Goal: Information Seeking & Learning: Learn about a topic

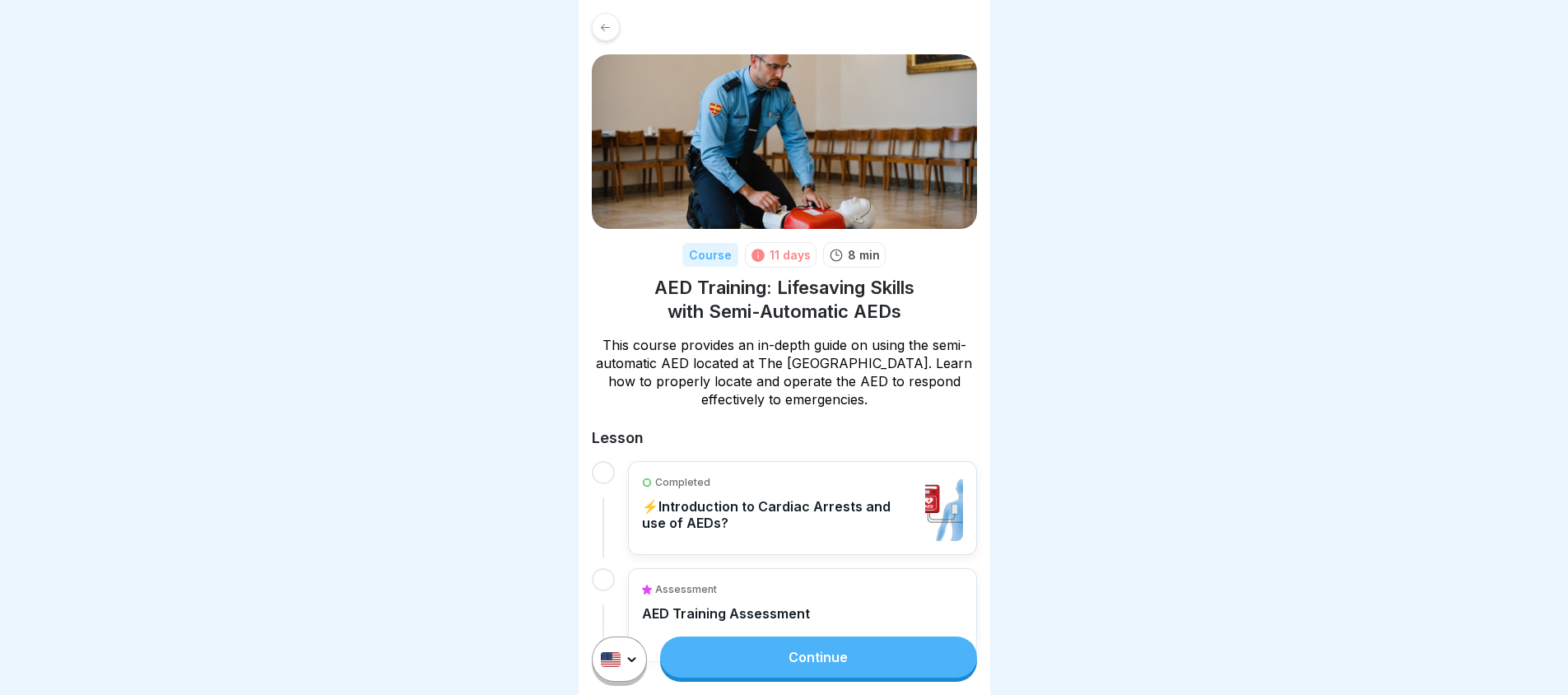
click at [759, 663] on link "Continue" at bounding box center [819, 657] width 317 height 41
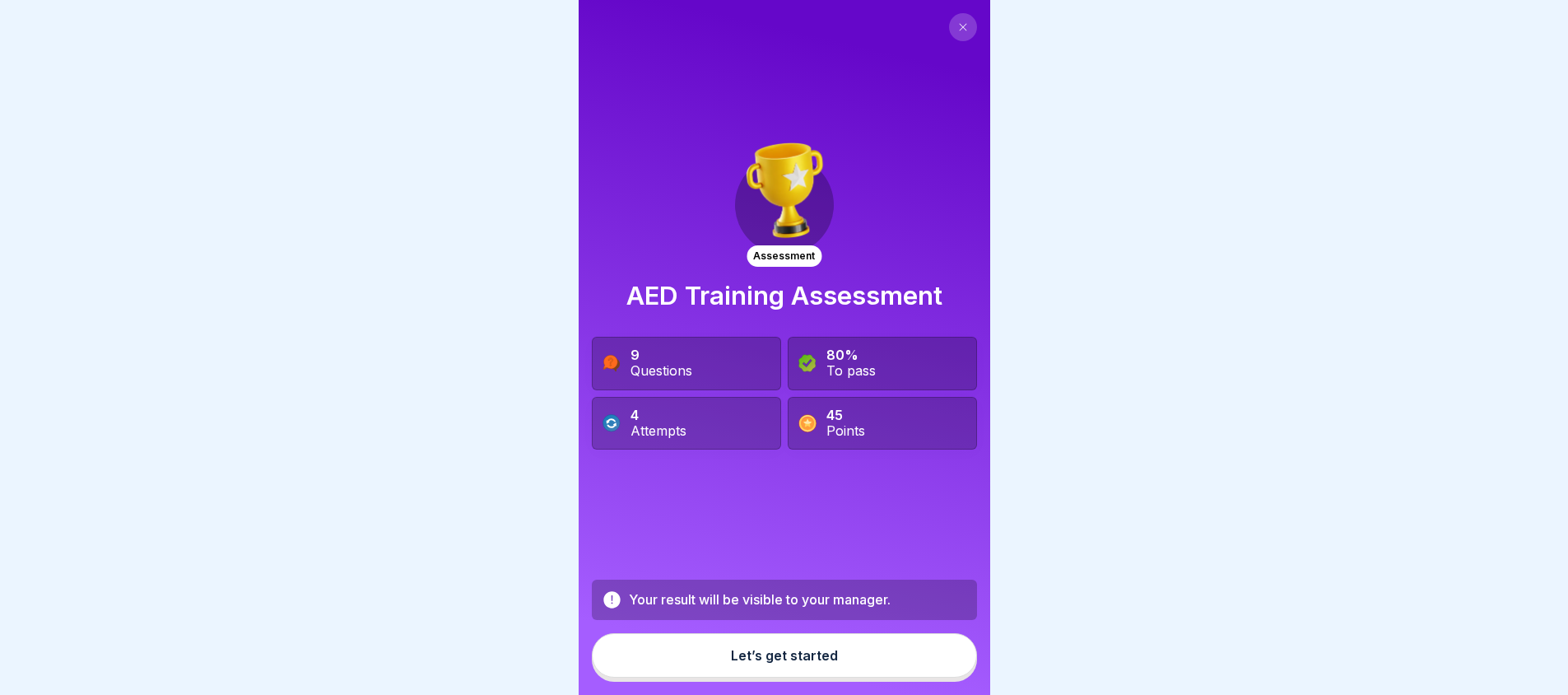
click at [765, 662] on div "Let’s get started" at bounding box center [784, 655] width 107 height 15
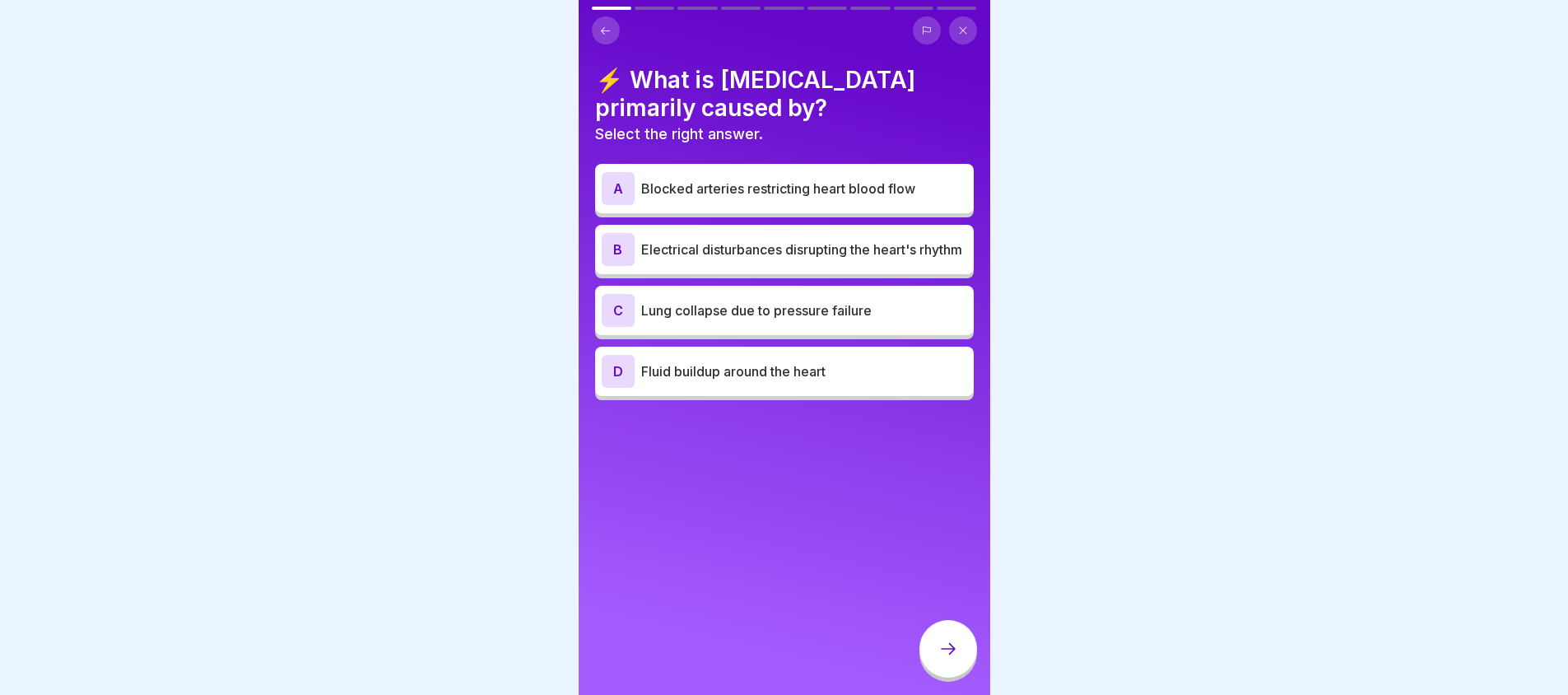
click at [776, 326] on div "C Lung collapse due to pressure failure" at bounding box center [785, 310] width 366 height 33
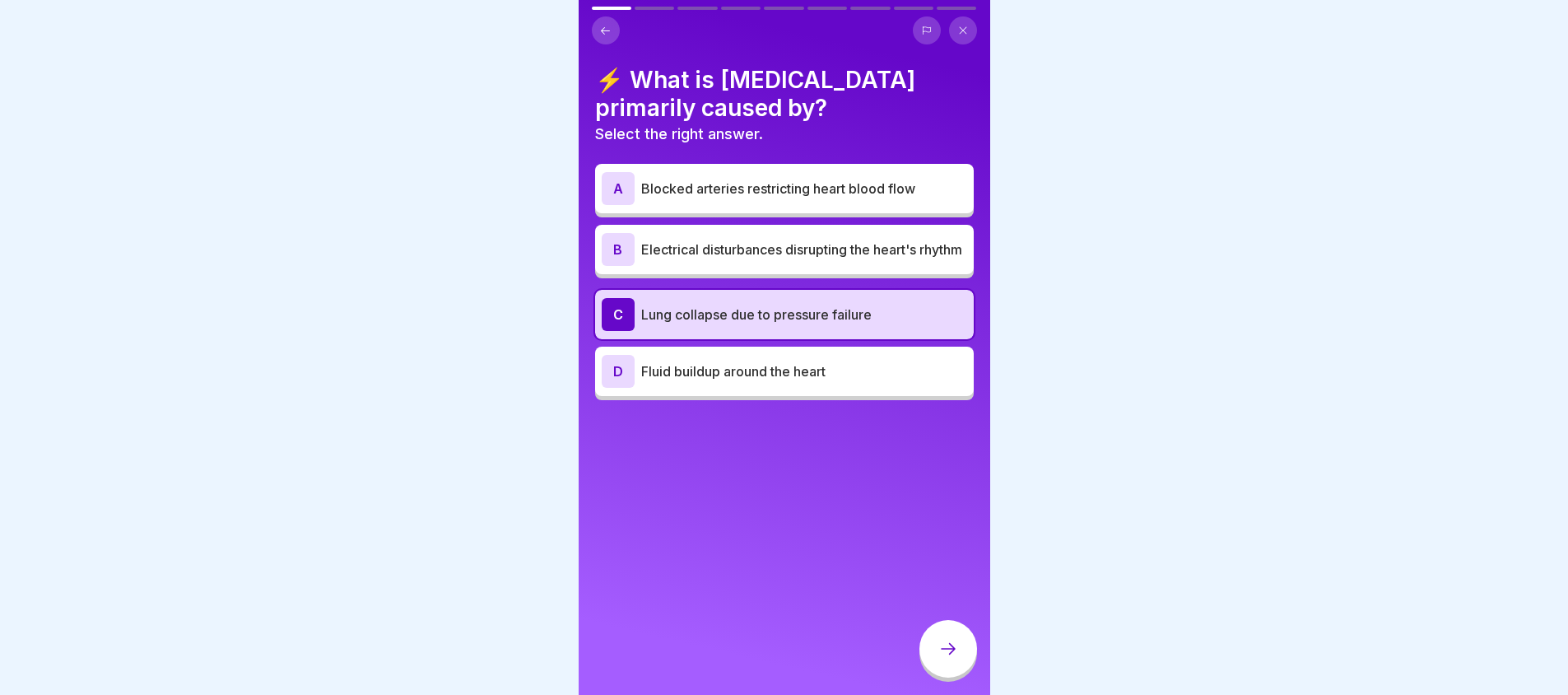
click at [767, 325] on p "Lung collapse due to pressure failure" at bounding box center [804, 315] width 326 height 20
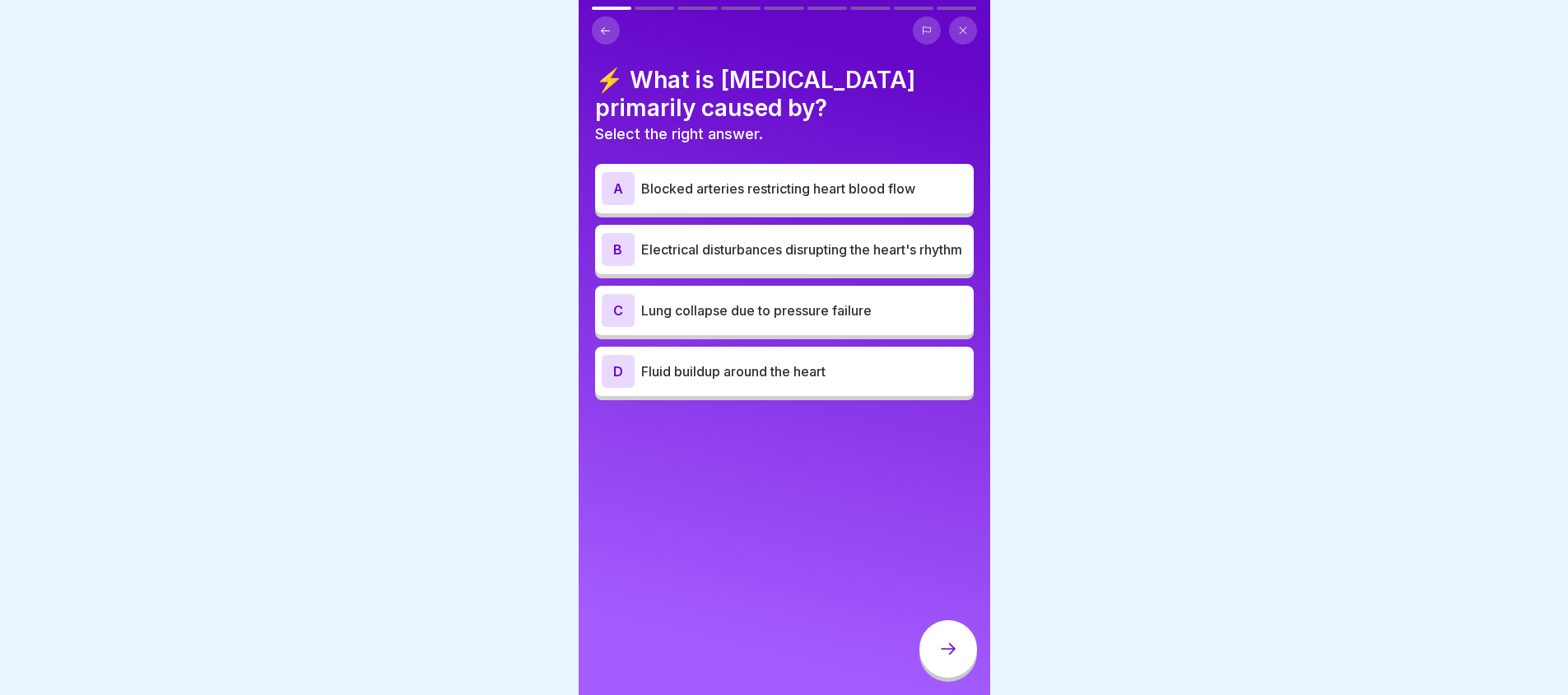
click at [725, 377] on p "Fluid buildup around the heart" at bounding box center [804, 371] width 326 height 20
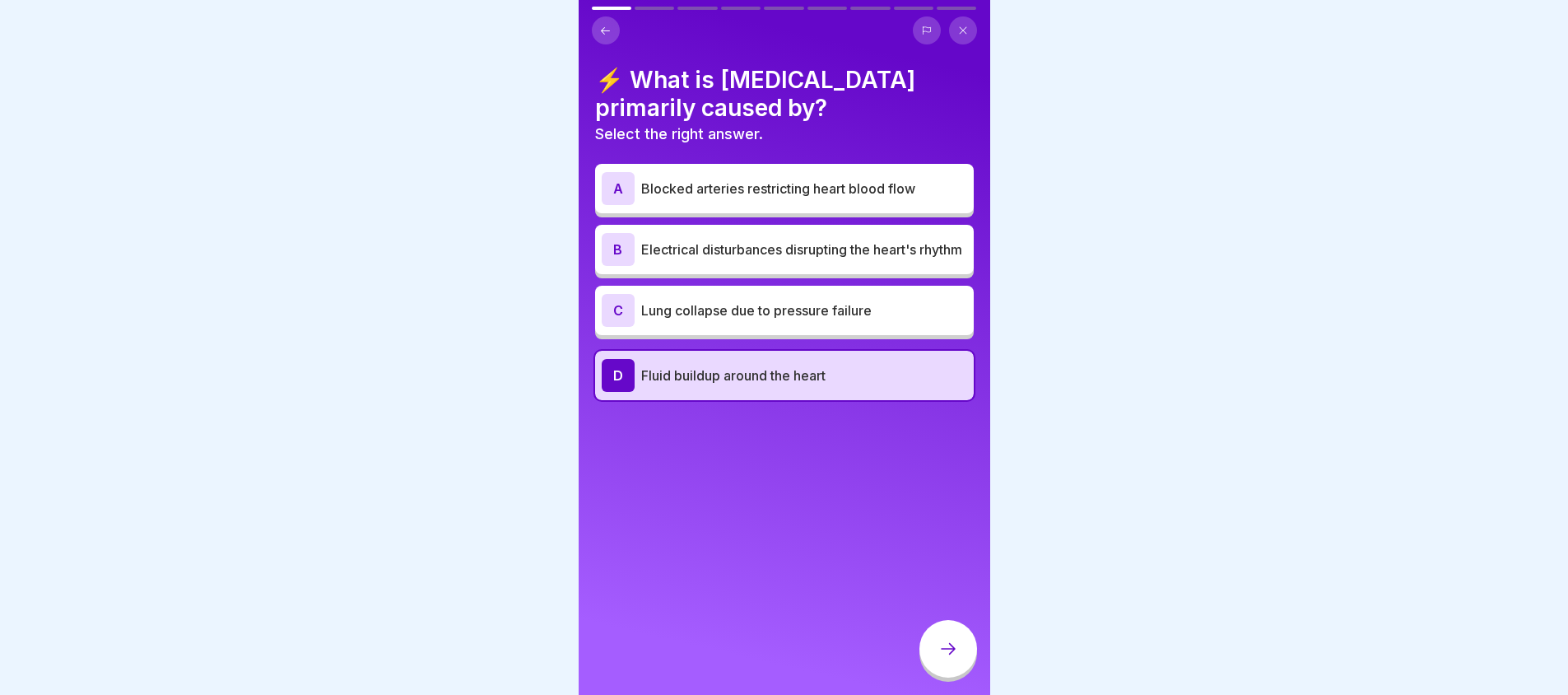
click at [744, 320] on p "Lung collapse due to pressure failure" at bounding box center [804, 310] width 326 height 20
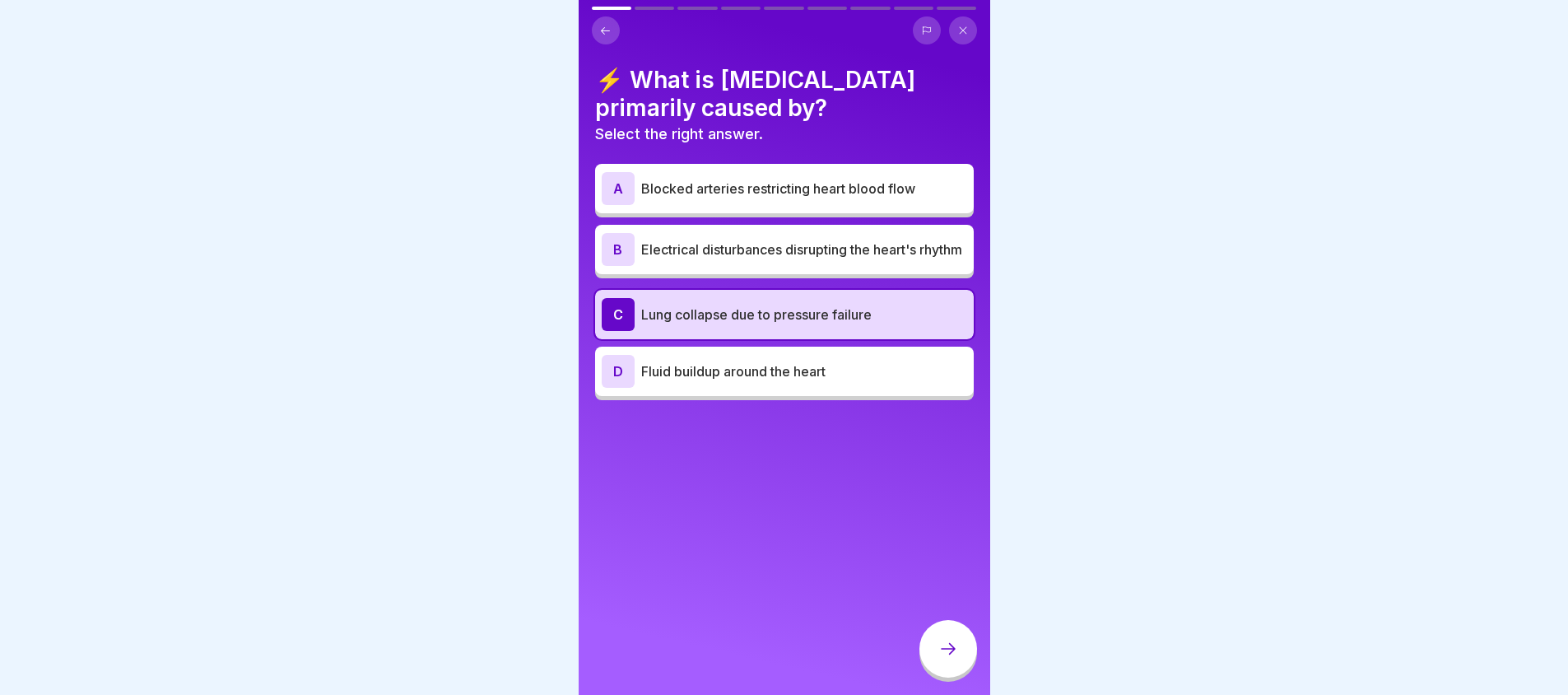
click at [754, 247] on p "Electrical disturbances disrupting the heart's rhythm" at bounding box center [804, 250] width 326 height 20
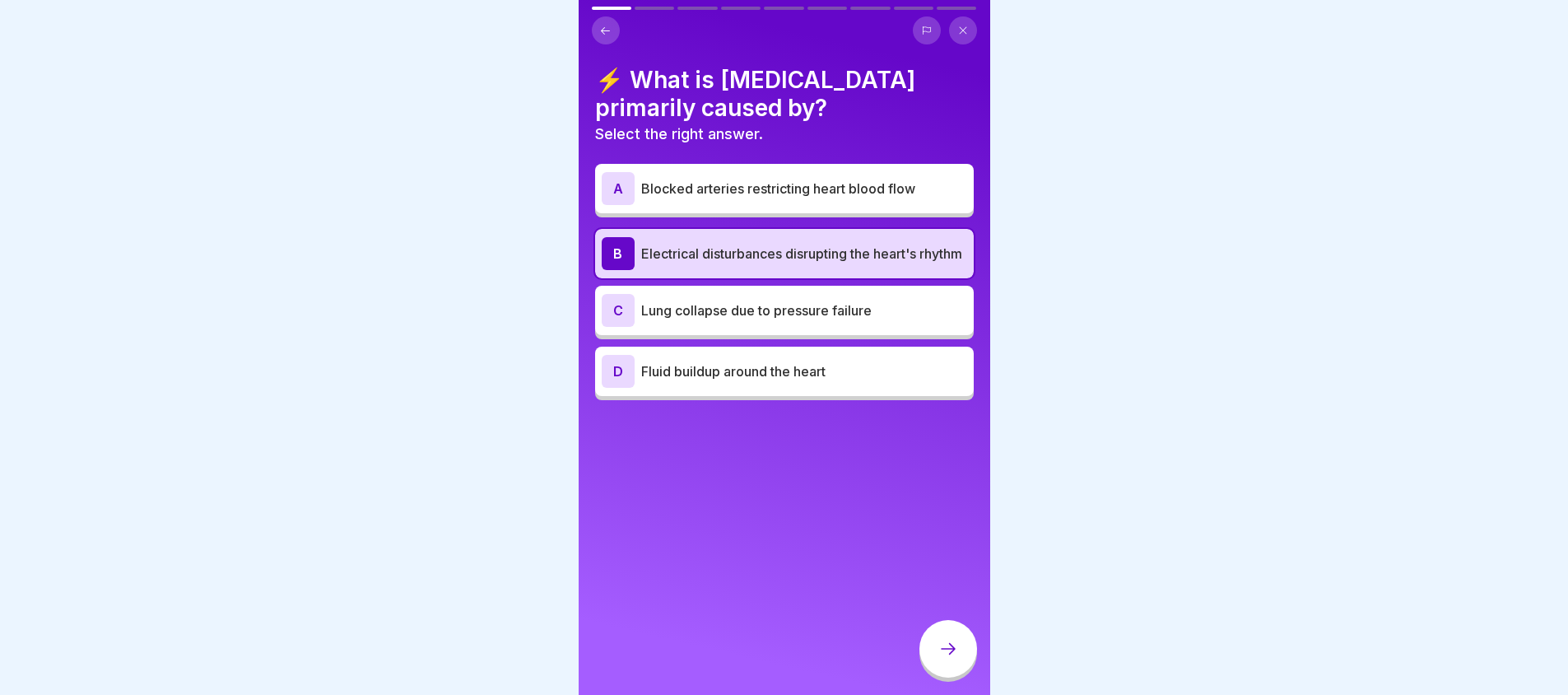
click at [877, 210] on div "A Blocked arteries restricting heart blood flow" at bounding box center [785, 188] width 379 height 49
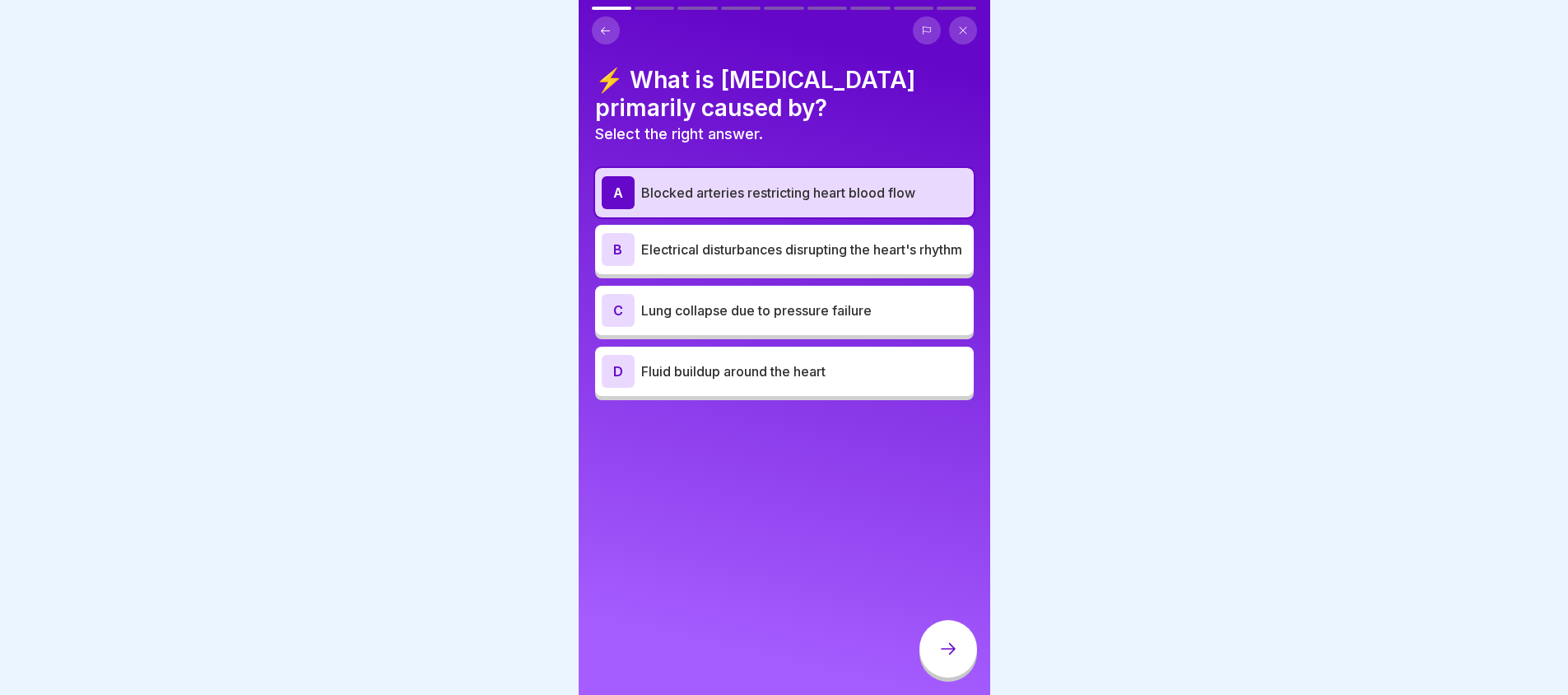
click at [869, 200] on p "Blocked arteries restricting heart blood flow" at bounding box center [804, 193] width 326 height 20
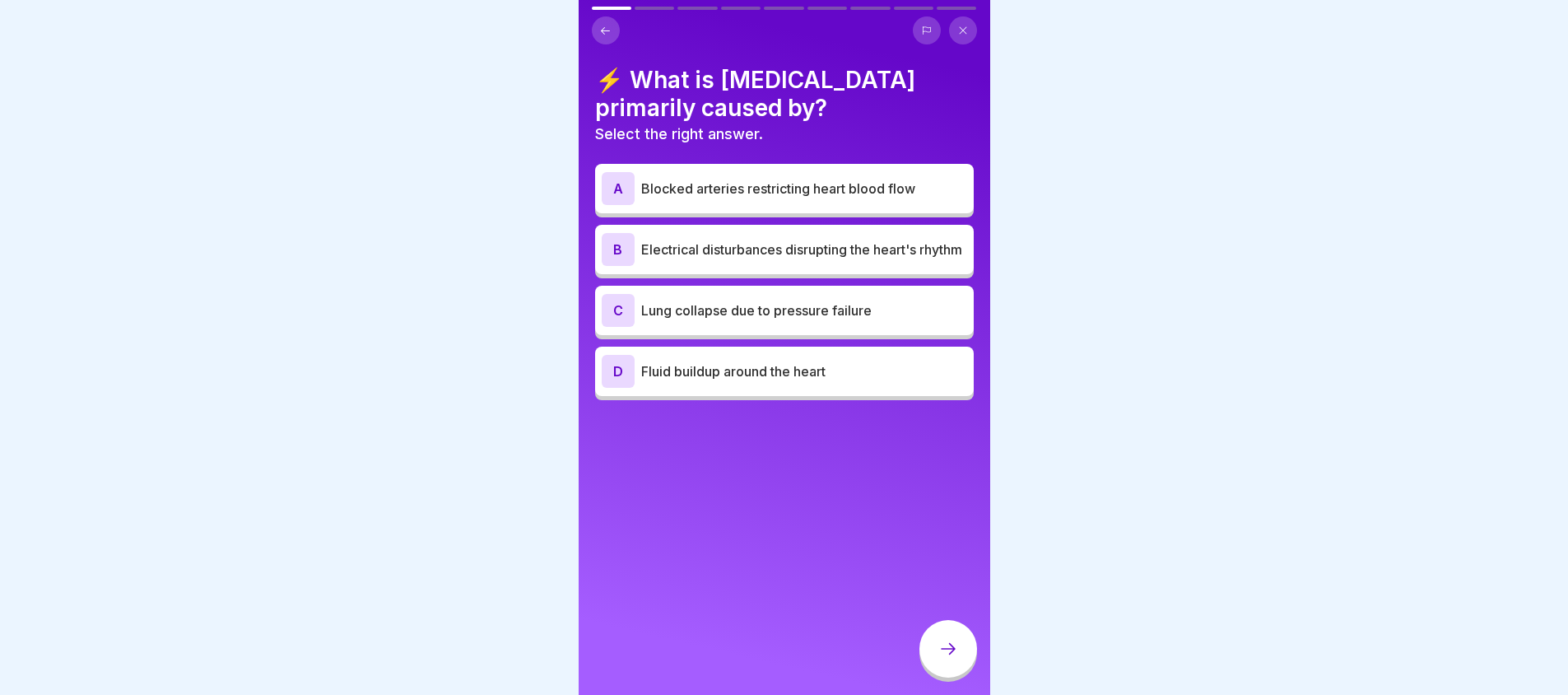
click at [836, 300] on div "C Lung collapse due to pressure failure" at bounding box center [785, 310] width 366 height 33
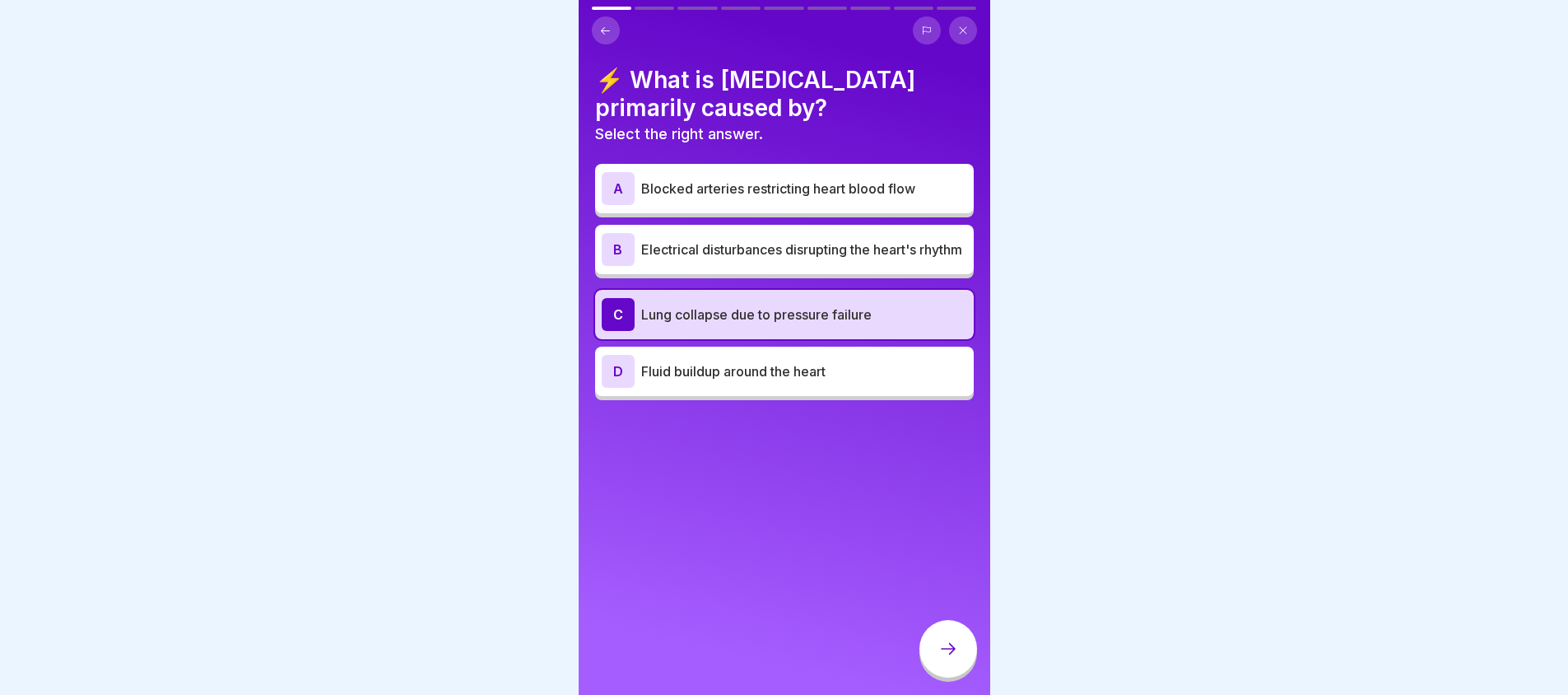
click at [938, 676] on div at bounding box center [948, 648] width 58 height 58
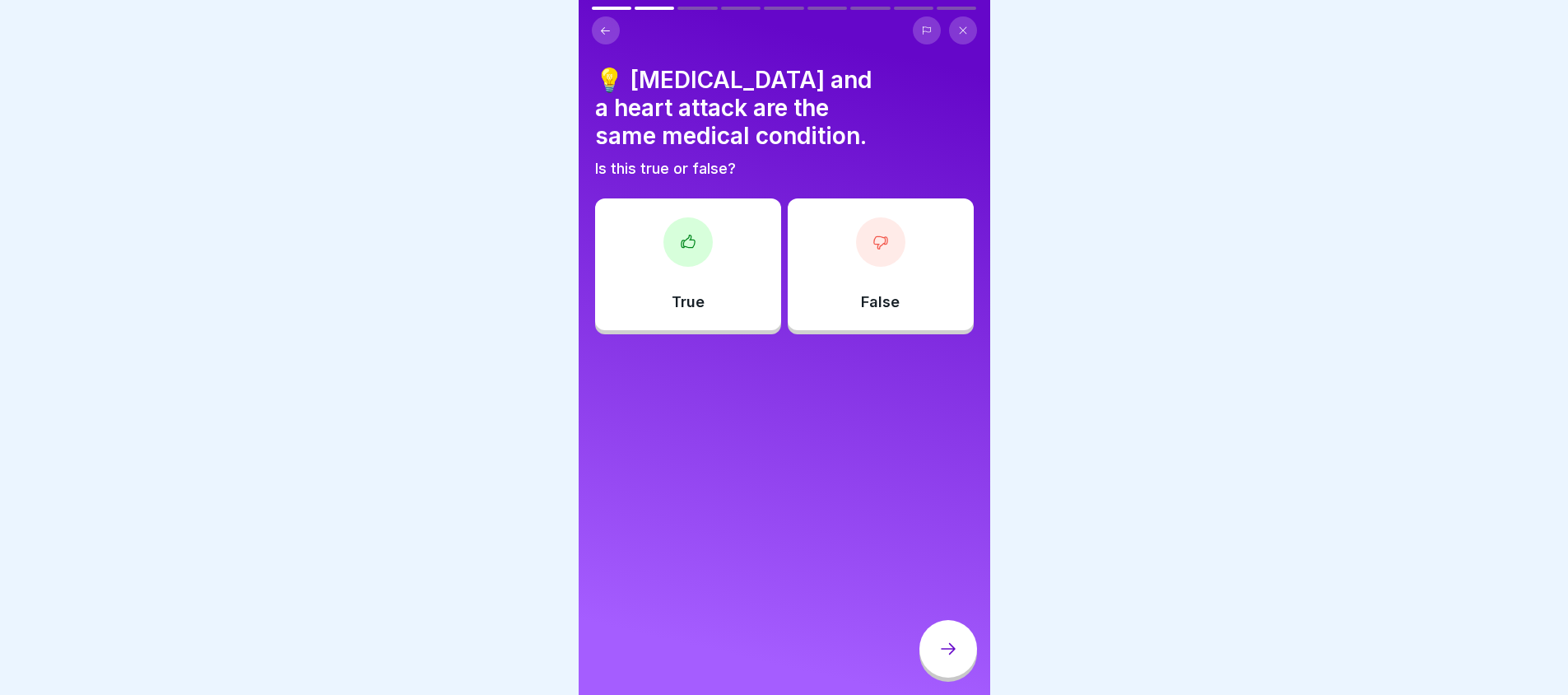
click at [867, 270] on div "False" at bounding box center [880, 264] width 186 height 132
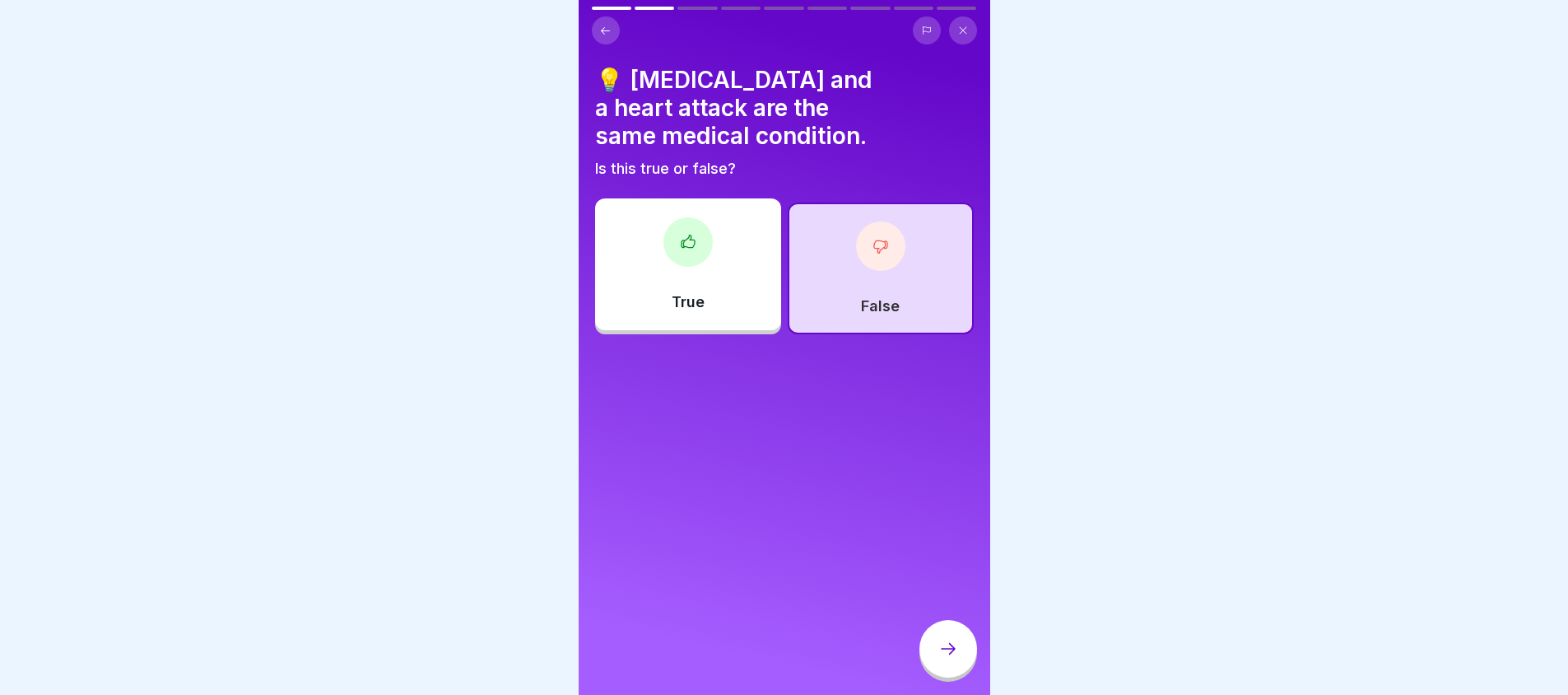
drag, startPoint x: 956, startPoint y: 679, endPoint x: 933, endPoint y: 560, distance: 121.2
click at [952, 676] on div at bounding box center [948, 648] width 58 height 58
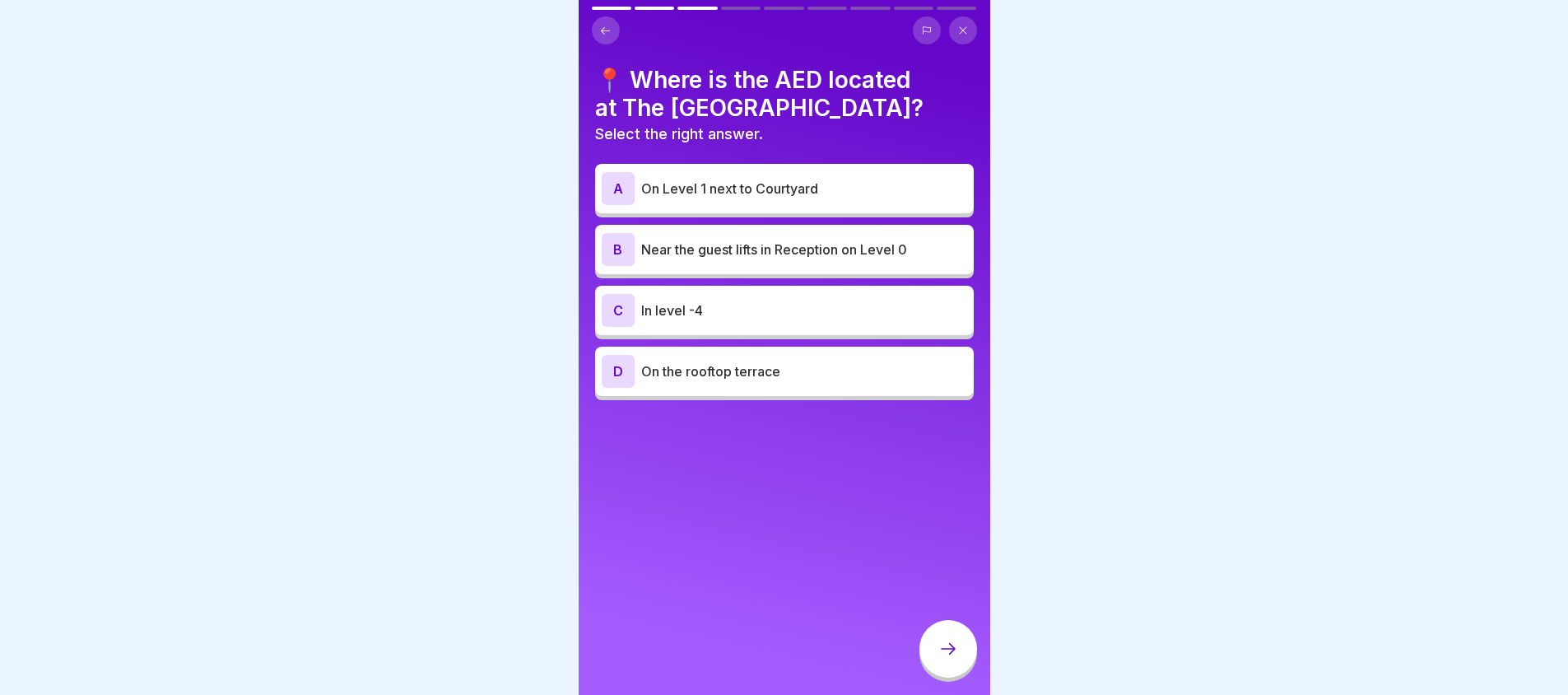
click at [766, 266] on div "B Near the guest lifts in Reception on Level 0" at bounding box center [785, 250] width 379 height 49
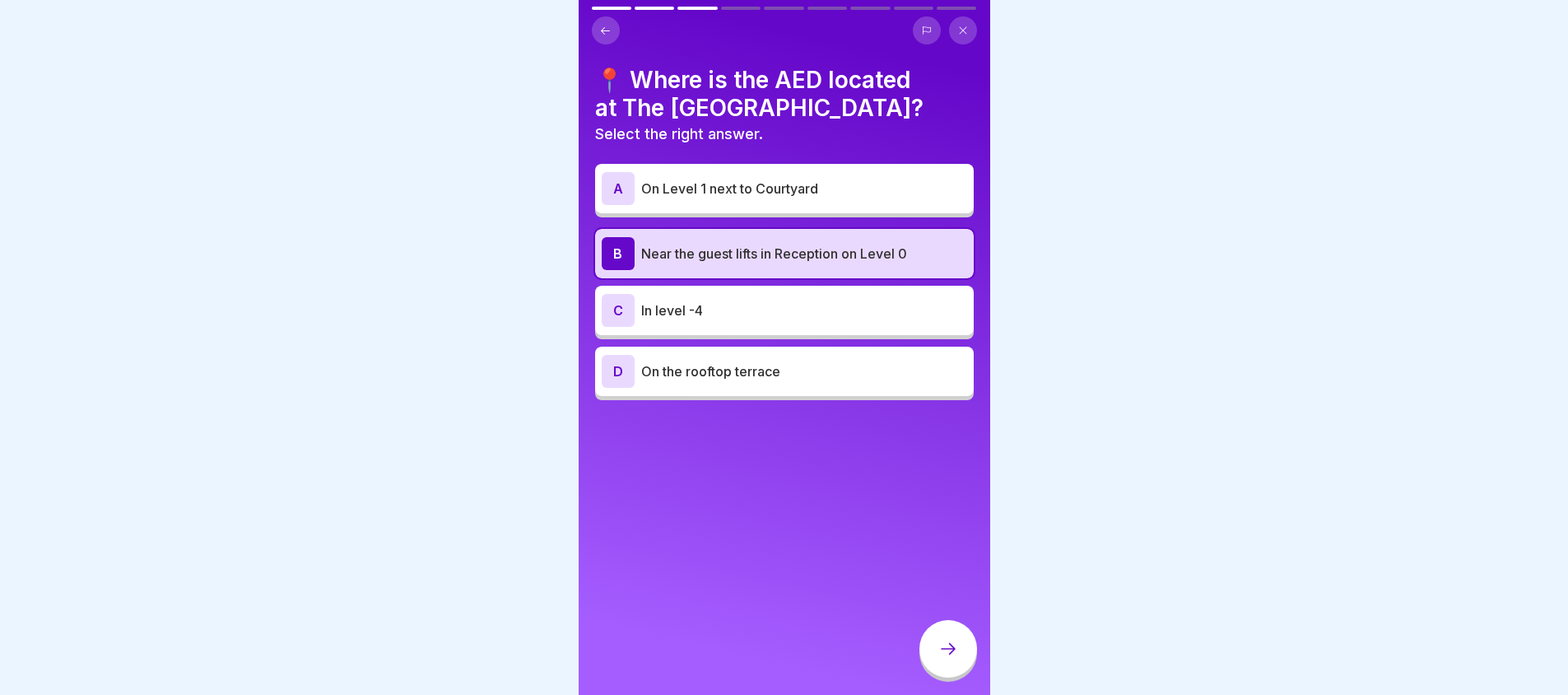
click at [950, 681] on div at bounding box center [948, 650] width 58 height 61
click at [949, 658] on icon at bounding box center [949, 648] width 20 height 20
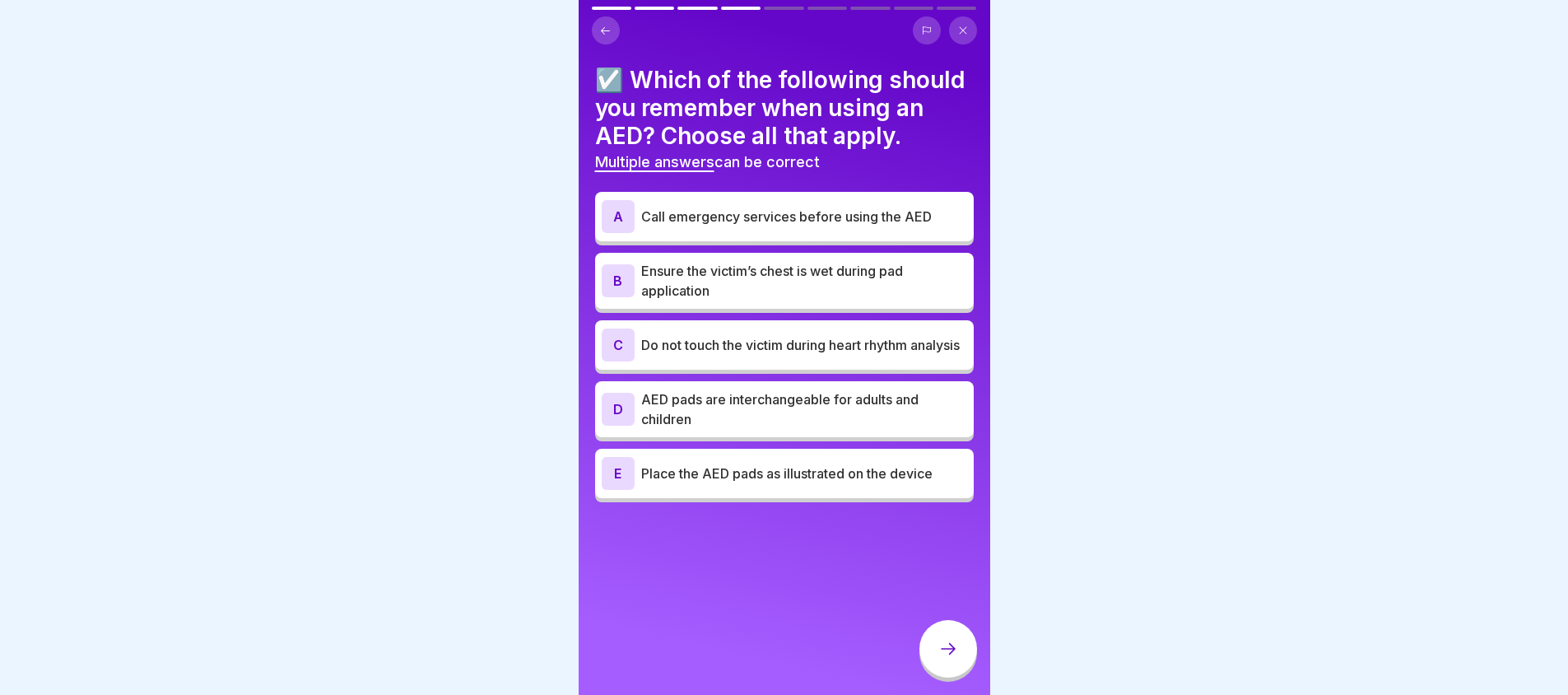
click at [799, 300] on p "Ensure the victim’s chest is wet during pad application" at bounding box center [804, 280] width 326 height 39
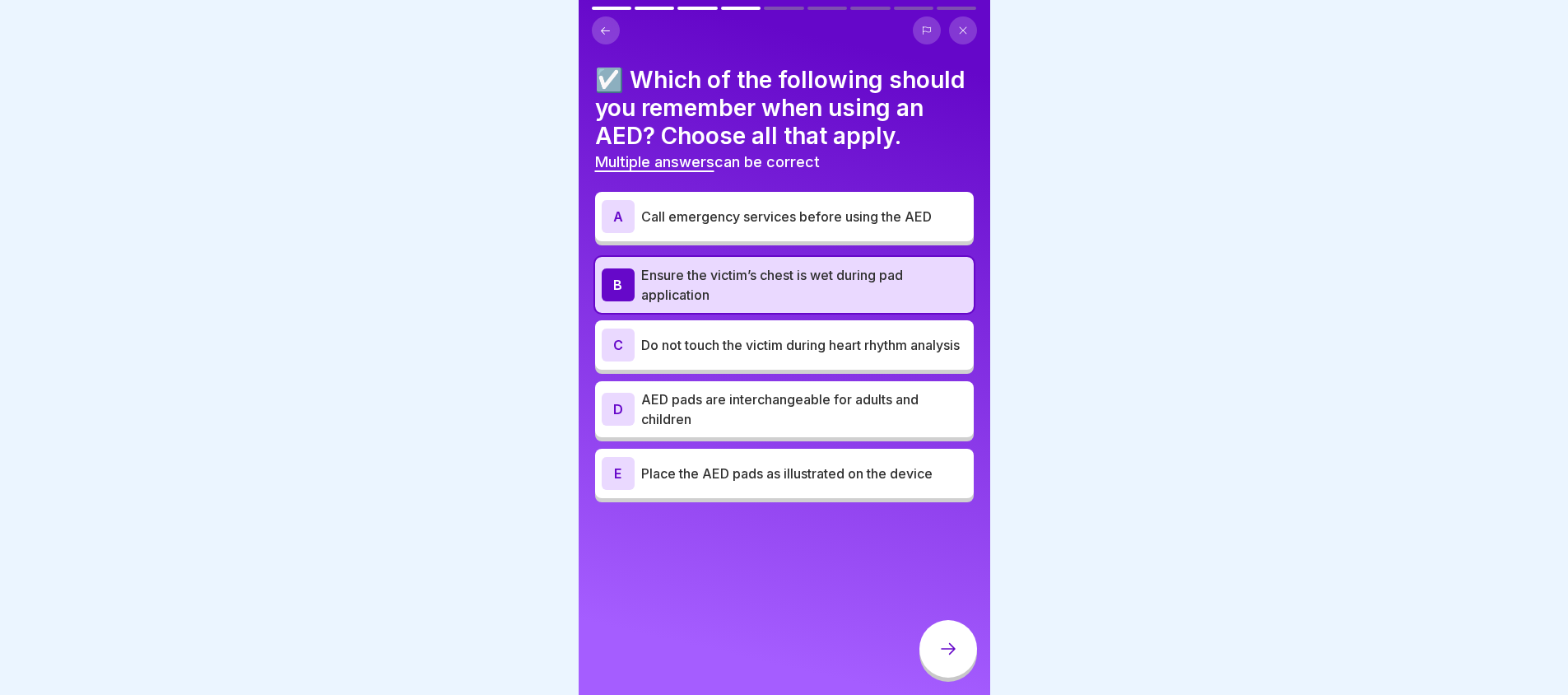
click at [846, 355] on p "Do not touch the victim during heart rhythm analysis" at bounding box center [804, 345] width 326 height 20
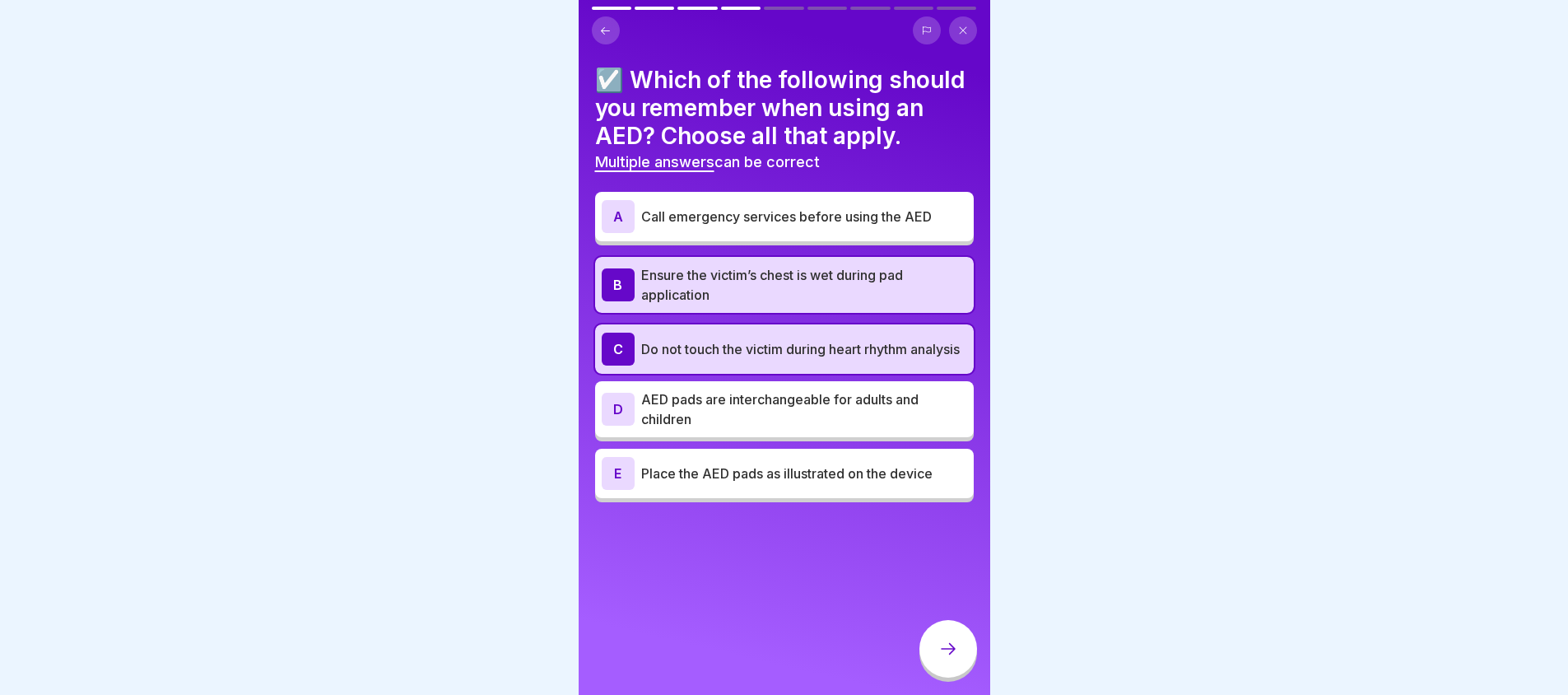
click at [838, 429] on p "AED pads are interchangeable for adults and children" at bounding box center [804, 409] width 326 height 39
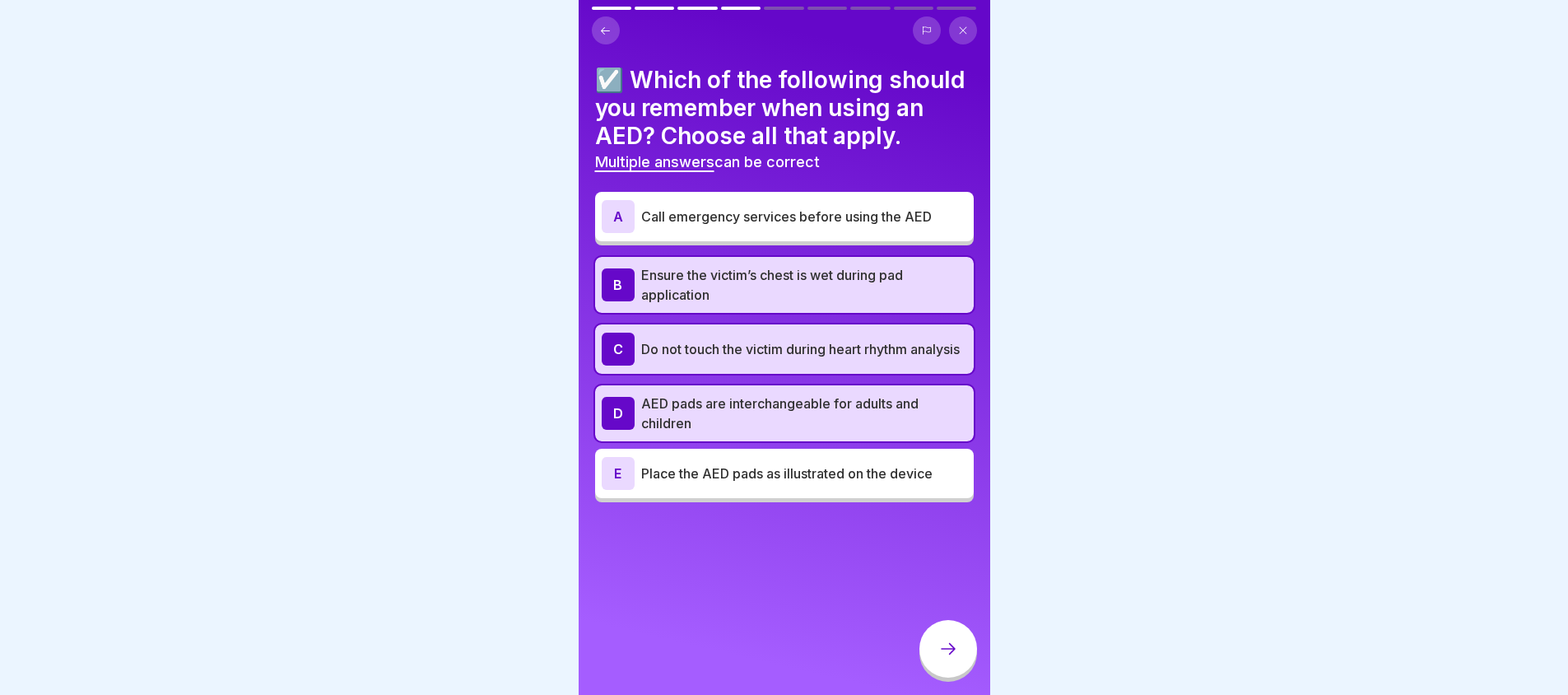
click at [836, 483] on p "Place the AED pads as illustrated on the device" at bounding box center [804, 474] width 326 height 20
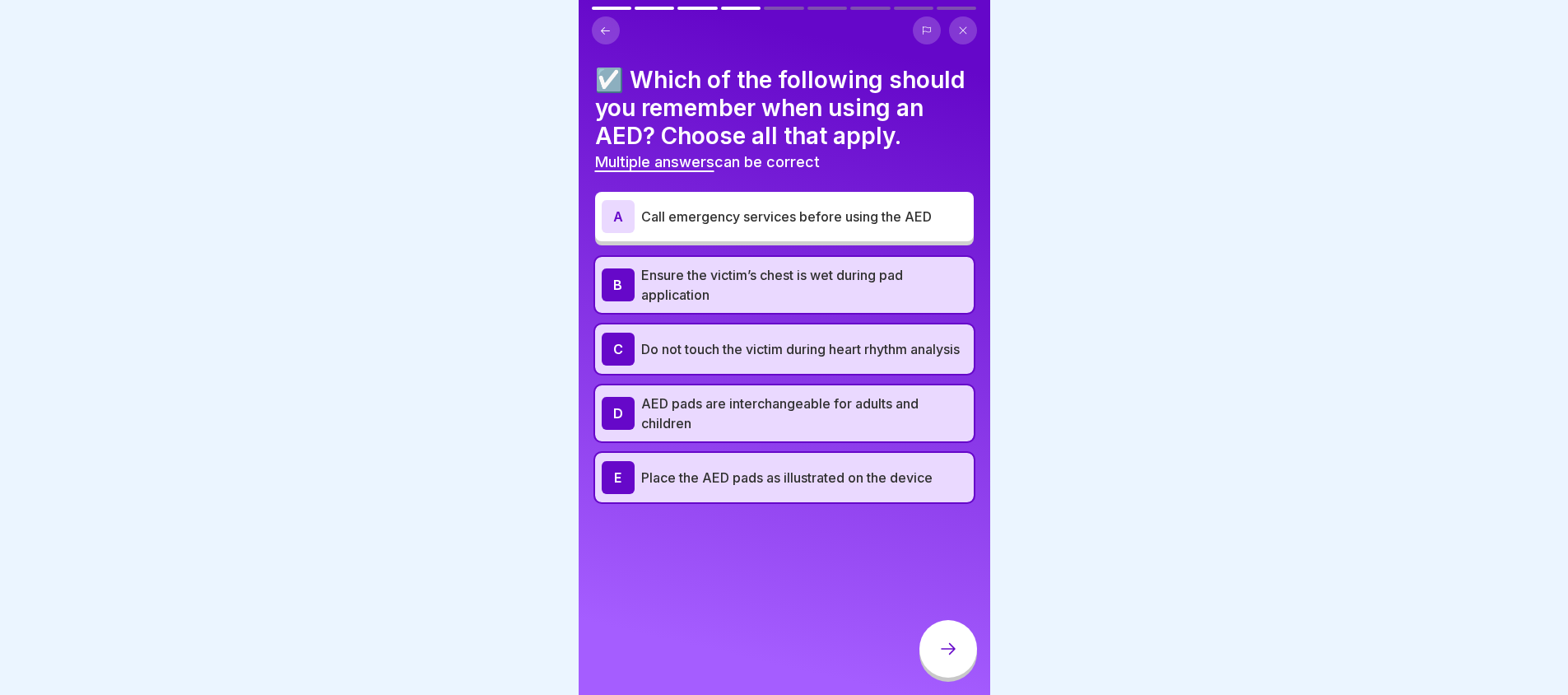
click at [884, 226] on p "Call emergency services before using the AED" at bounding box center [804, 217] width 326 height 20
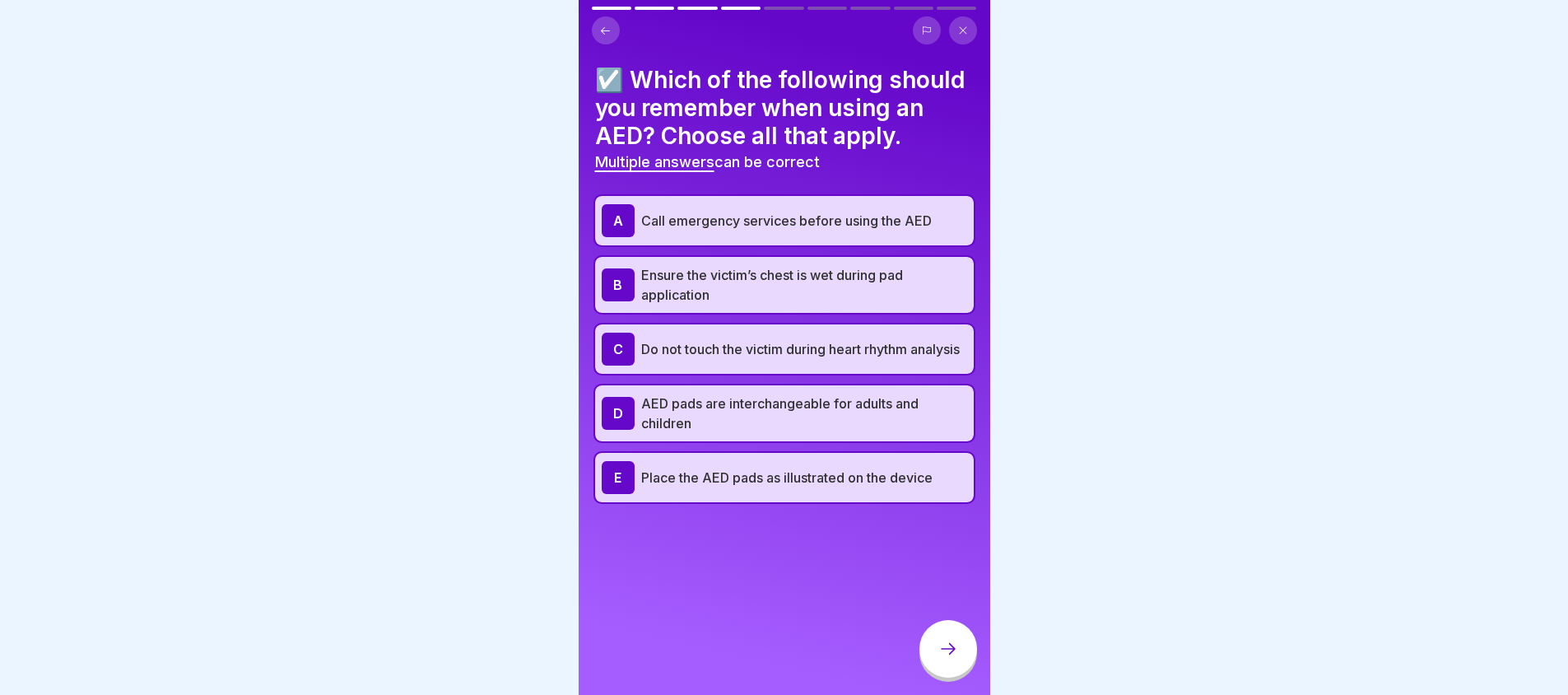
click at [768, 636] on div "☑️ Which of the following should you remember when using an AED? Choose all tha…" at bounding box center [785, 348] width 412 height 695
click at [974, 680] on div at bounding box center [948, 650] width 58 height 61
click at [953, 658] on icon at bounding box center [949, 648] width 20 height 20
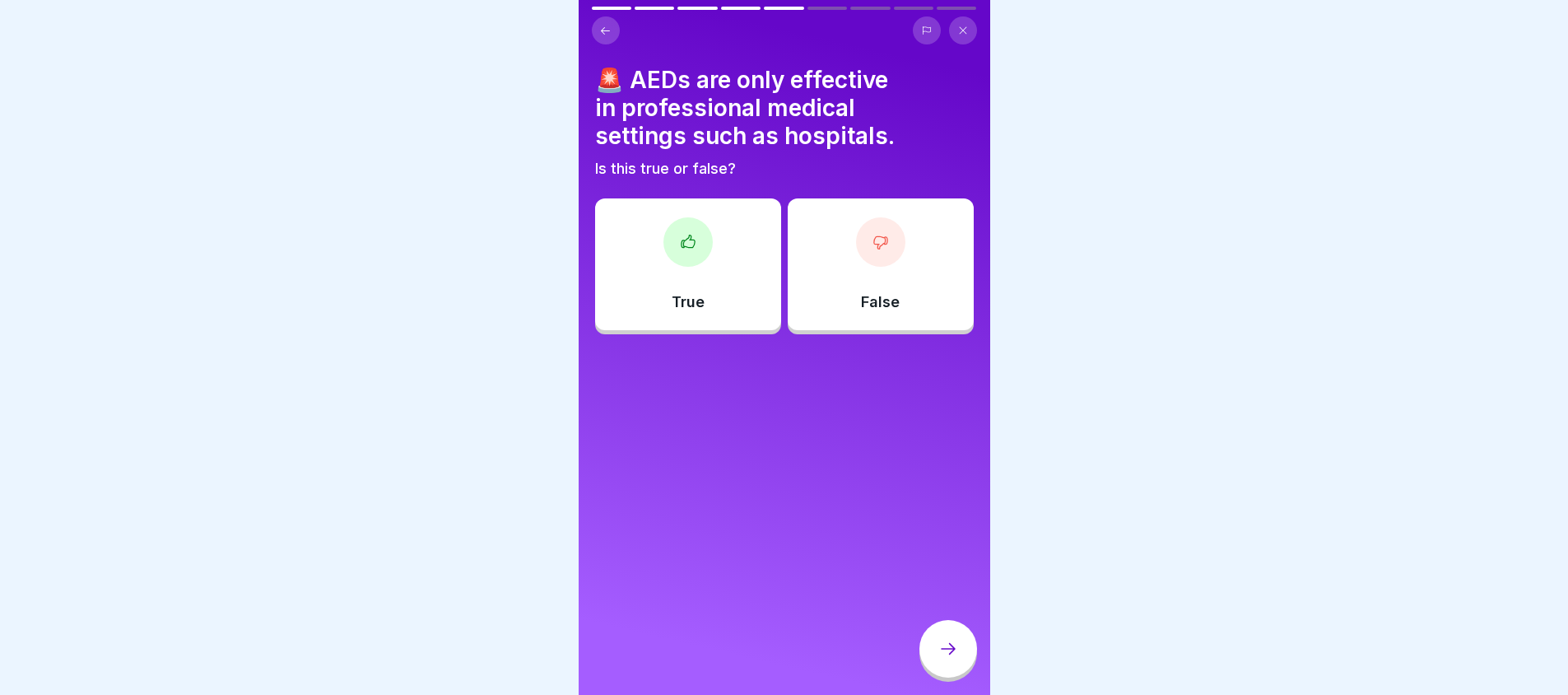
click at [918, 321] on div "False" at bounding box center [880, 264] width 186 height 132
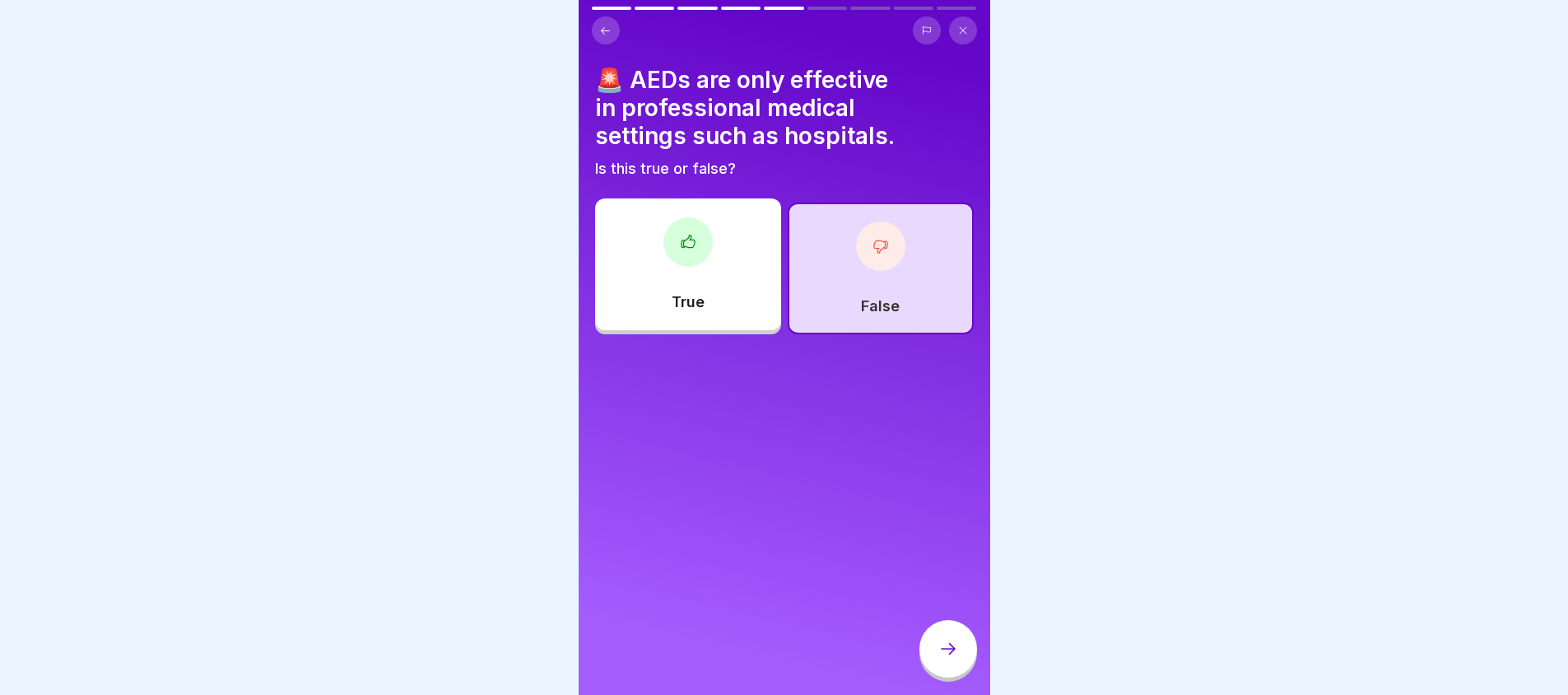
click at [950, 647] on div at bounding box center [948, 648] width 58 height 58
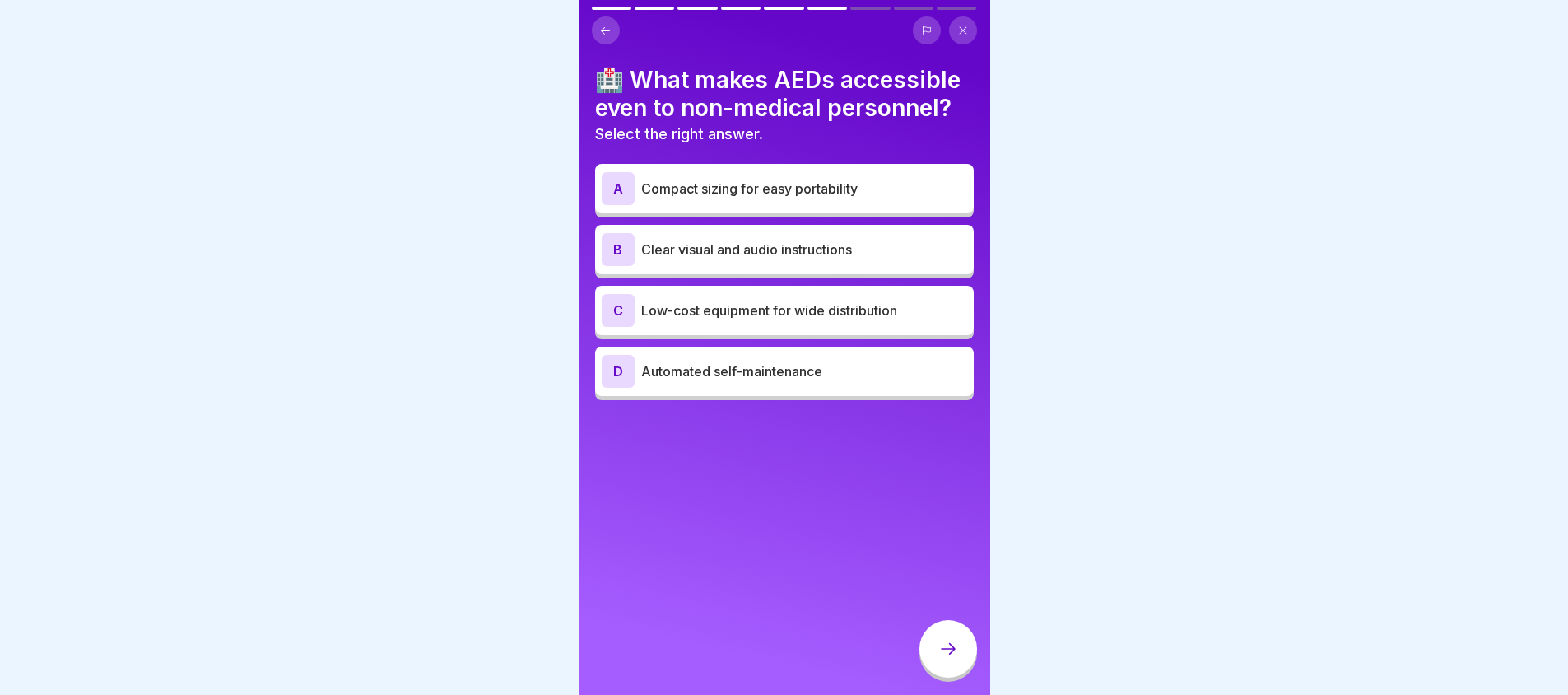
click at [712, 190] on p "Compact sizing for easy portability" at bounding box center [804, 188] width 326 height 20
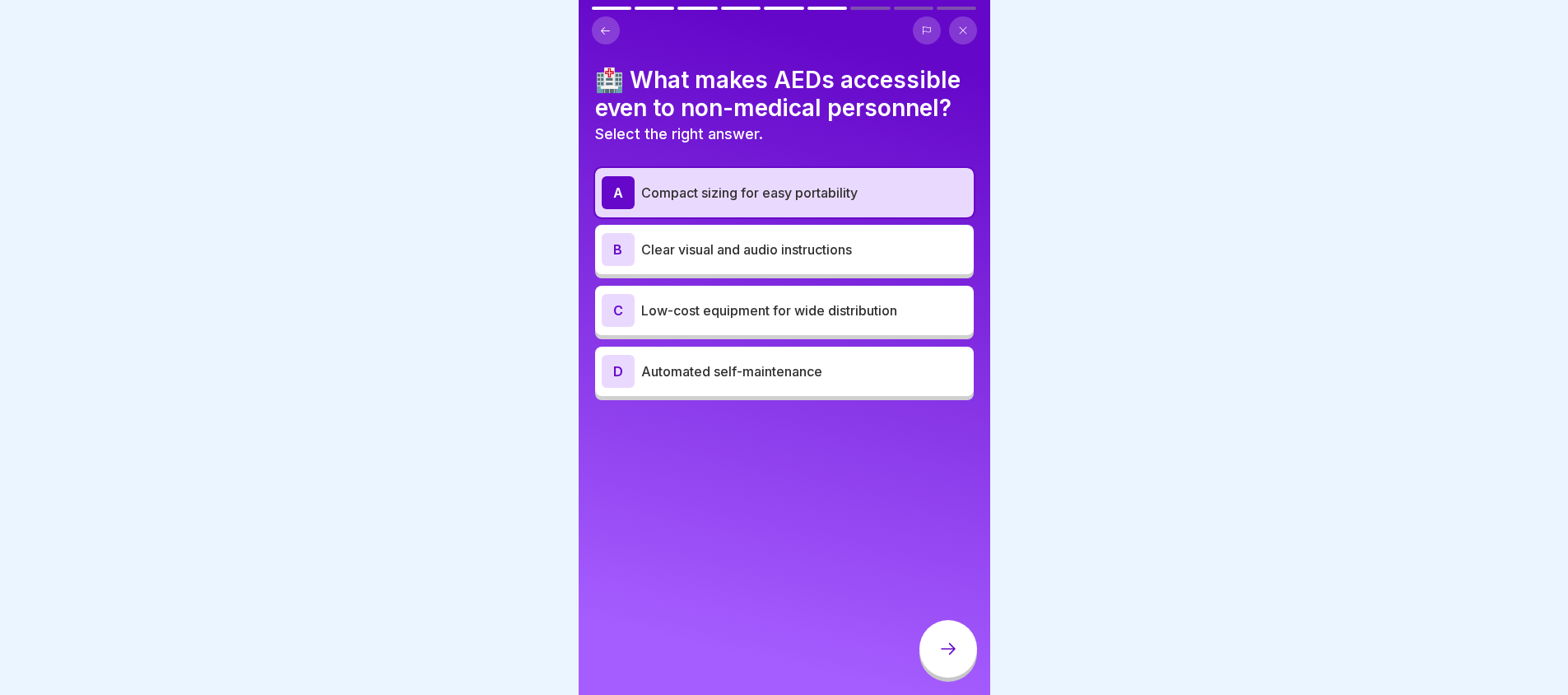
click at [746, 379] on p "Automated self-maintenance" at bounding box center [804, 371] width 326 height 20
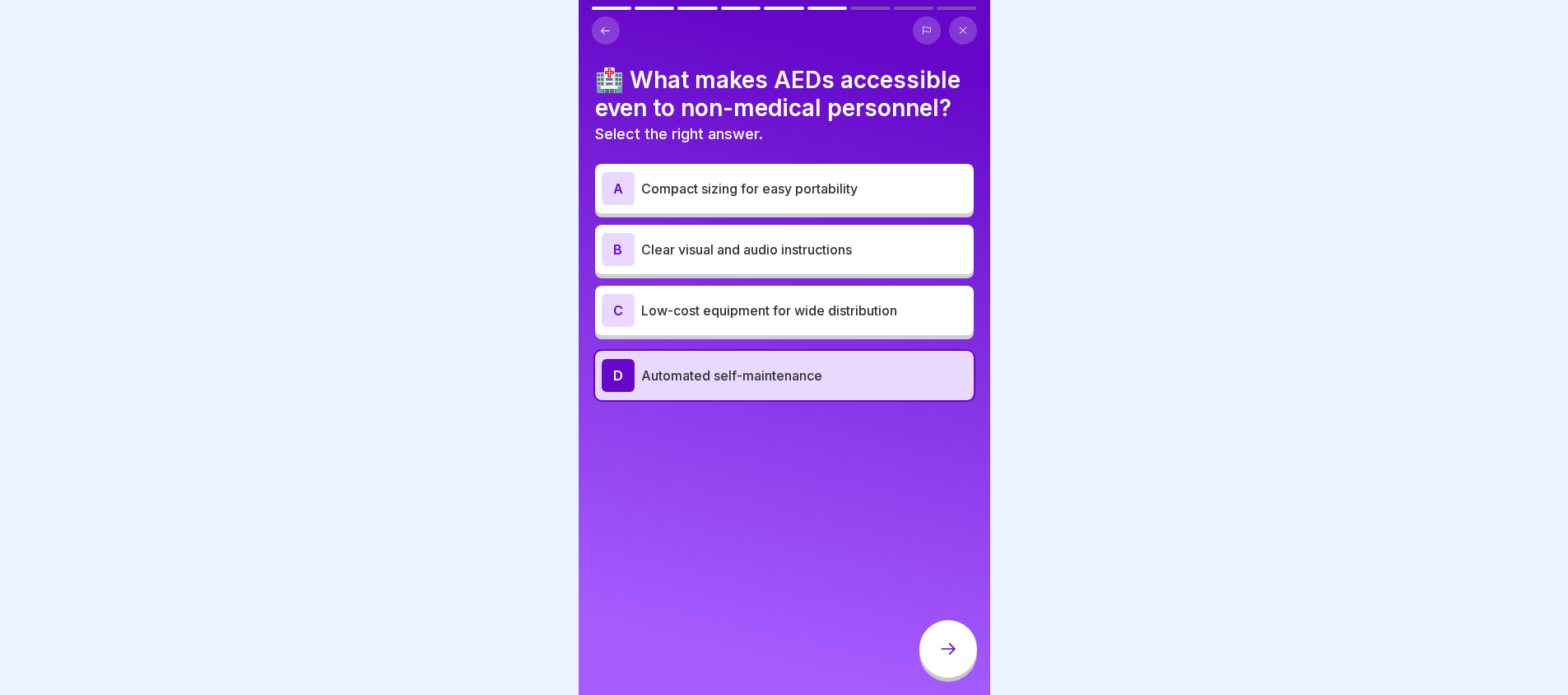
click at [853, 176] on div "A Compact sizing for easy portability" at bounding box center [785, 188] width 366 height 33
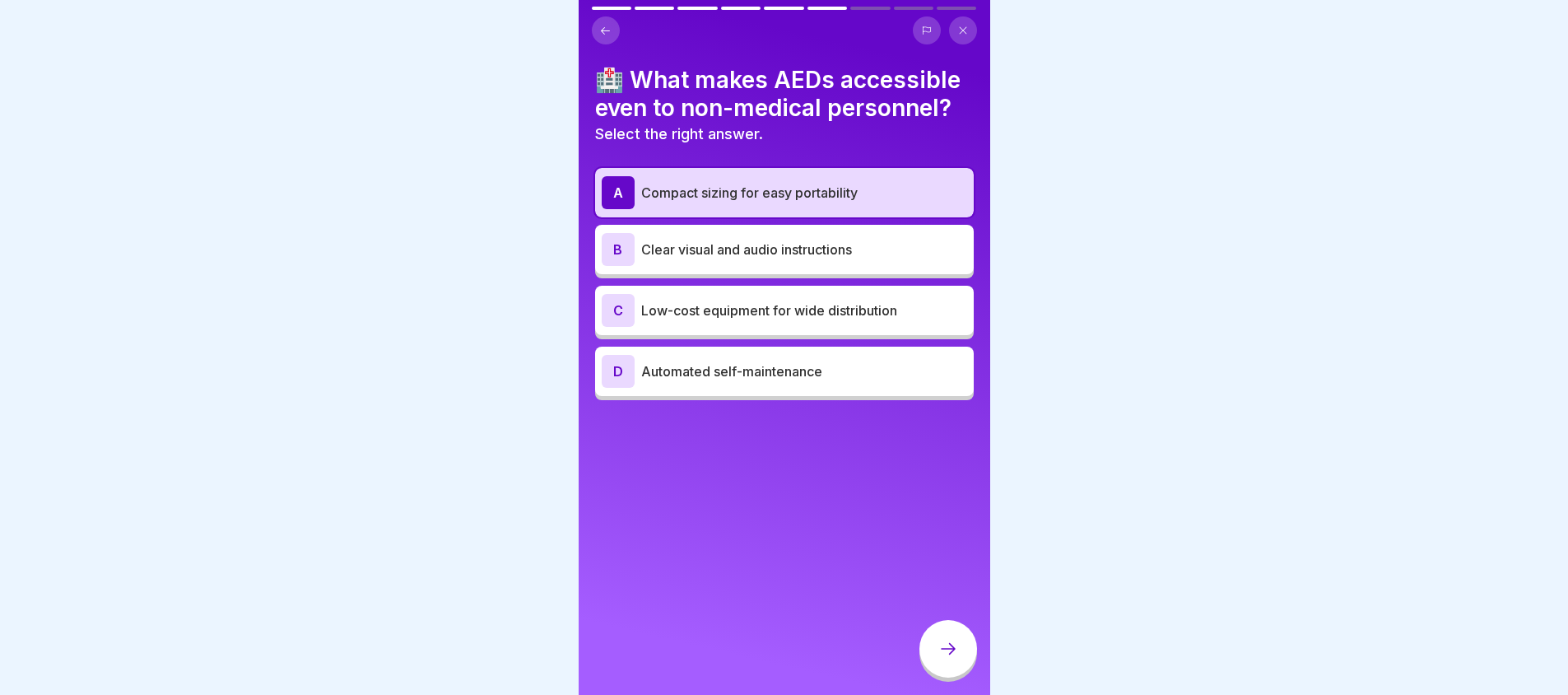
click at [876, 357] on div "D Automated self-maintenance" at bounding box center [785, 371] width 366 height 33
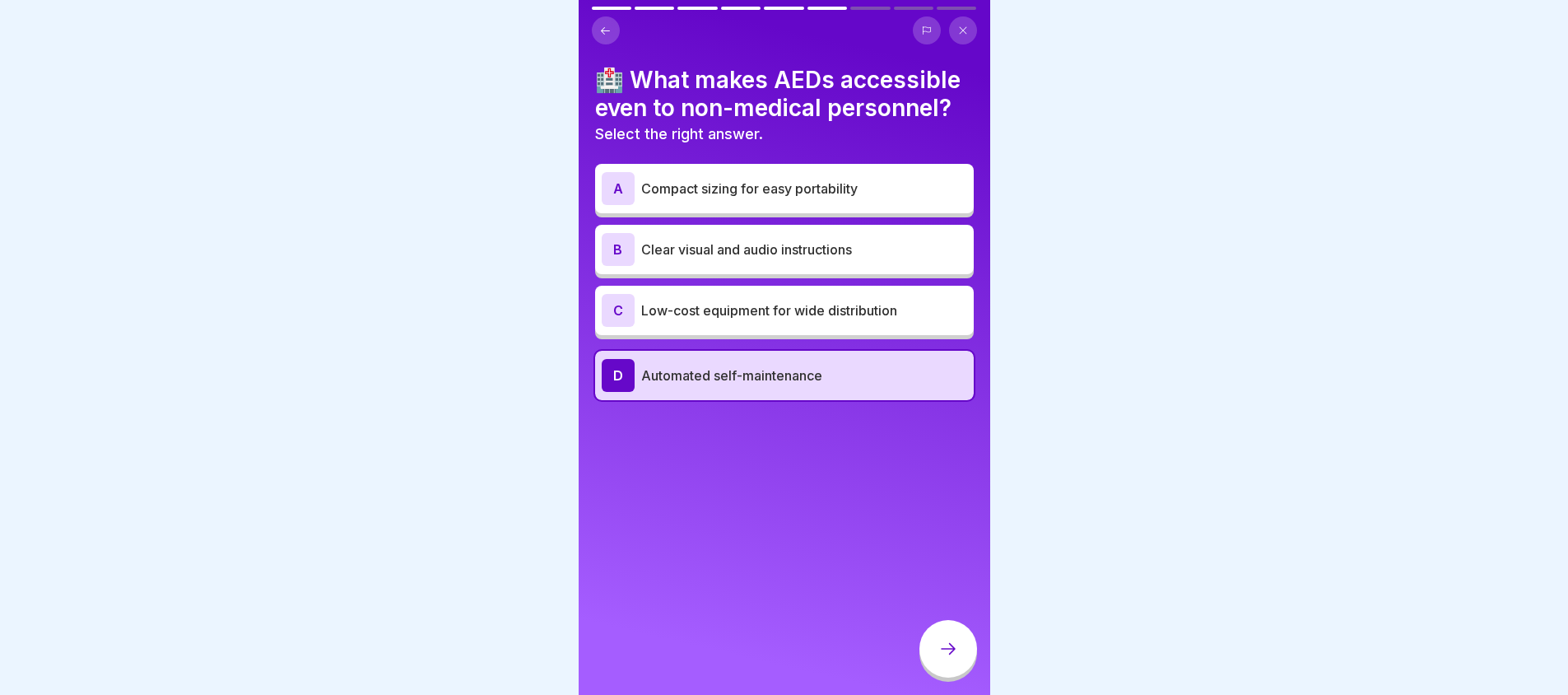
click at [818, 205] on div "A Compact sizing for easy portability" at bounding box center [785, 188] width 379 height 49
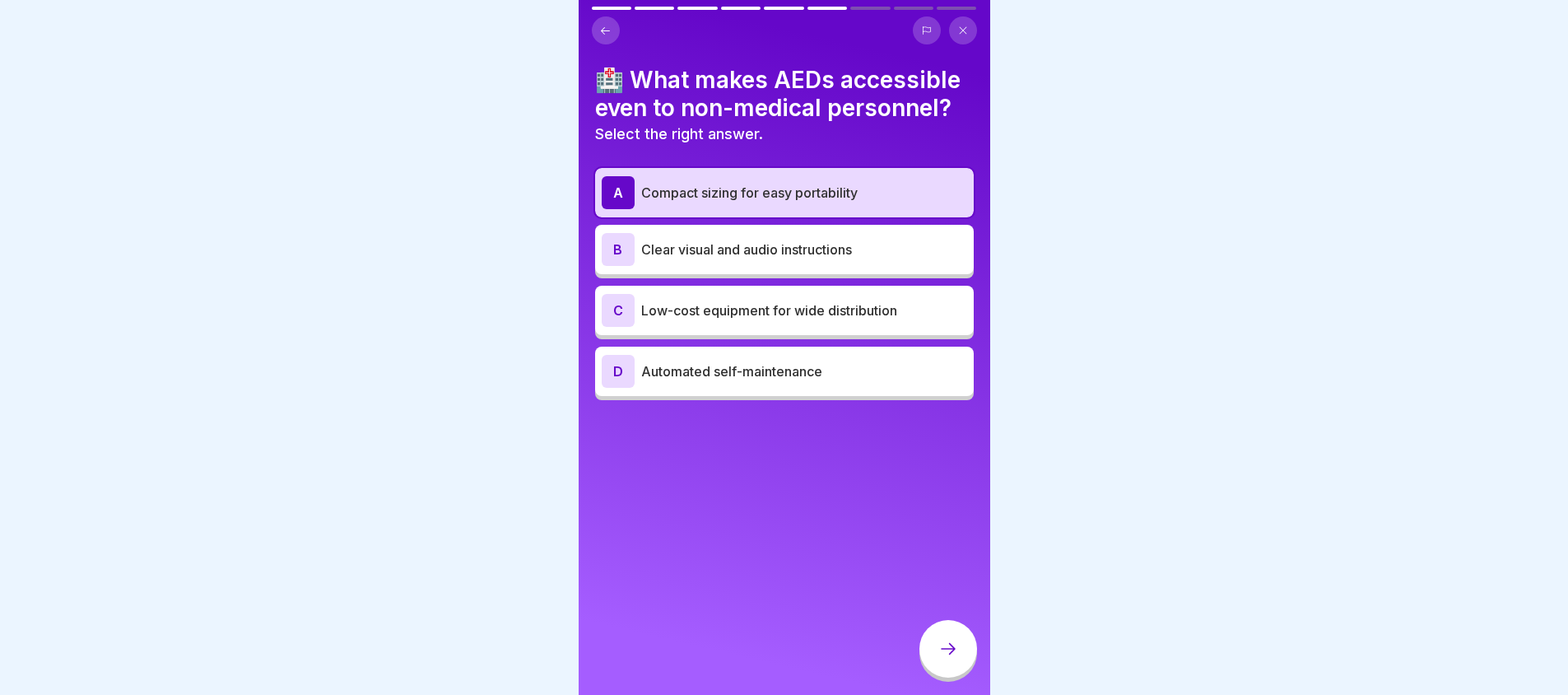
click at [964, 678] on div at bounding box center [948, 648] width 58 height 58
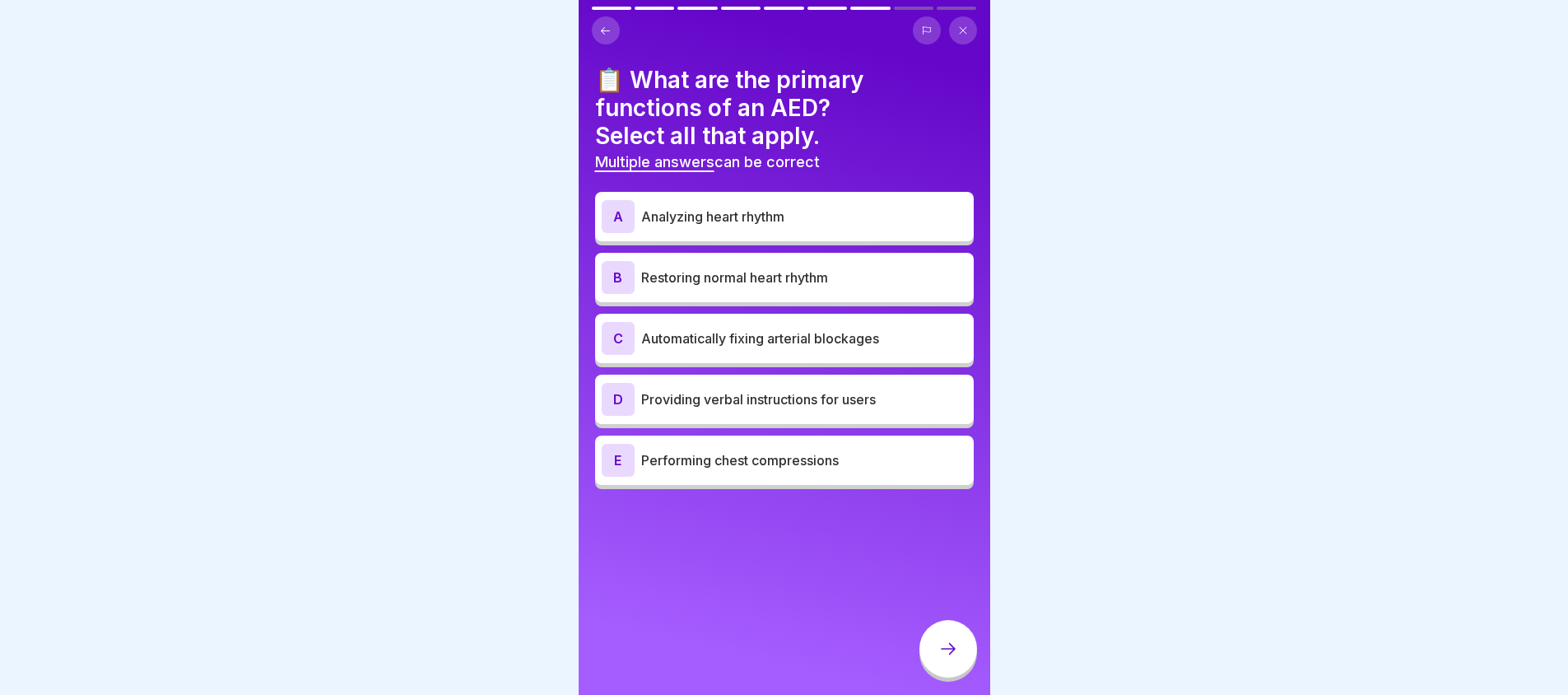
click at [860, 219] on p "Analyzing heart rhythm" at bounding box center [804, 217] width 326 height 20
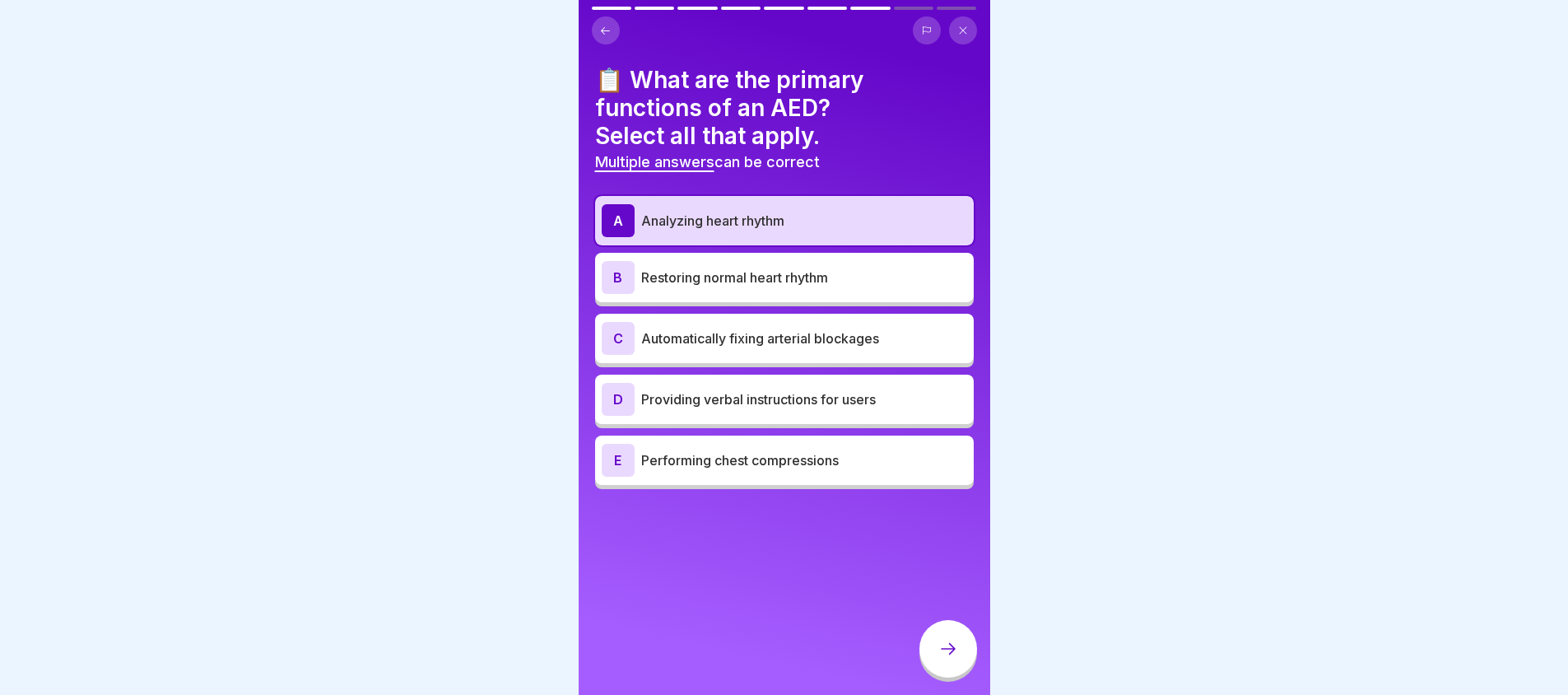
click at [857, 250] on div "A Analyzing heart rhythm B Restoring normal heart rhythm C Automatically fixing…" at bounding box center [785, 342] width 379 height 293
click at [857, 277] on p "Restoring normal heart rhythm" at bounding box center [804, 277] width 326 height 20
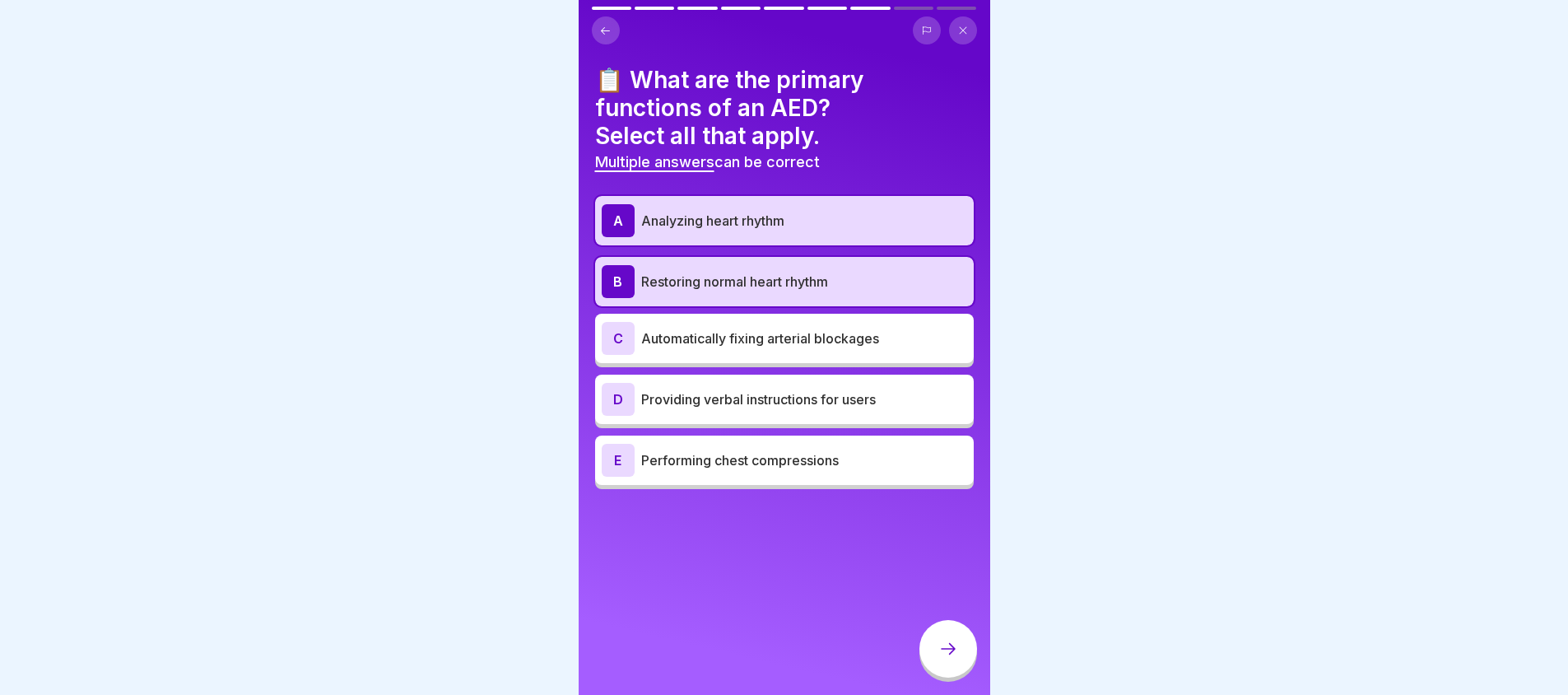
click at [966, 668] on div at bounding box center [948, 648] width 58 height 58
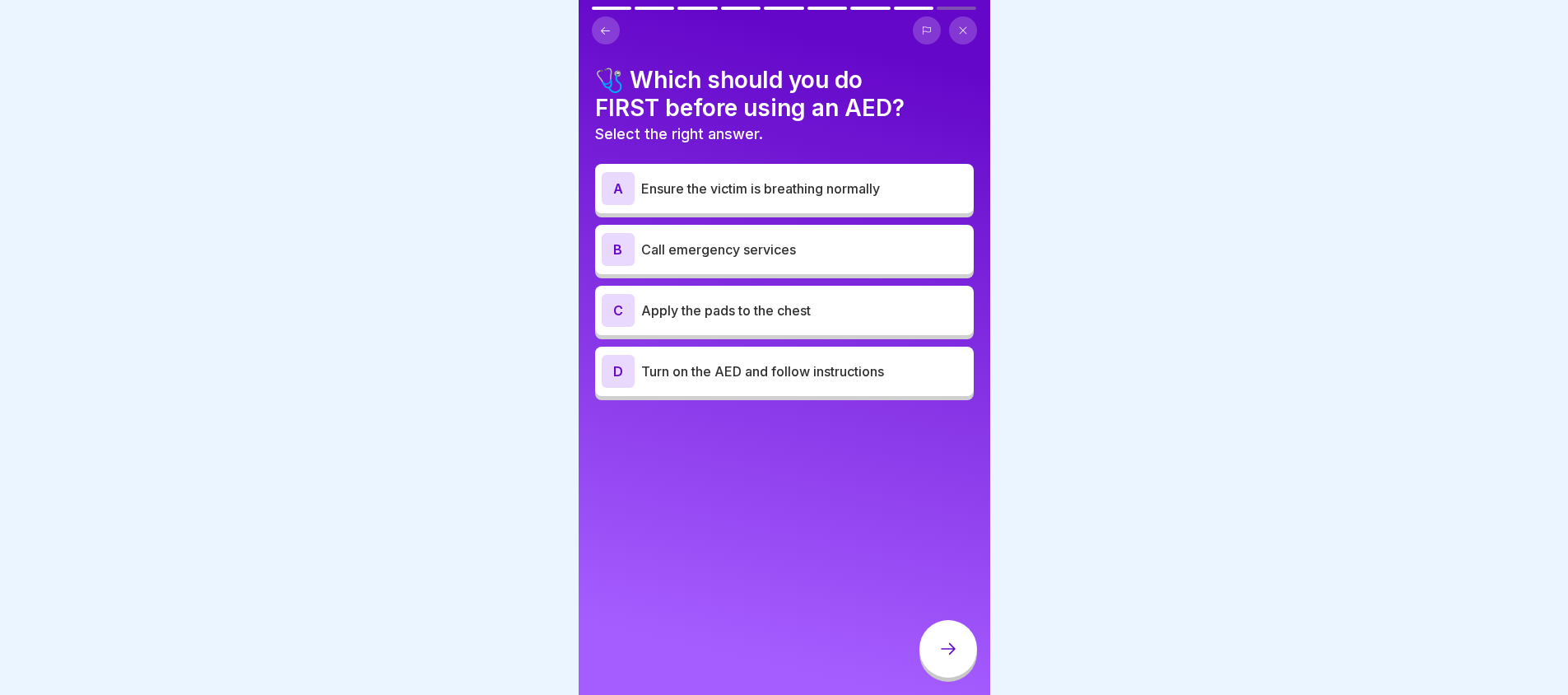
click at [785, 241] on p "Call emergency services" at bounding box center [804, 250] width 326 height 20
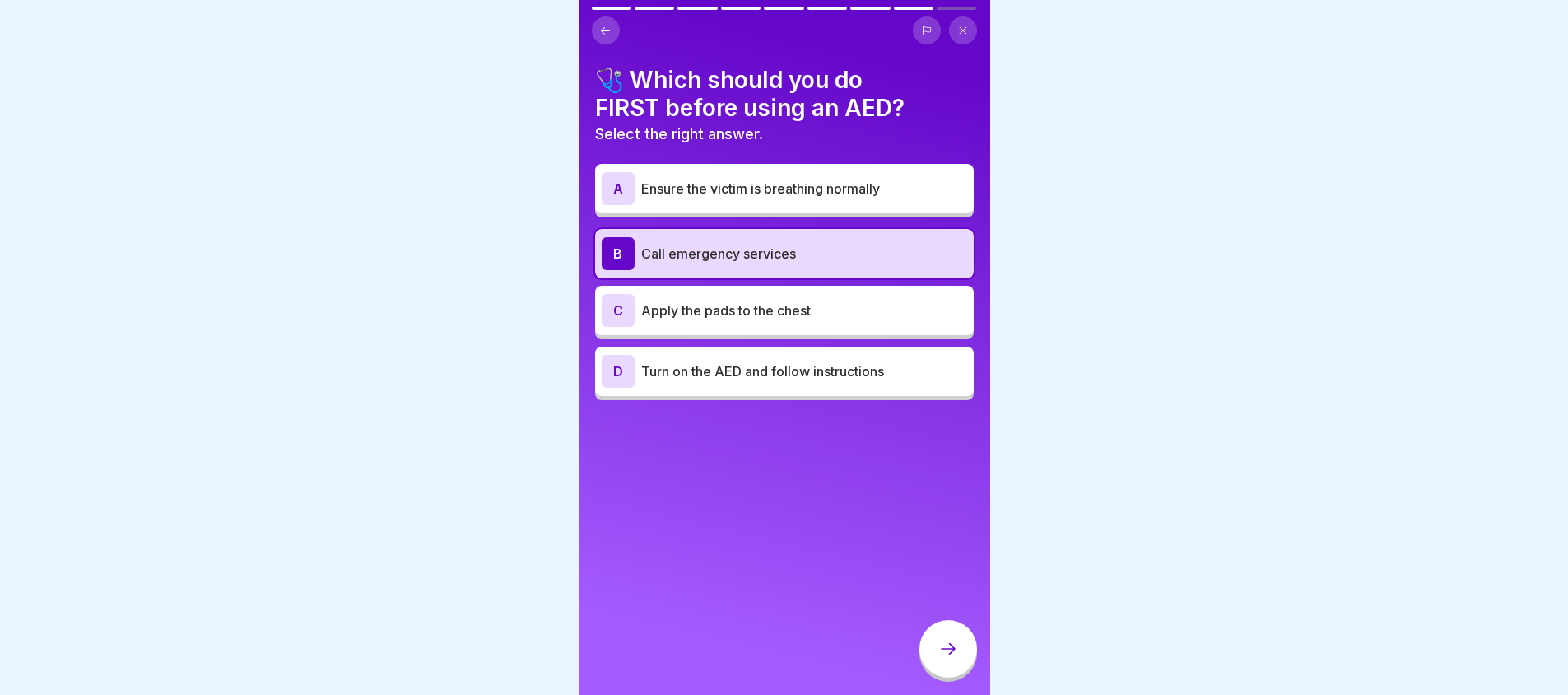
click at [935, 636] on div at bounding box center [948, 650] width 58 height 61
click at [942, 653] on icon at bounding box center [949, 648] width 20 height 20
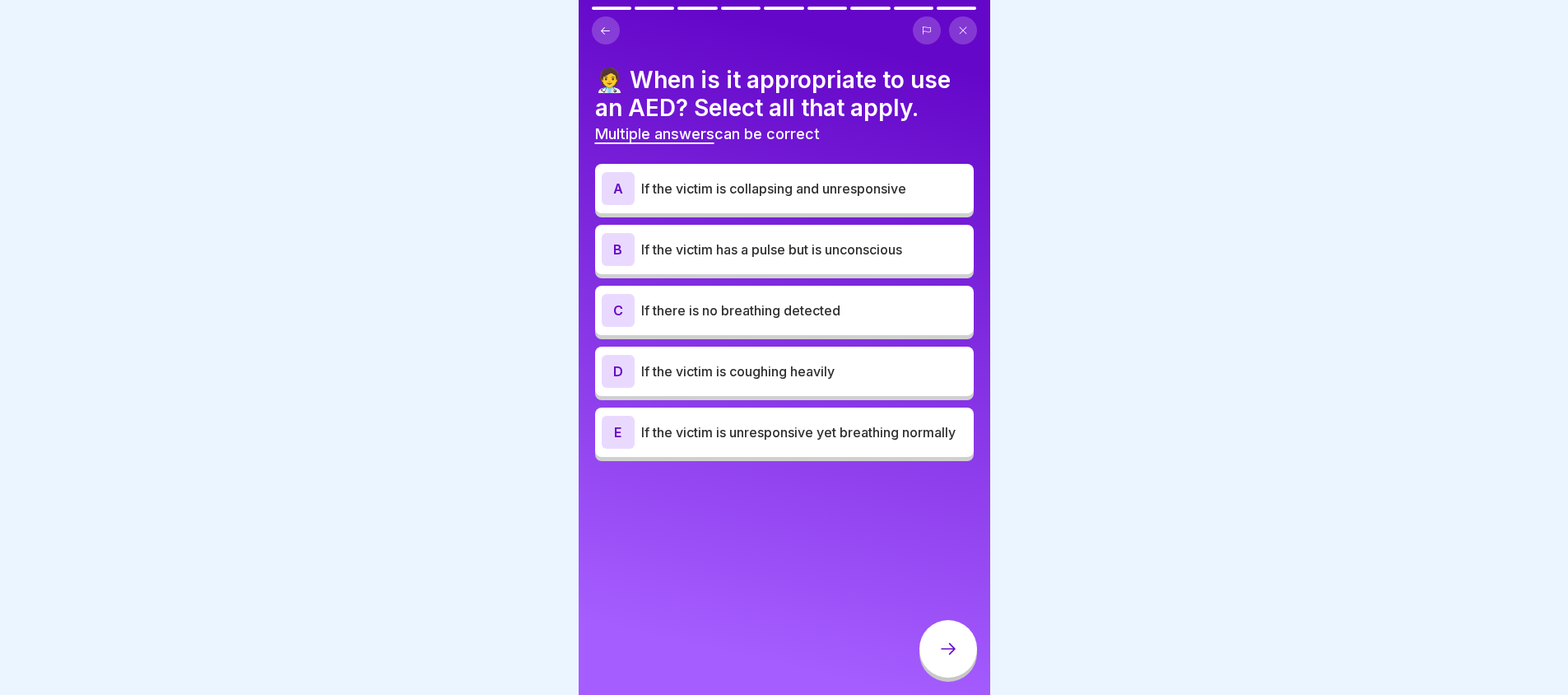
click at [859, 192] on p "If the victim is collapsing and unresponsive" at bounding box center [804, 188] width 326 height 20
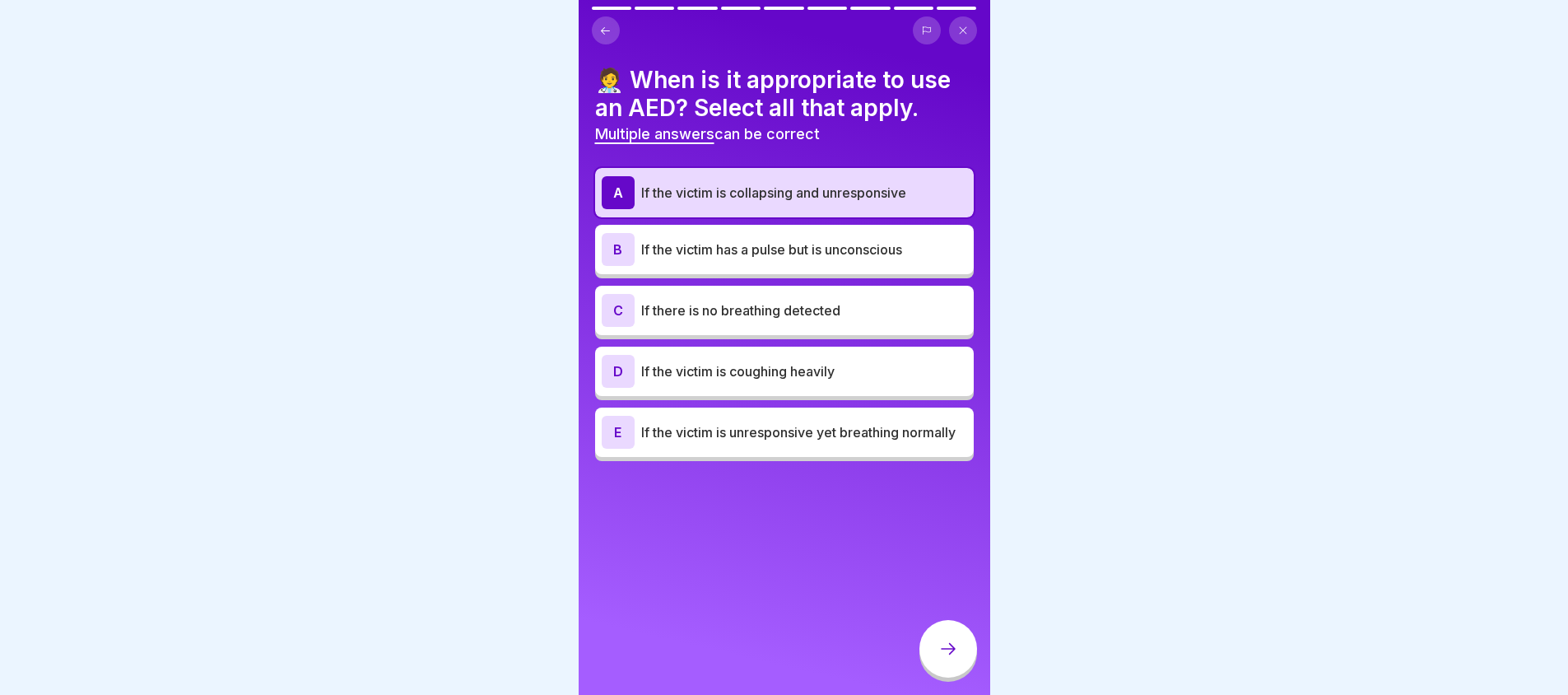
click at [847, 241] on p "If the victim has a pulse but is unconscious" at bounding box center [804, 250] width 326 height 20
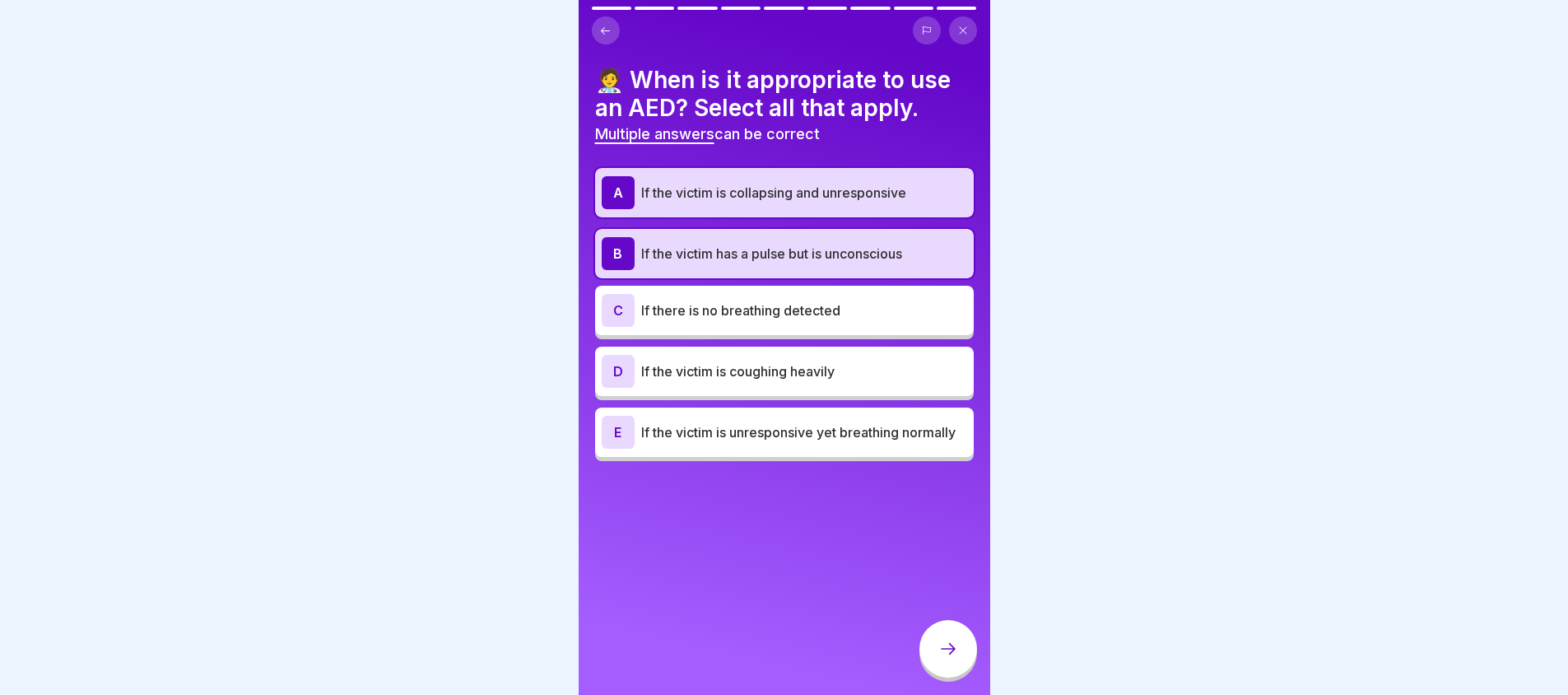
click at [847, 259] on p "If the victim has a pulse but is unconscious" at bounding box center [804, 253] width 326 height 20
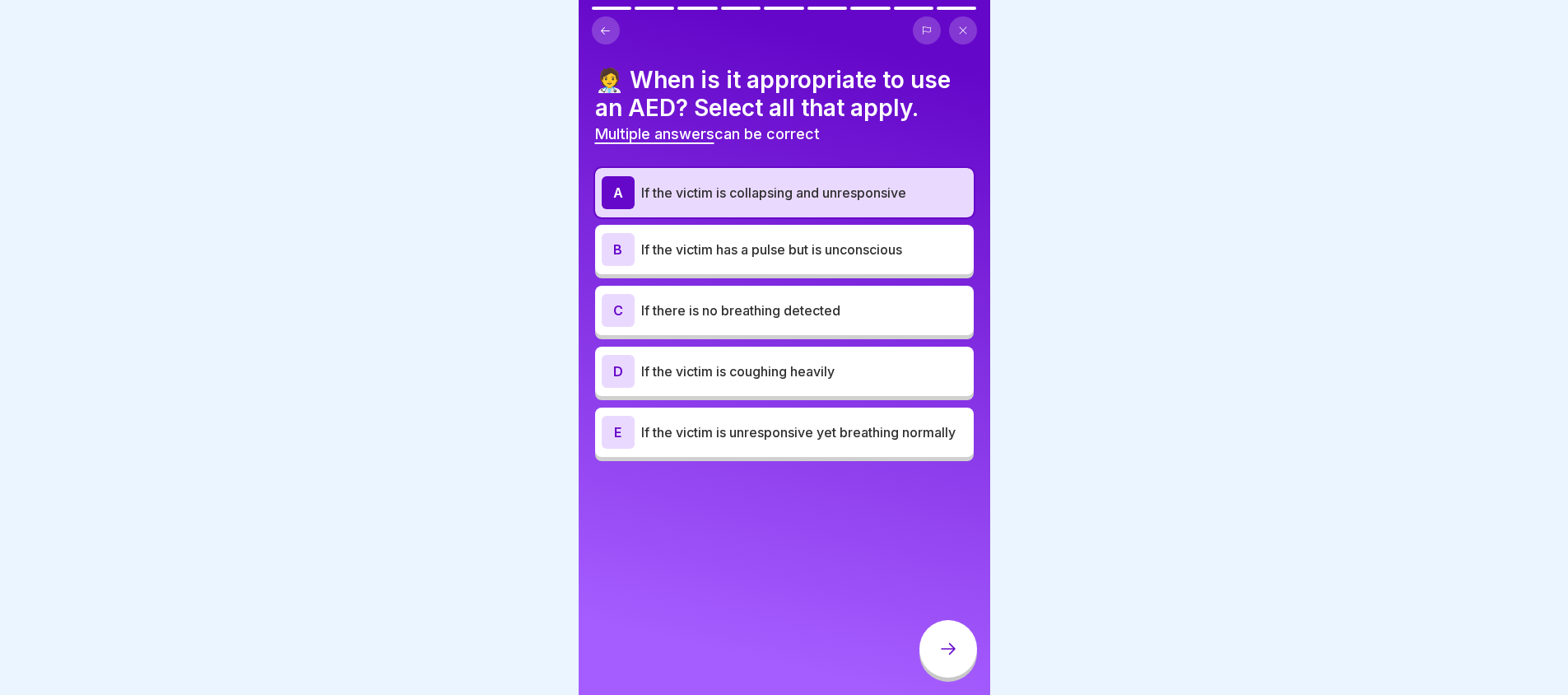
click at [800, 309] on p "If there is no breathing detected" at bounding box center [804, 310] width 326 height 20
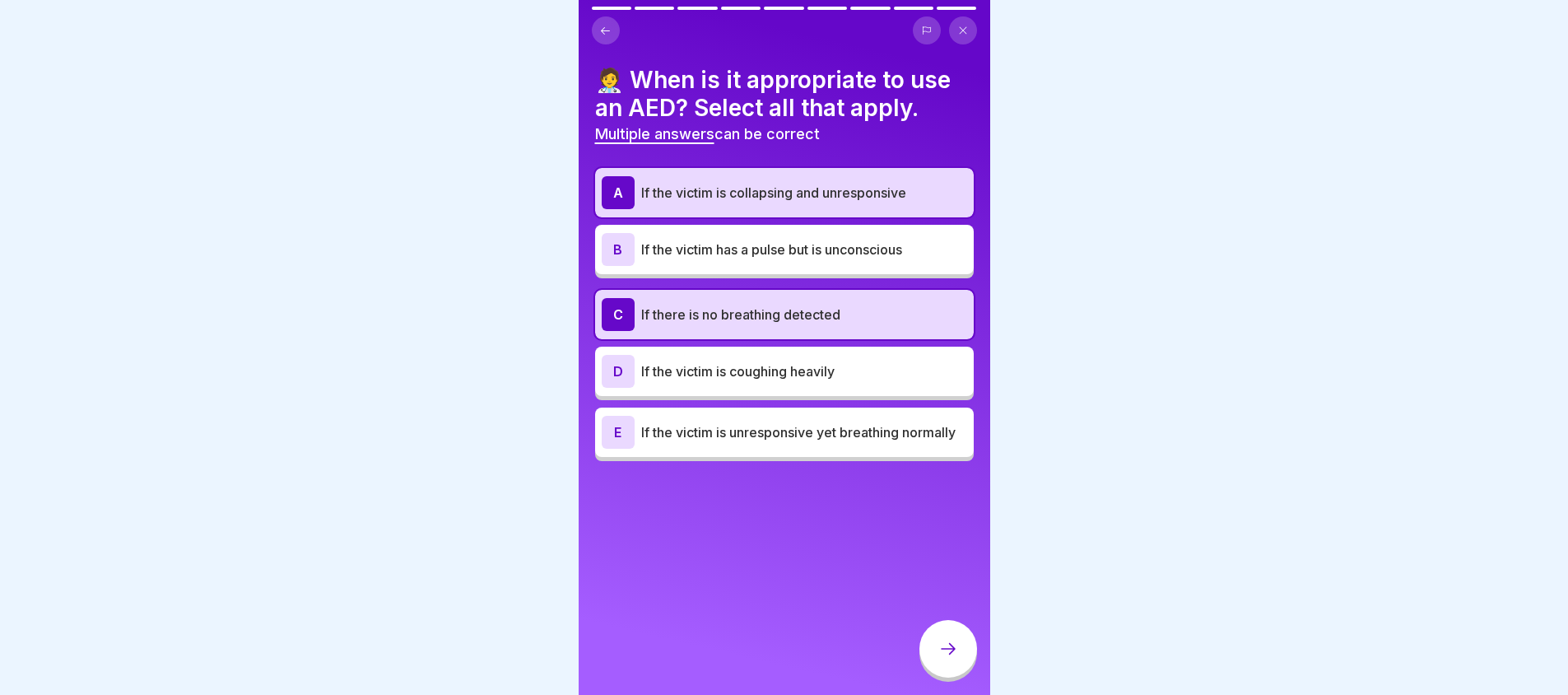
click at [946, 658] on icon at bounding box center [949, 648] width 20 height 20
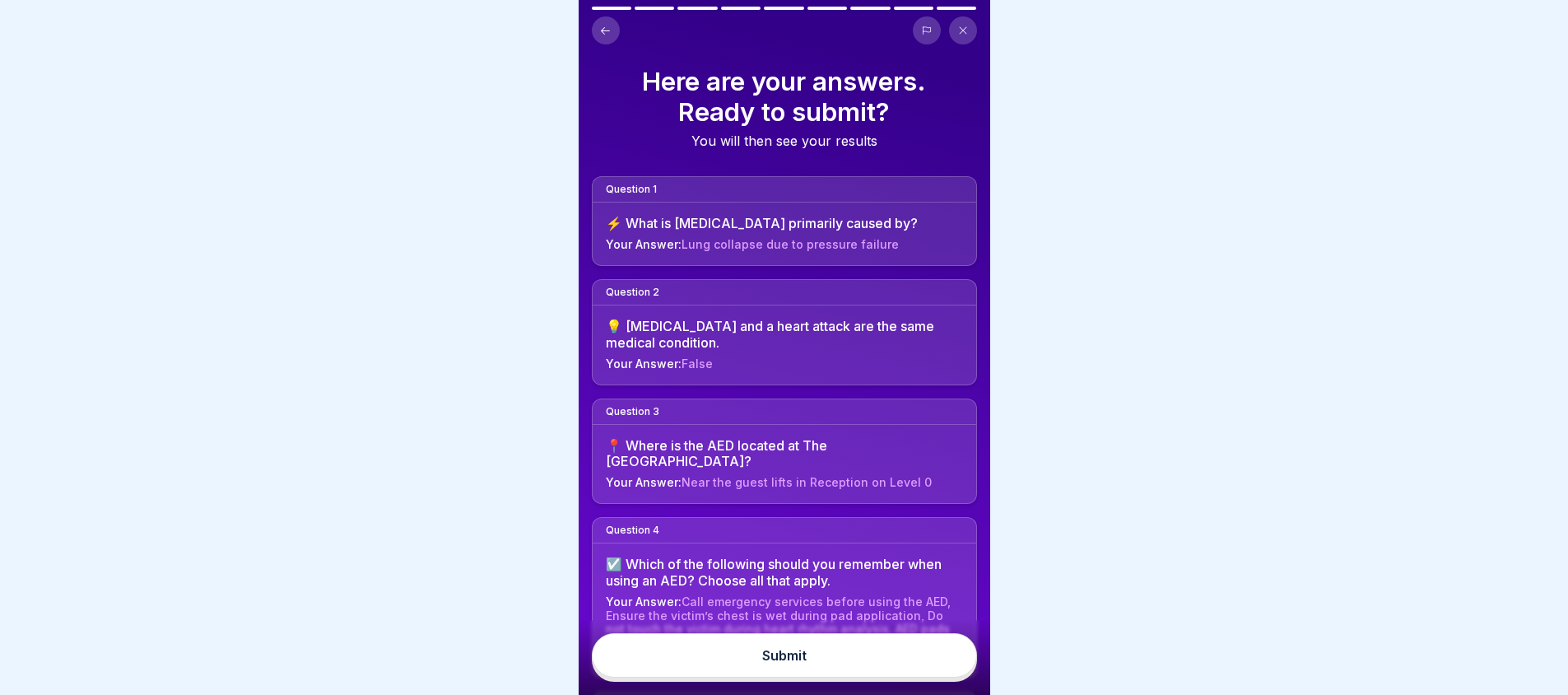
click at [832, 662] on button "Submit" at bounding box center [784, 655] width 385 height 45
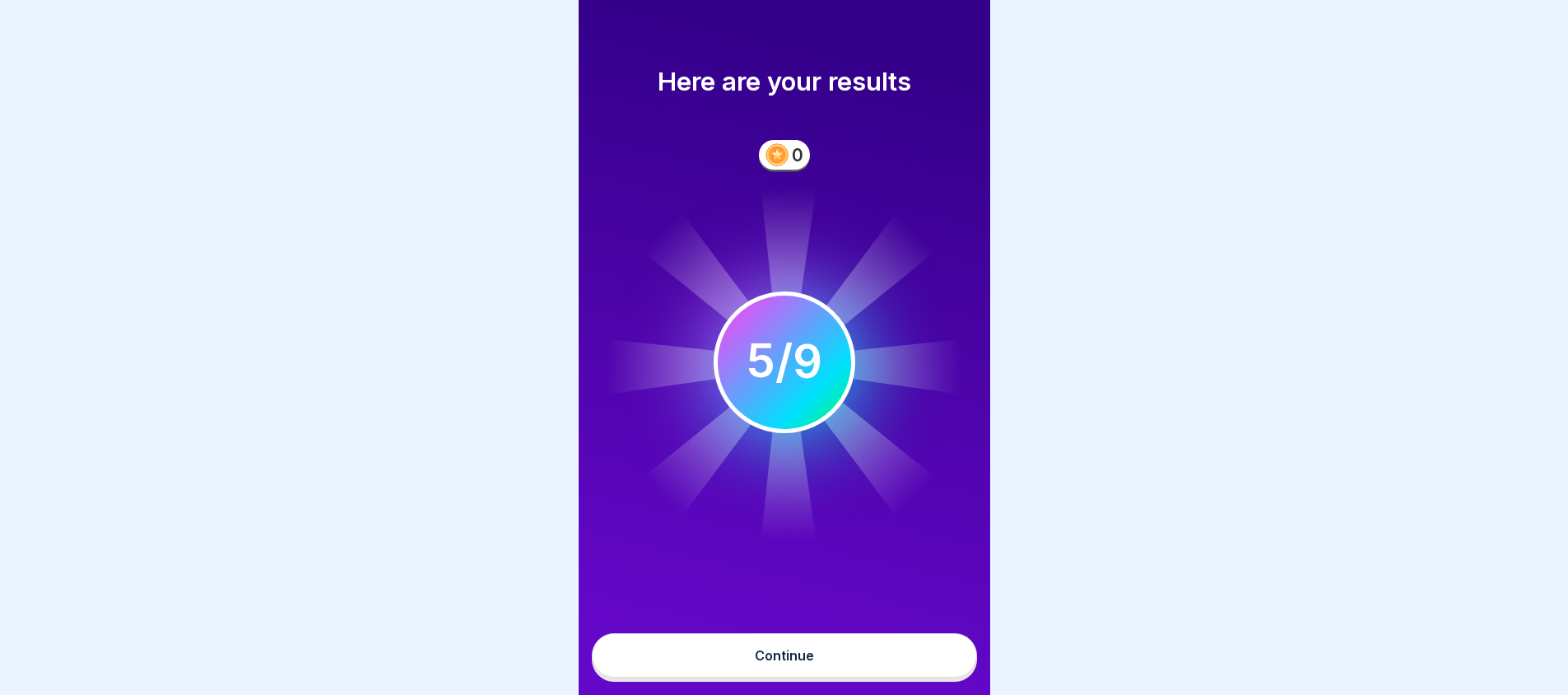
click at [833, 668] on button "Continue" at bounding box center [784, 655] width 385 height 45
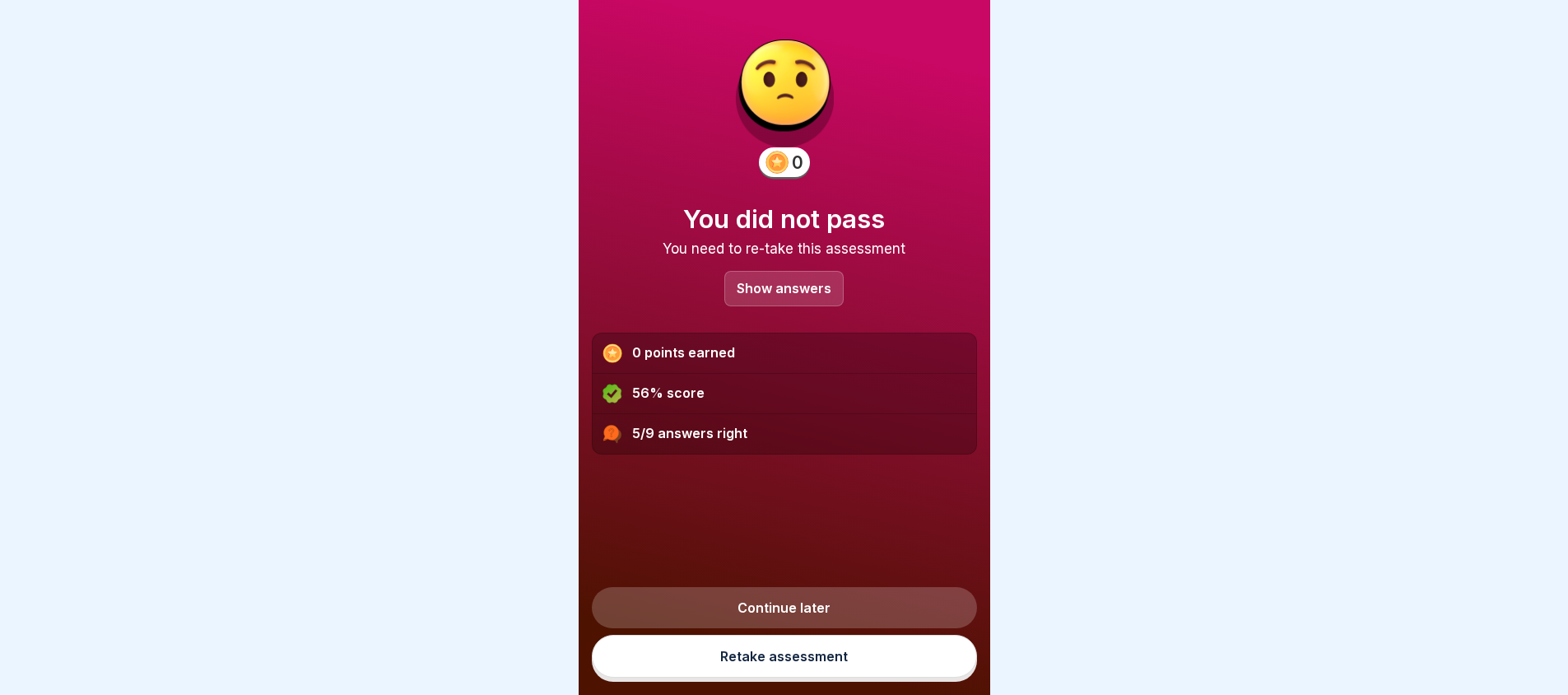
click at [818, 286] on p "Show answers" at bounding box center [783, 288] width 94 height 14
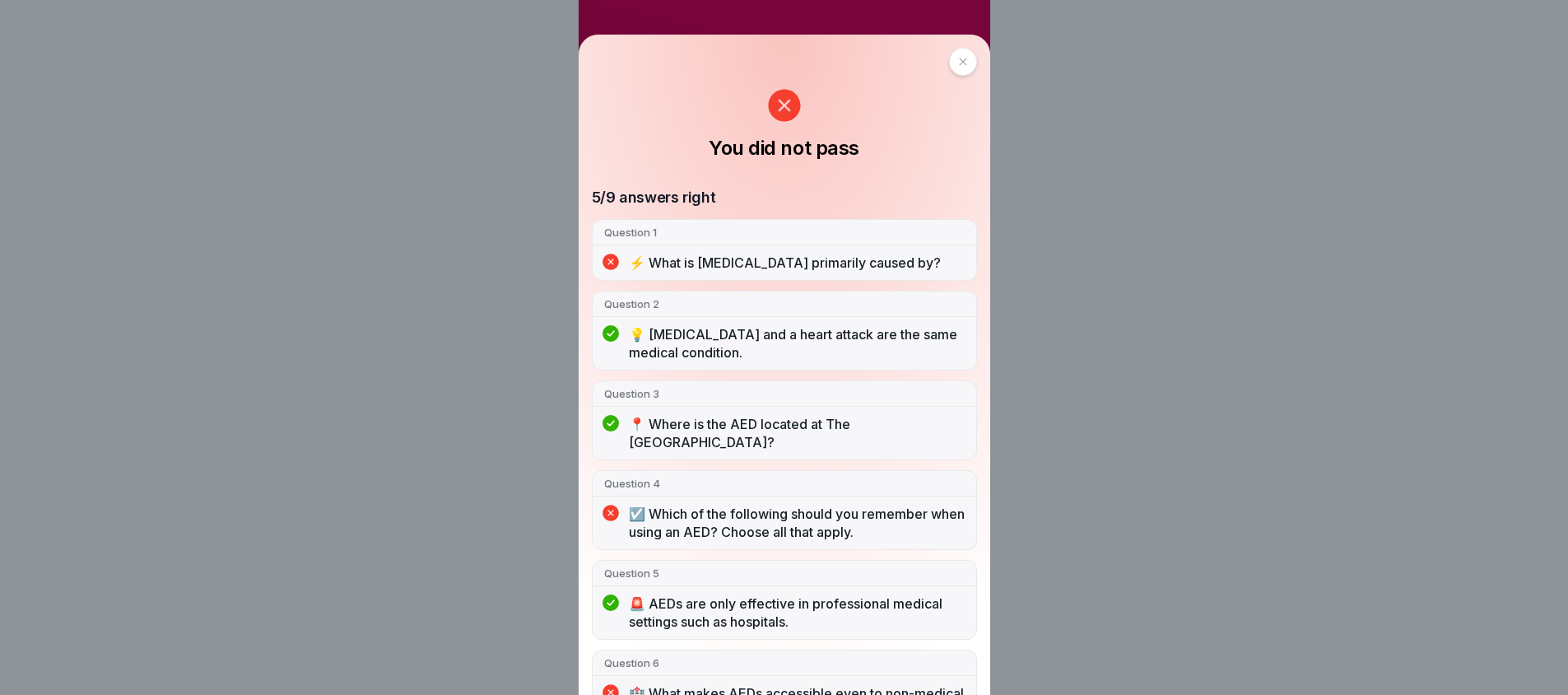
click at [805, 259] on p "⚡️ What is cardiac arrest primarily caused by?" at bounding box center [797, 262] width 336 height 18
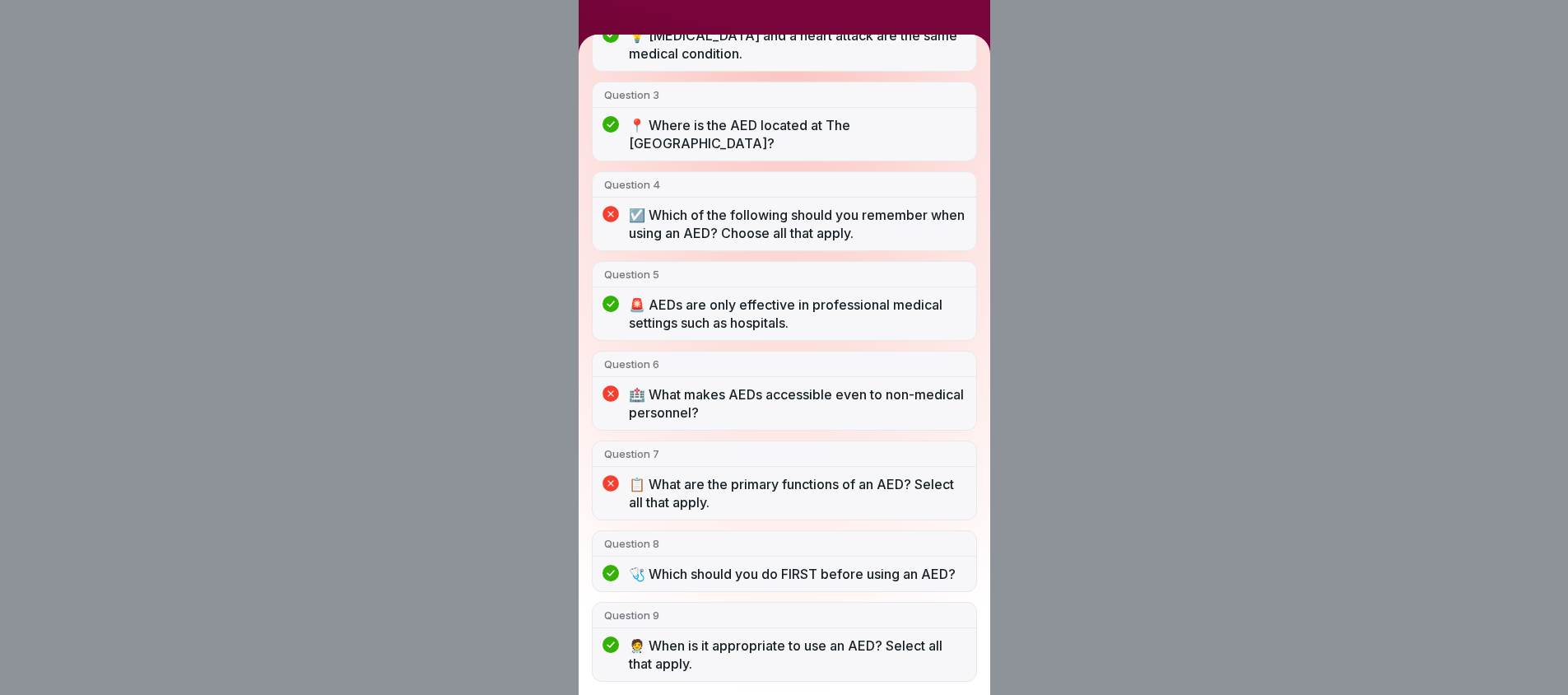
scroll to position [12, 0]
click at [1088, 68] on div "You did not pass 5/9 answers right Question 1 ⚡️ What is cardiac arrest primari…" at bounding box center [784, 348] width 1568 height 695
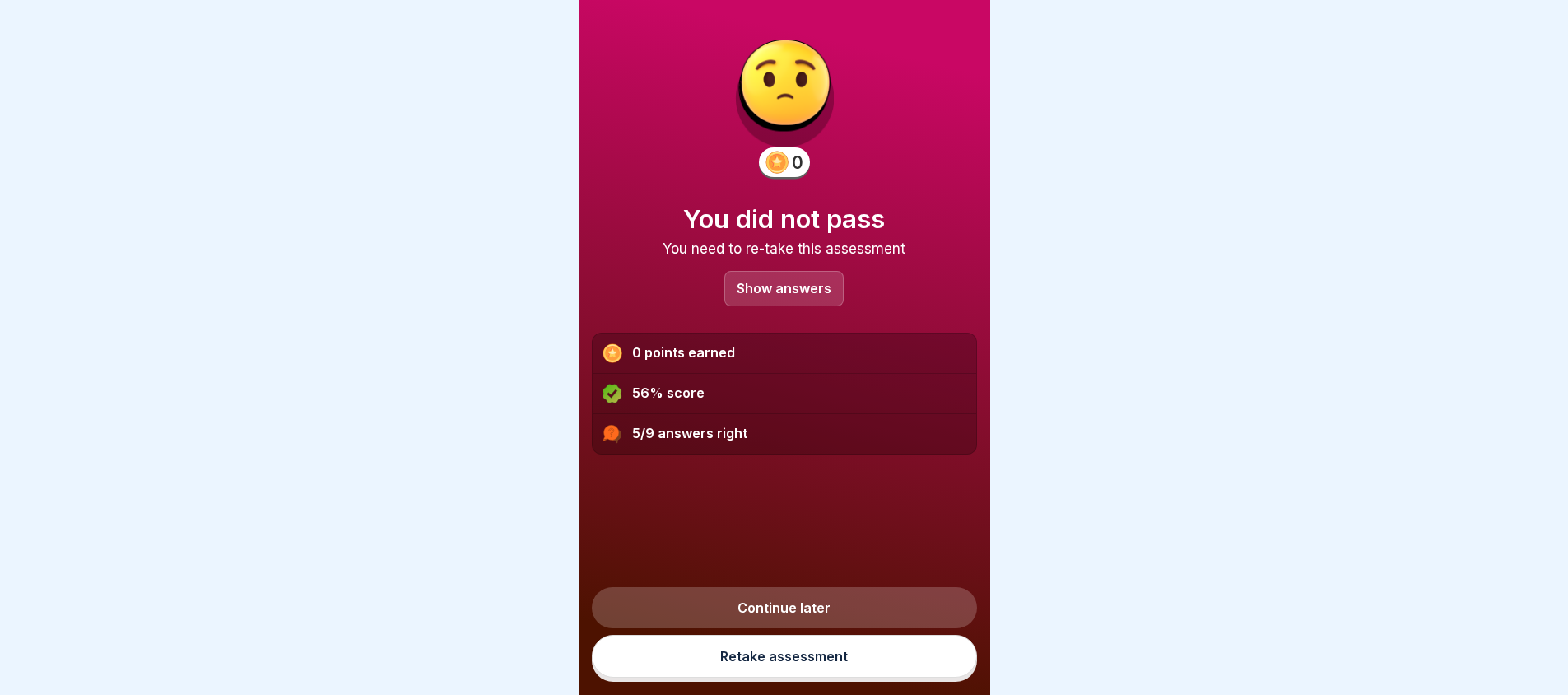
click at [749, 660] on link "Retake assessment" at bounding box center [784, 656] width 385 height 43
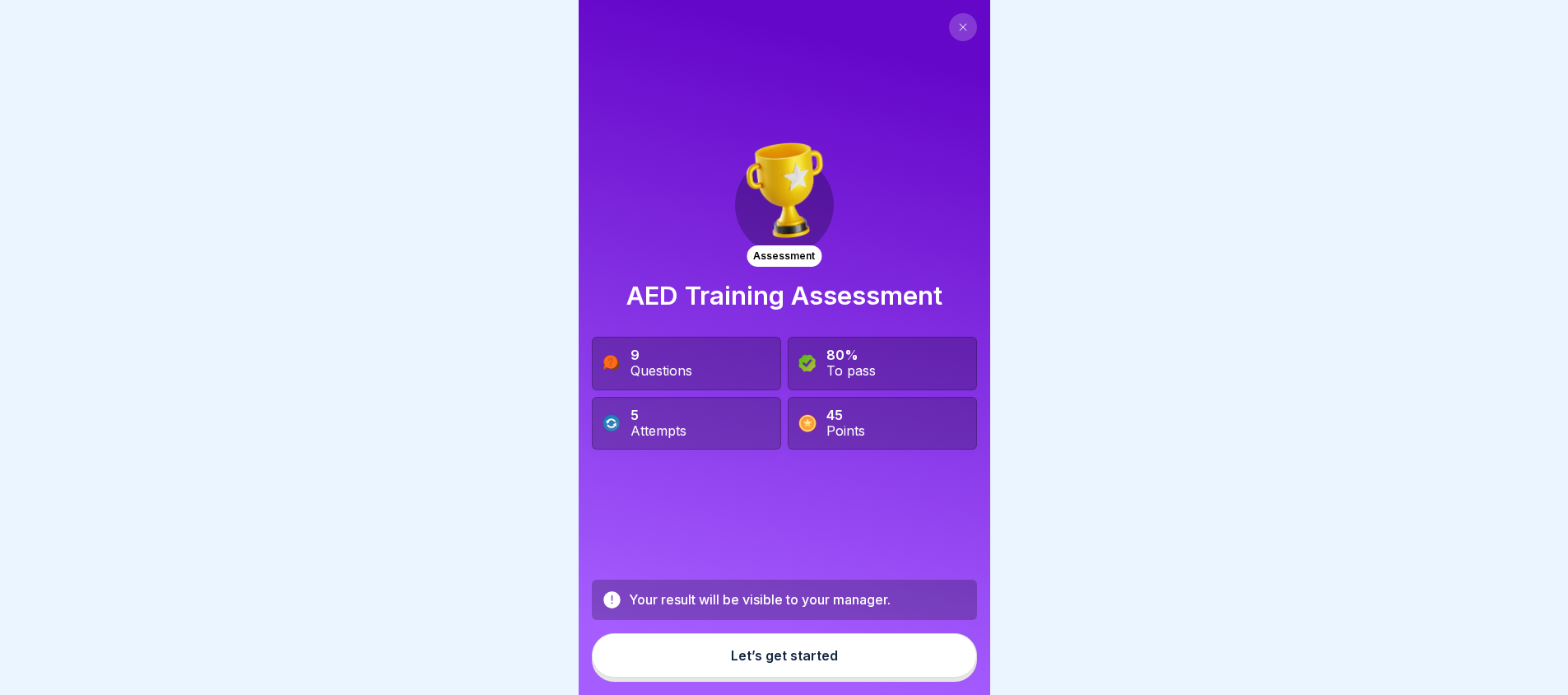
click at [847, 665] on button "Let’s get started" at bounding box center [784, 655] width 385 height 45
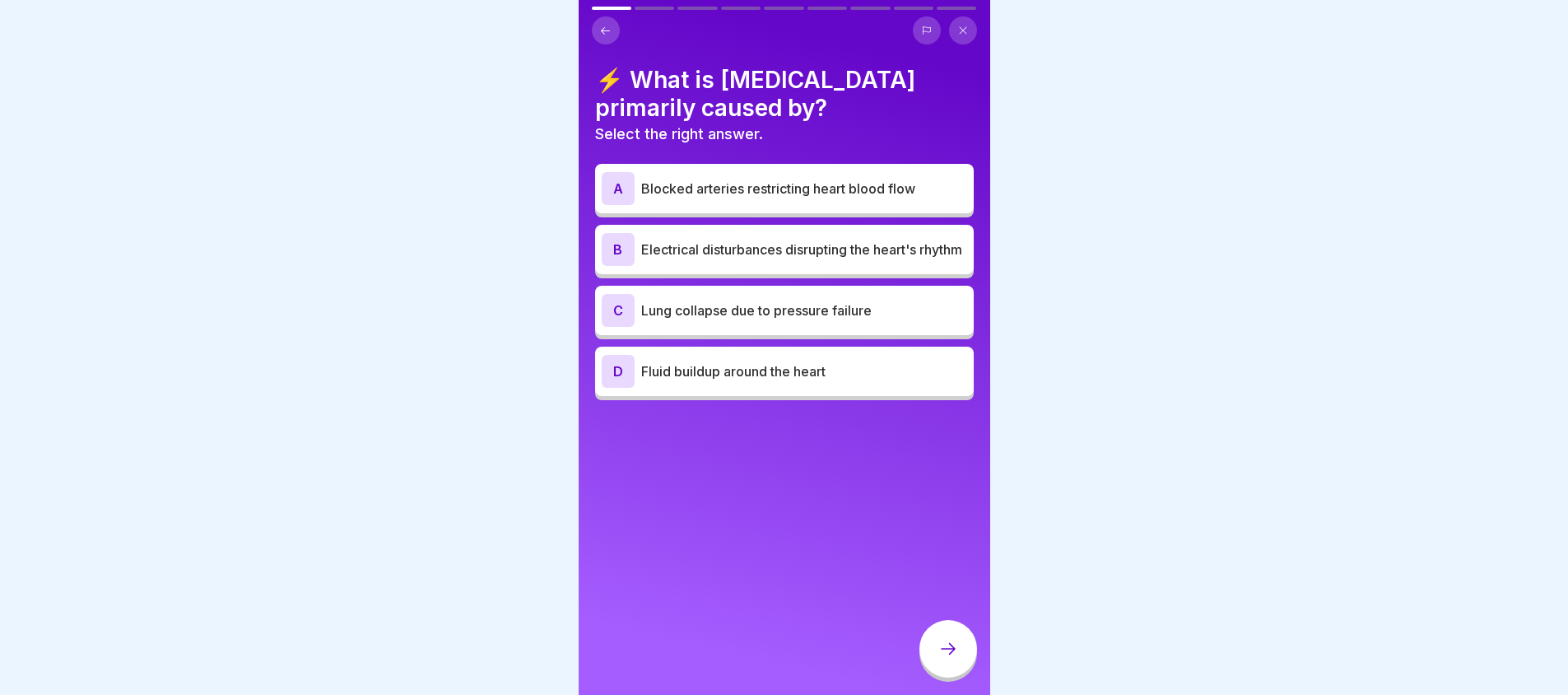
click at [763, 388] on div "D Fluid buildup around the heart" at bounding box center [785, 371] width 366 height 33
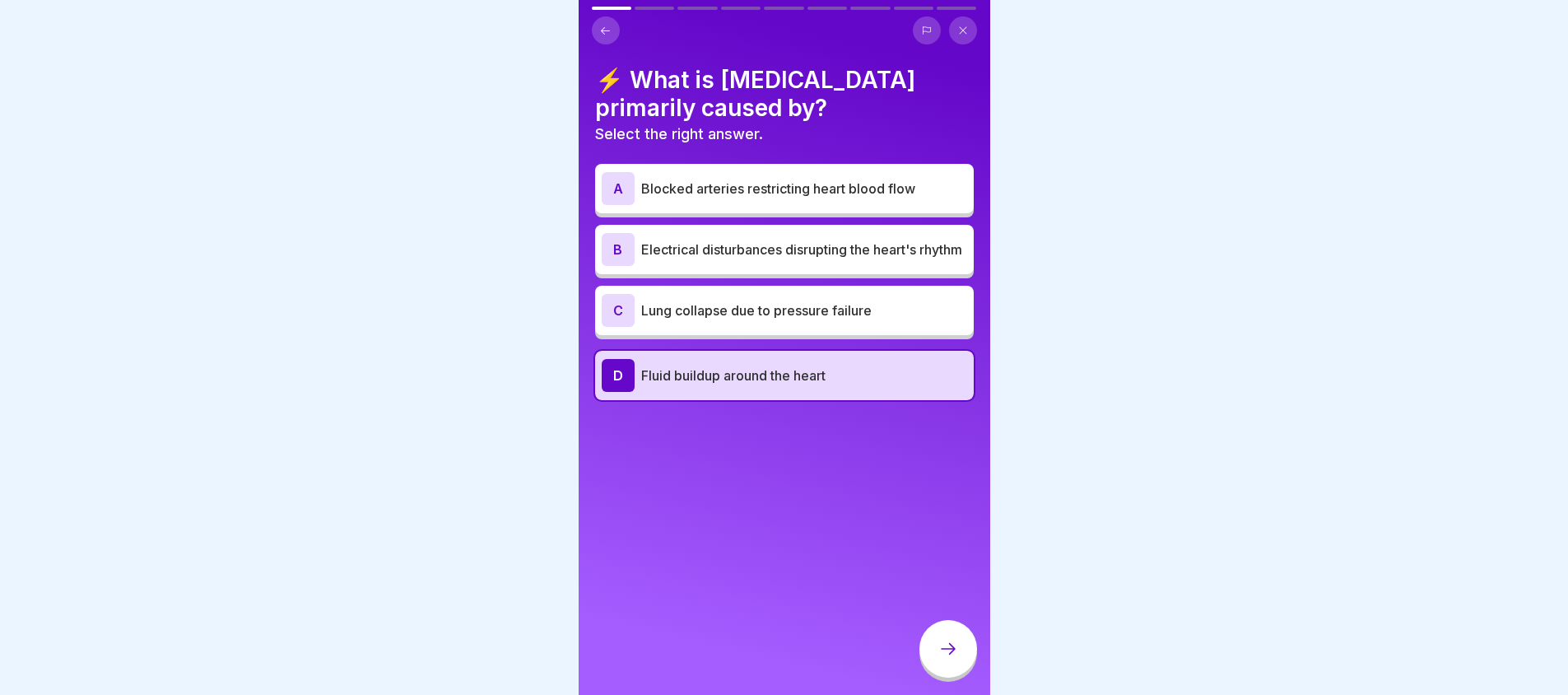
click at [944, 670] on div at bounding box center [948, 648] width 58 height 58
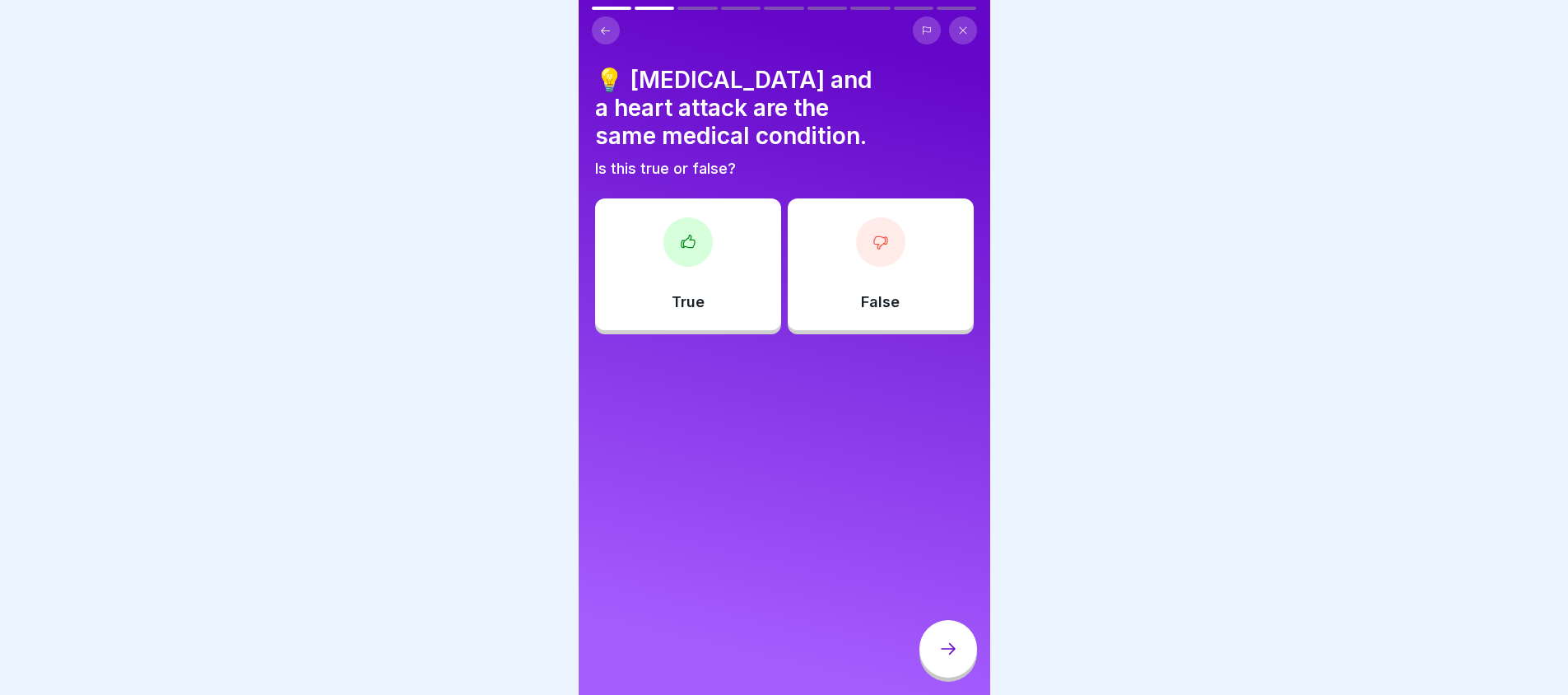
click at [897, 252] on div "False" at bounding box center [880, 264] width 186 height 132
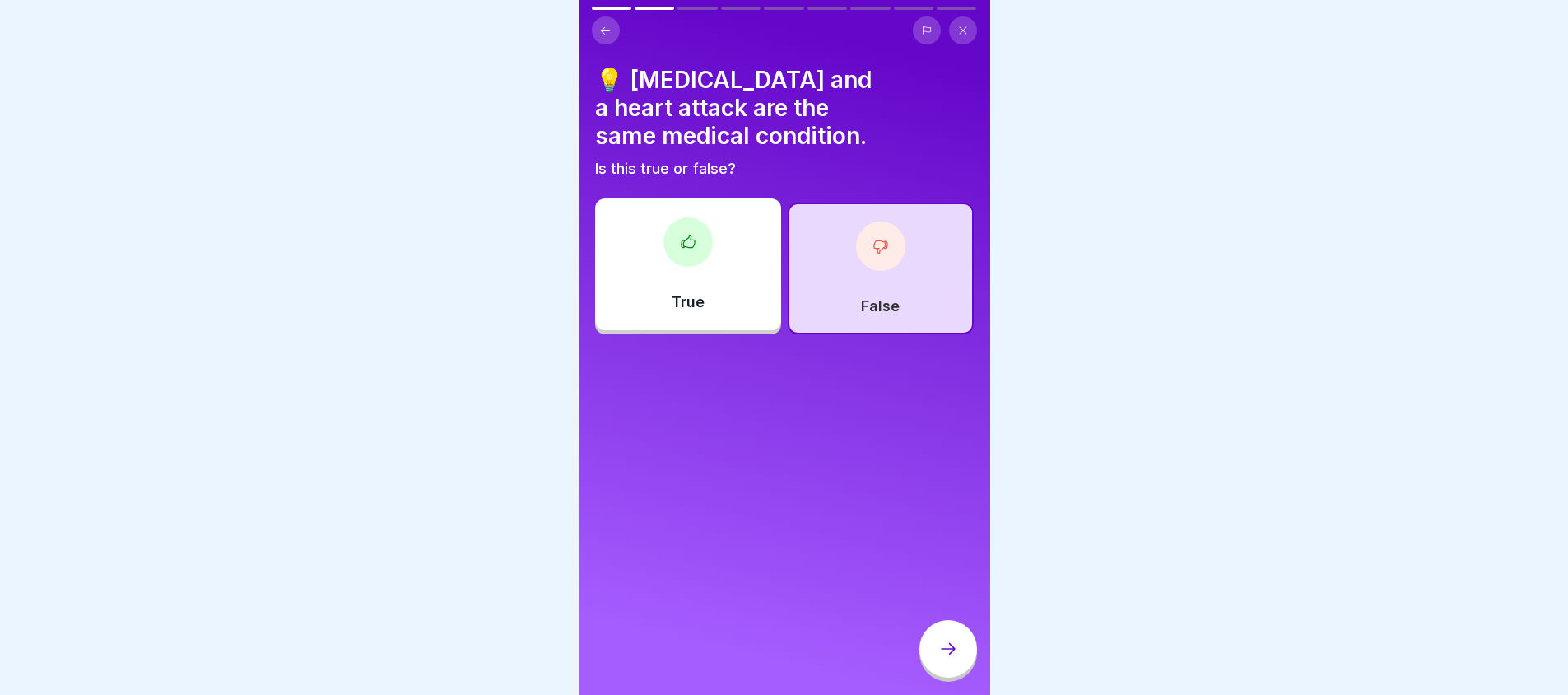
click at [940, 658] on icon at bounding box center [949, 648] width 20 height 20
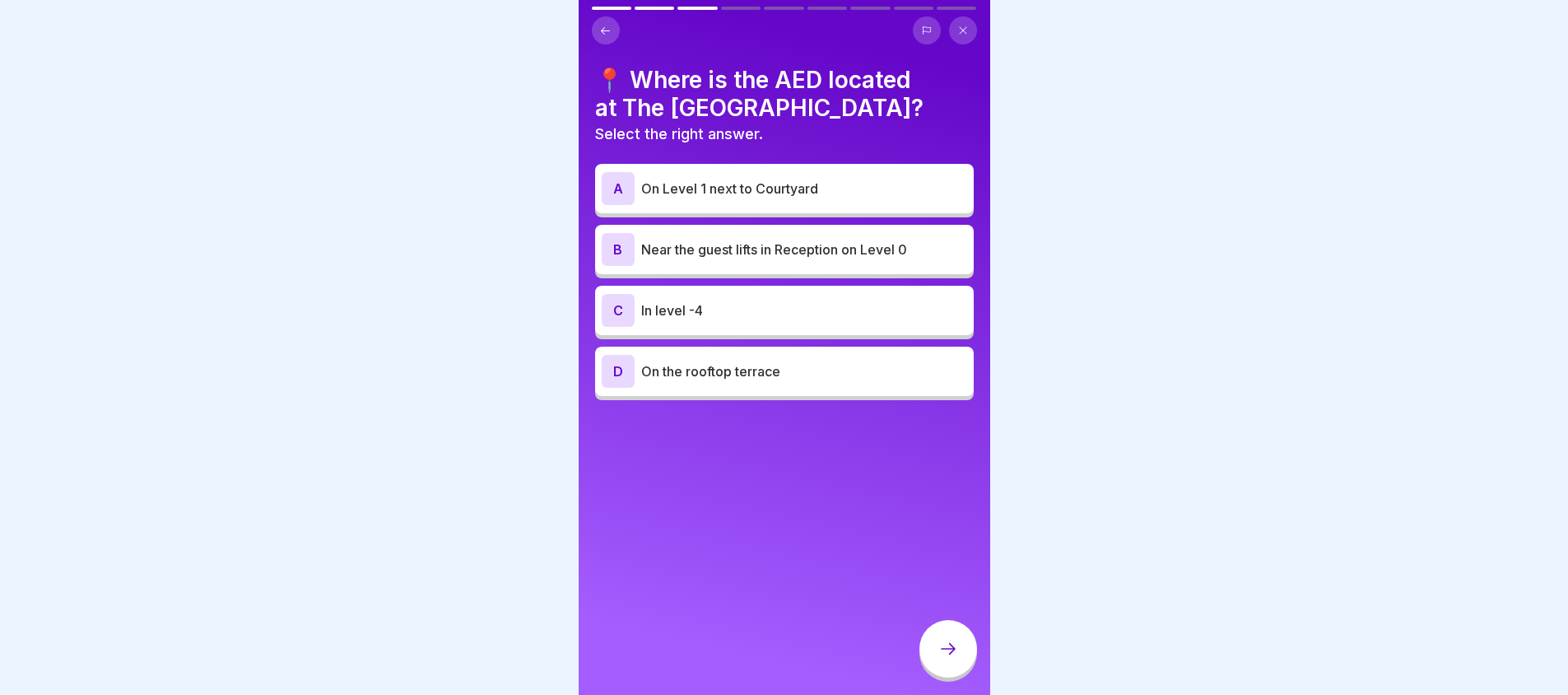
click at [817, 254] on p "Near the guest lifts in Reception on Level 0" at bounding box center [804, 250] width 326 height 20
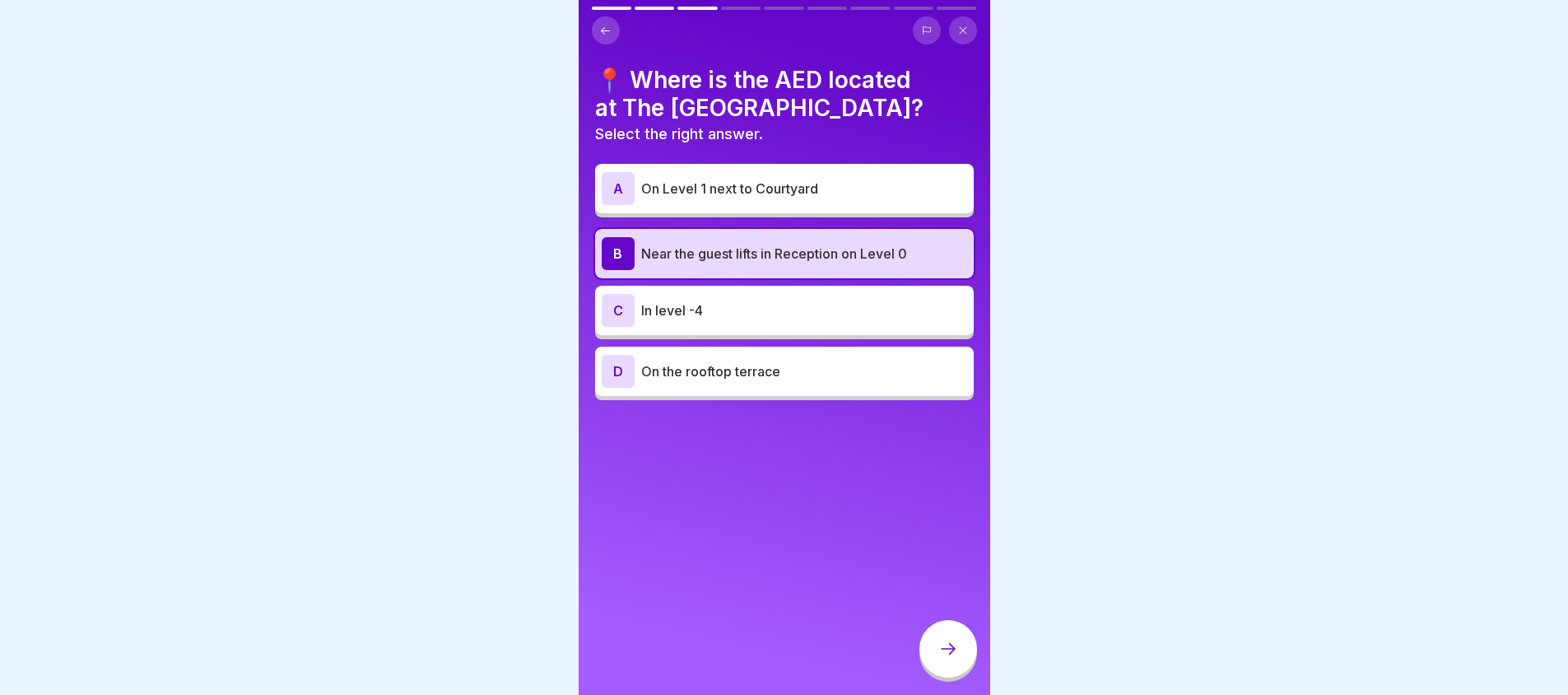
click at [941, 656] on icon at bounding box center [949, 648] width 20 height 20
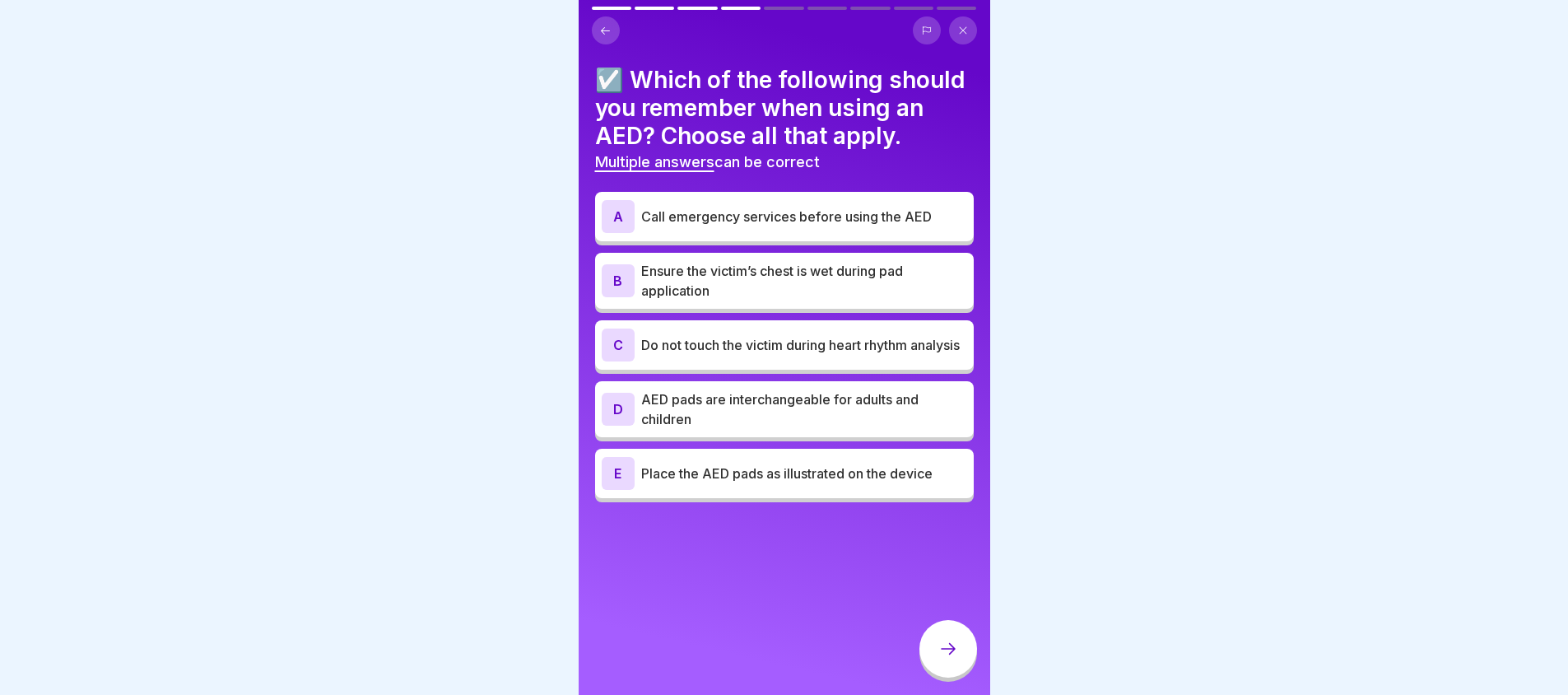
click at [722, 355] on p "Do not touch the victim during heart rhythm analysis" at bounding box center [804, 345] width 326 height 20
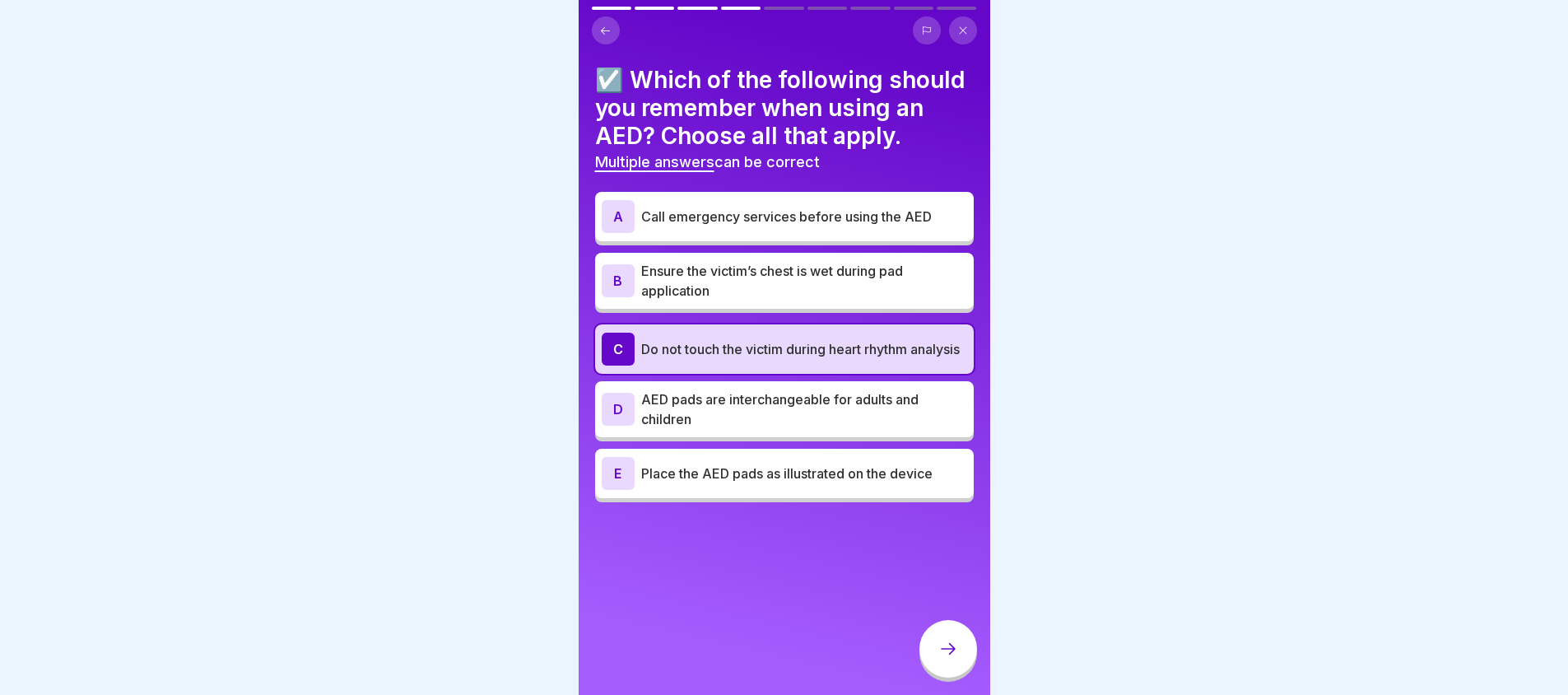
click at [741, 300] on p "Ensure the victim’s chest is wet during pad application" at bounding box center [804, 280] width 326 height 39
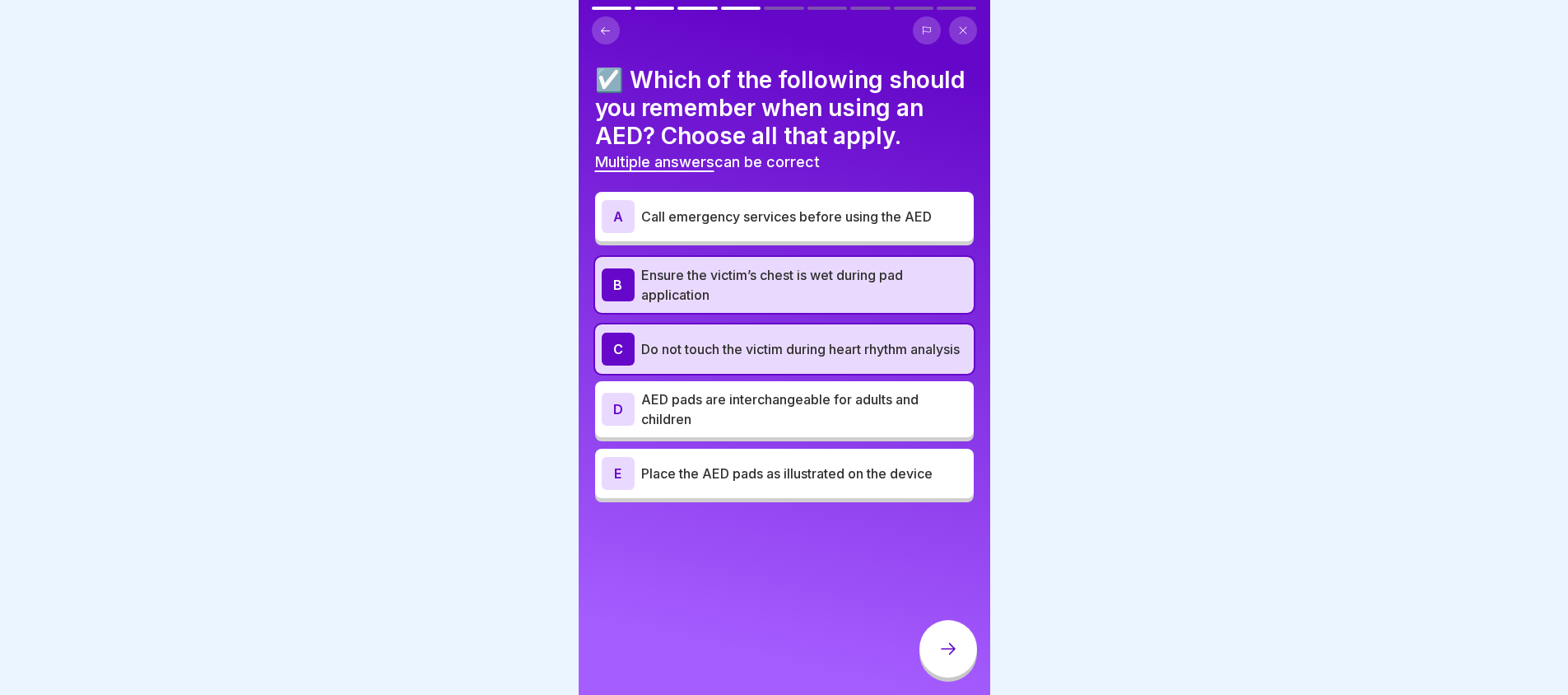
click at [745, 483] on p "Place the AED pads as illustrated on the device" at bounding box center [804, 474] width 326 height 20
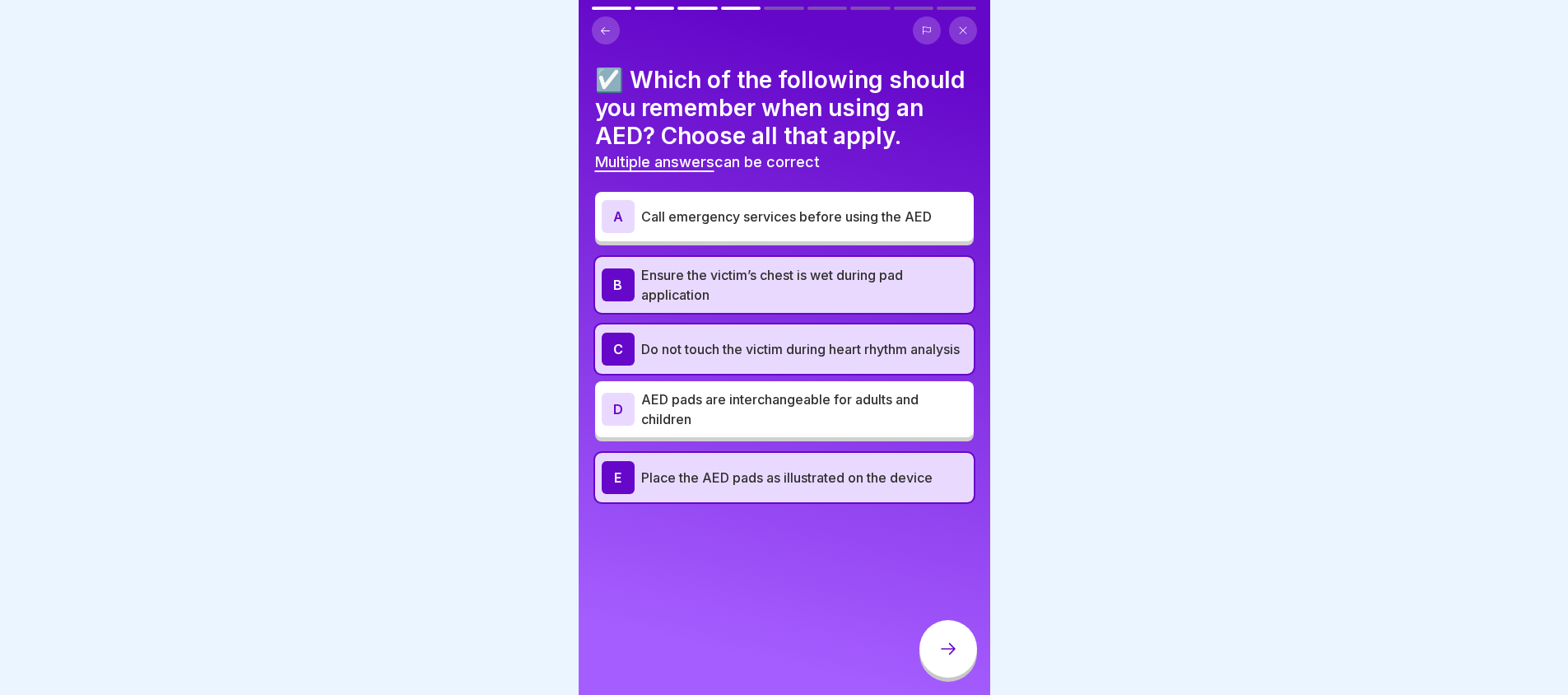
click at [797, 211] on div "☑️ Which of the following should you remember when using an AED? Choose all tha…" at bounding box center [785, 283] width 379 height 436
click at [800, 233] on div "A Call emergency services before using the AED" at bounding box center [785, 217] width 366 height 33
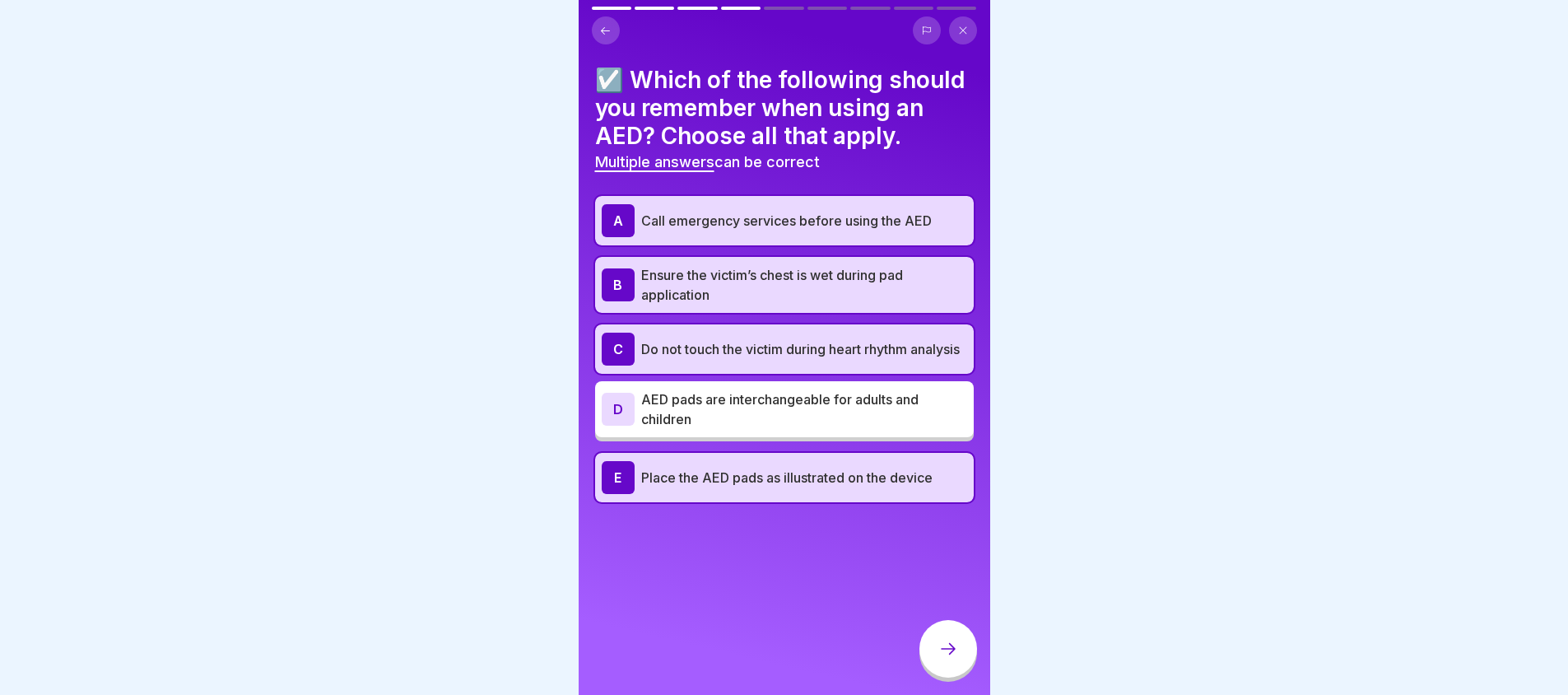
click at [969, 663] on div at bounding box center [948, 648] width 58 height 58
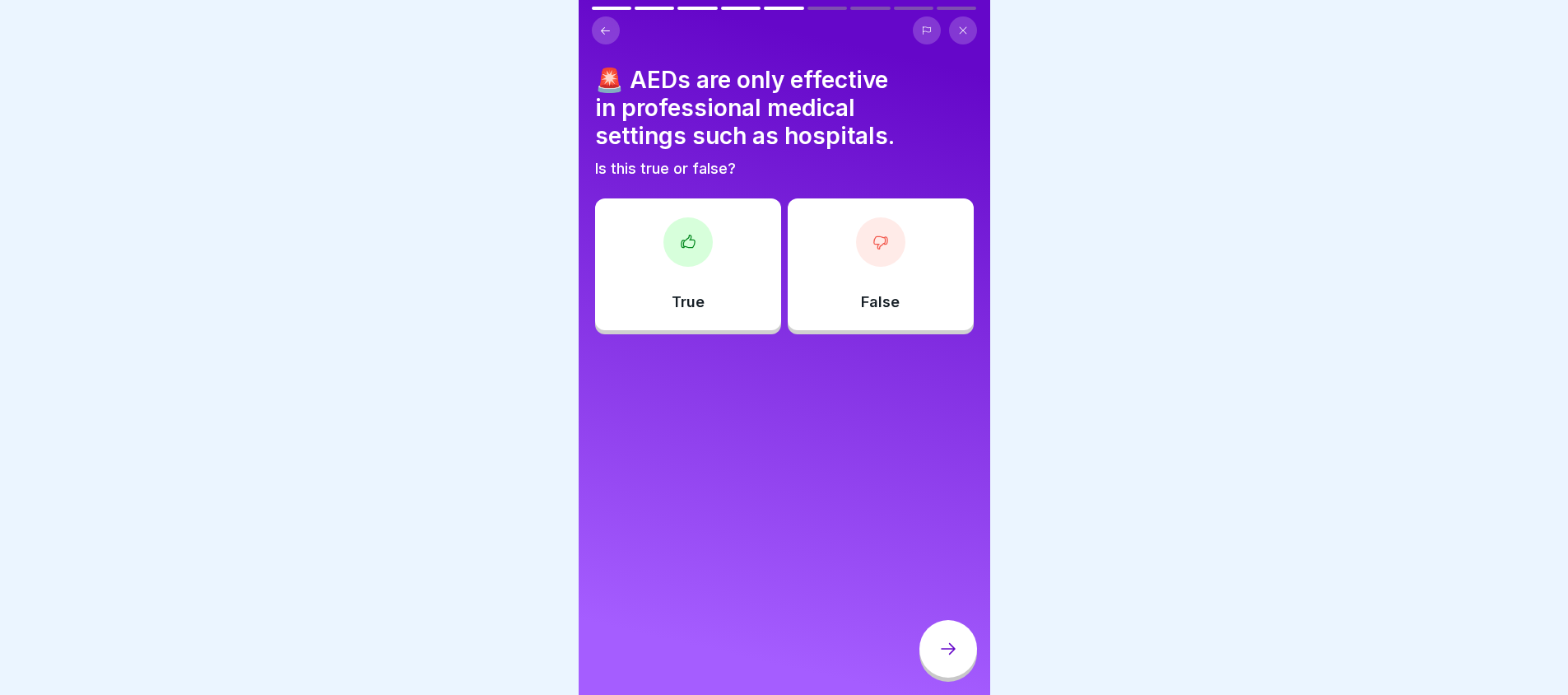
click at [870, 275] on div "False" at bounding box center [880, 264] width 186 height 132
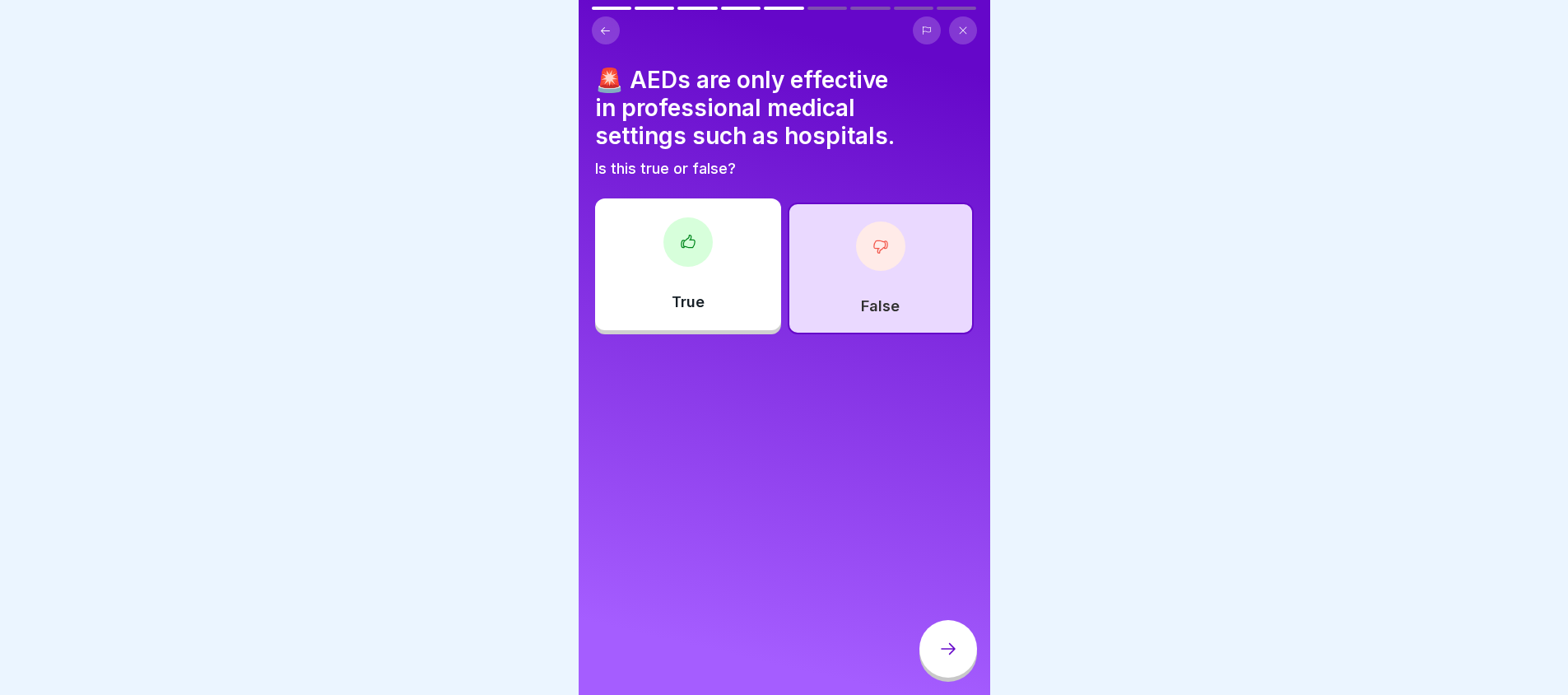
click at [940, 646] on div at bounding box center [948, 648] width 58 height 58
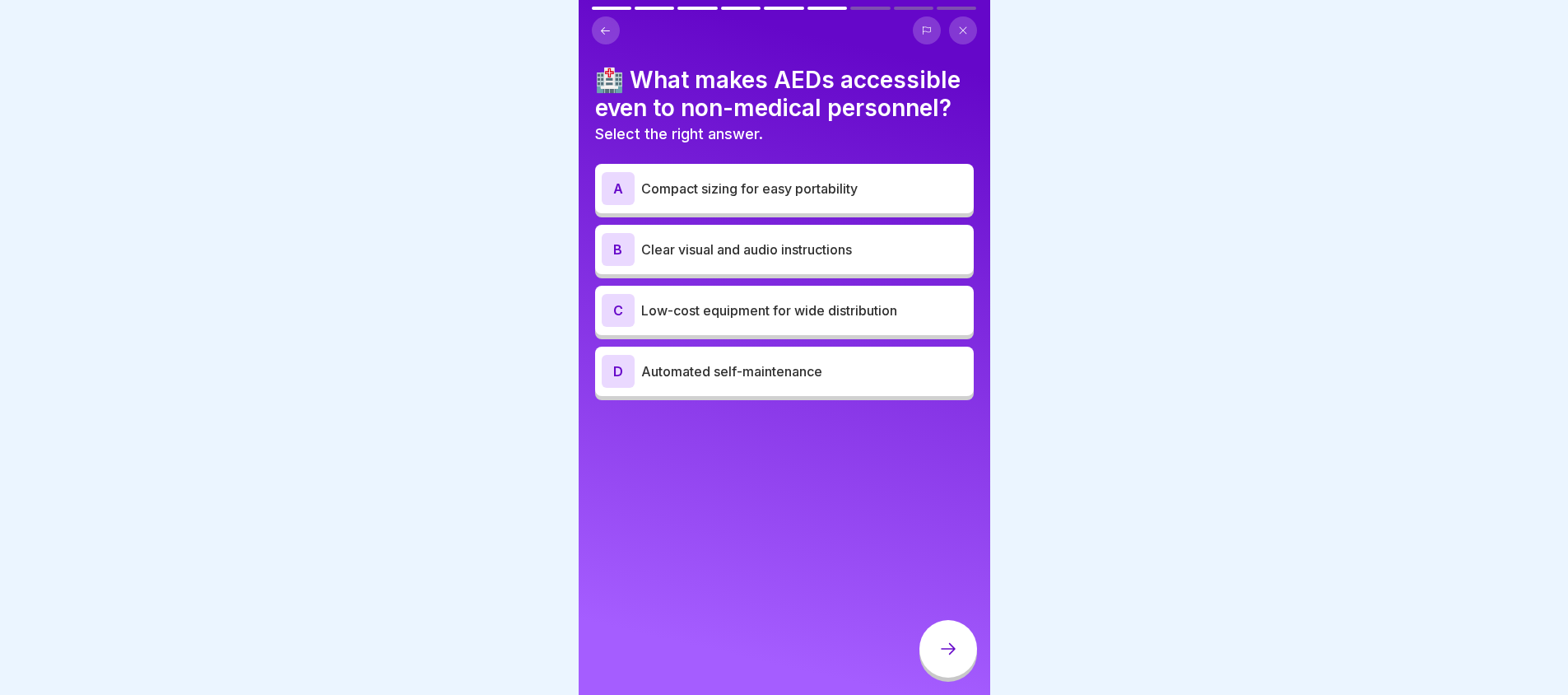
click at [847, 324] on div "C Low-cost equipment for wide distribution" at bounding box center [785, 310] width 366 height 33
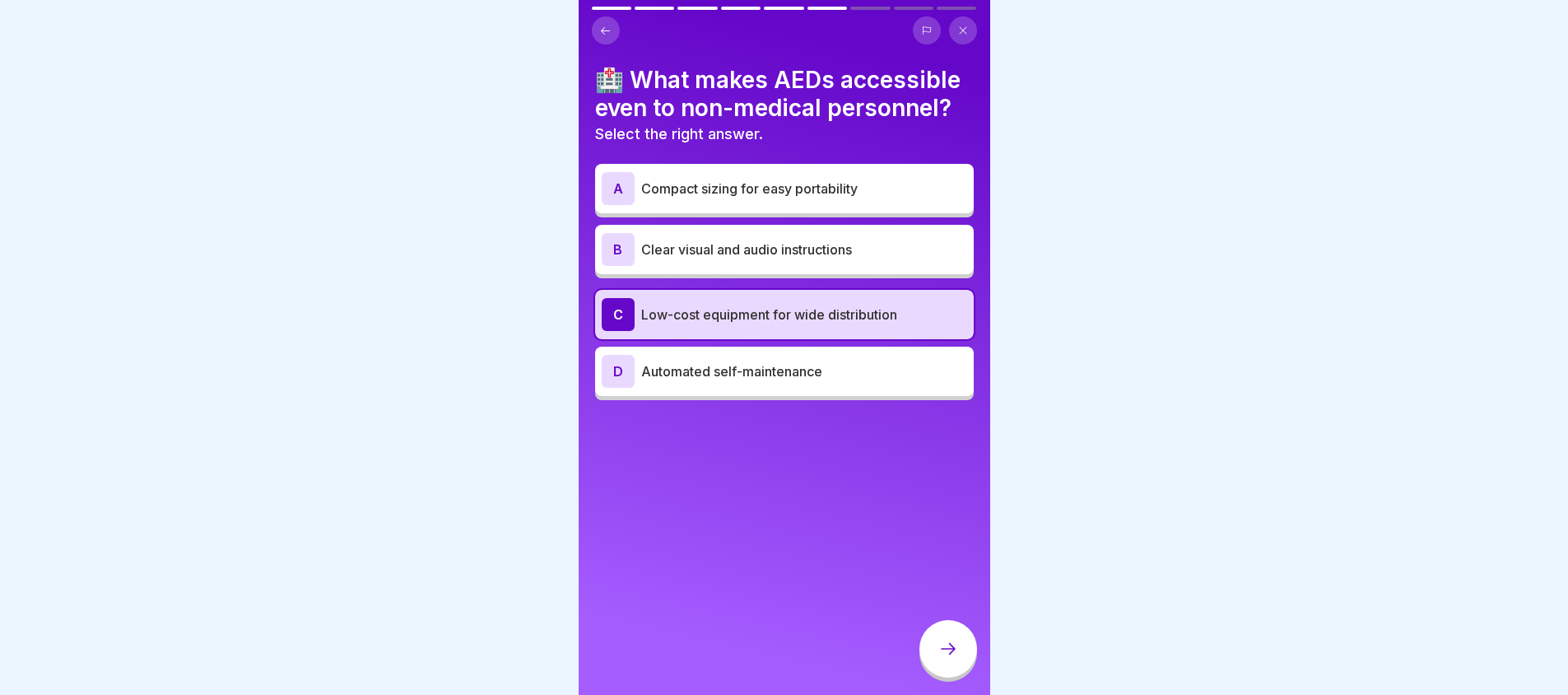
click at [939, 647] on div at bounding box center [948, 648] width 58 height 58
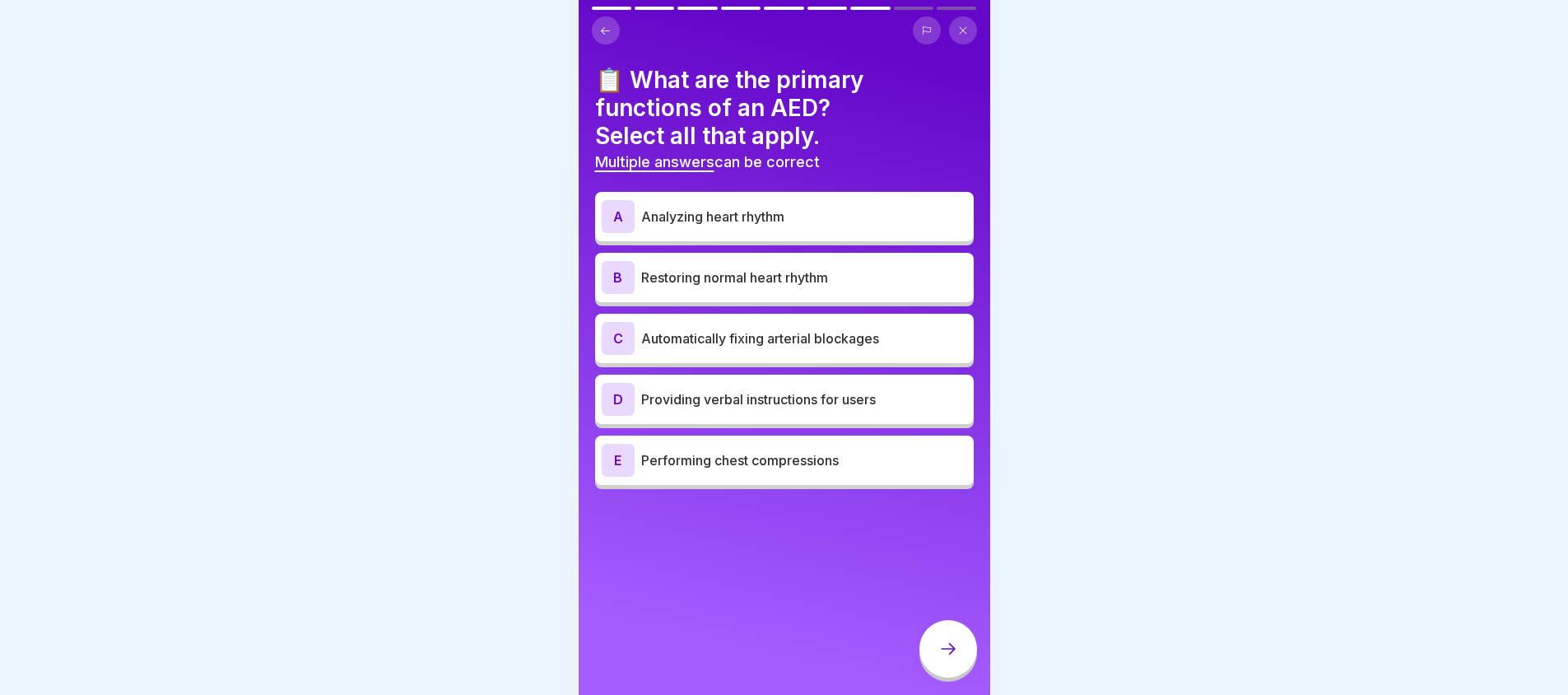
click at [803, 276] on p "Restoring normal heart rhythm" at bounding box center [804, 277] width 326 height 20
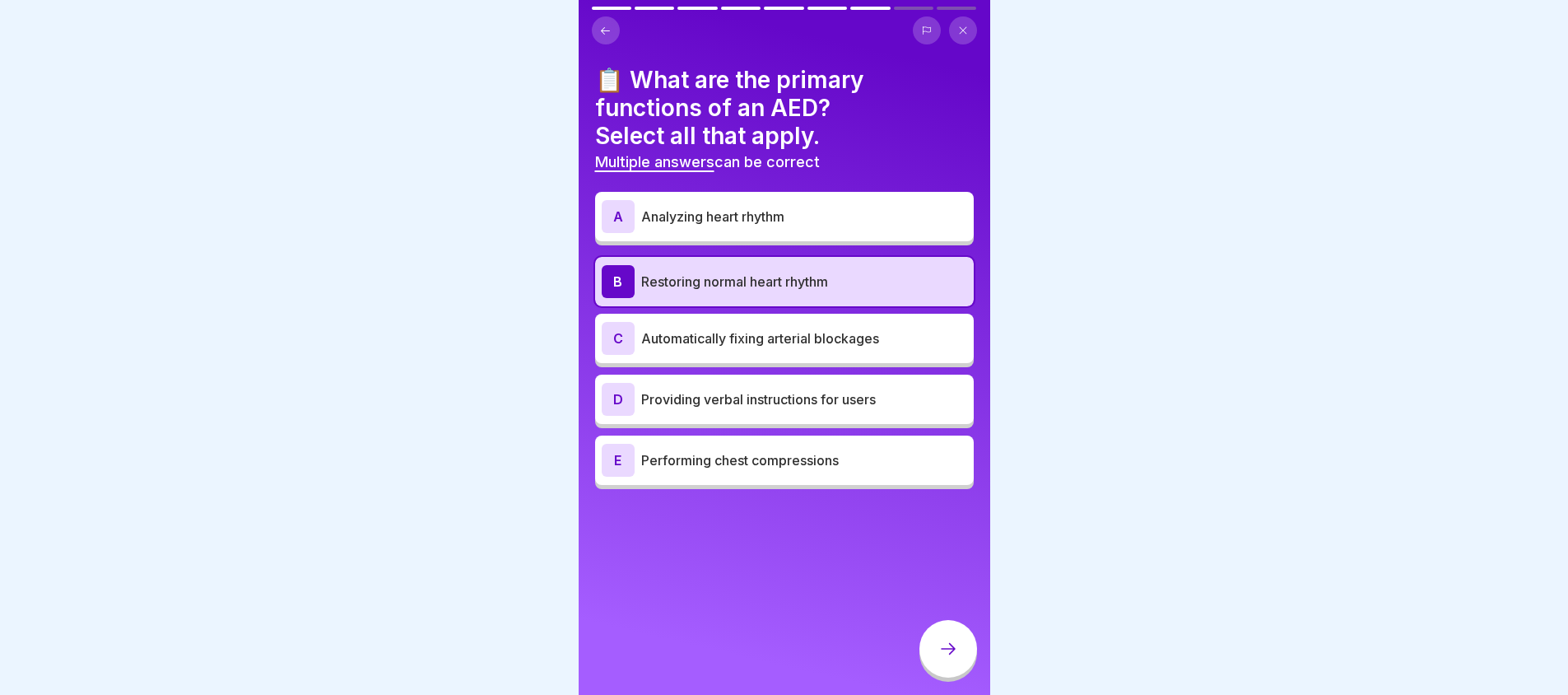
click at [806, 222] on p "Analyzing heart rhythm" at bounding box center [804, 217] width 326 height 20
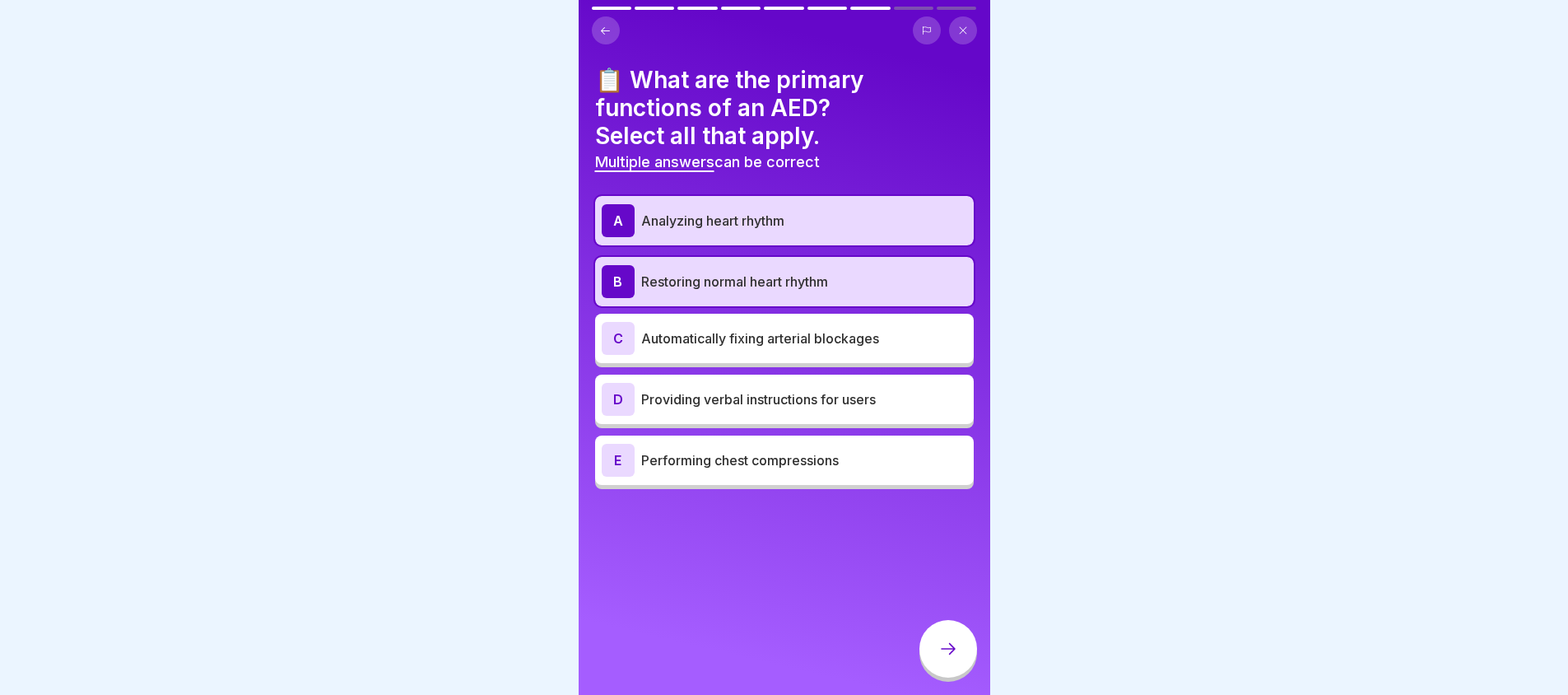
click at [936, 653] on div at bounding box center [948, 648] width 58 height 58
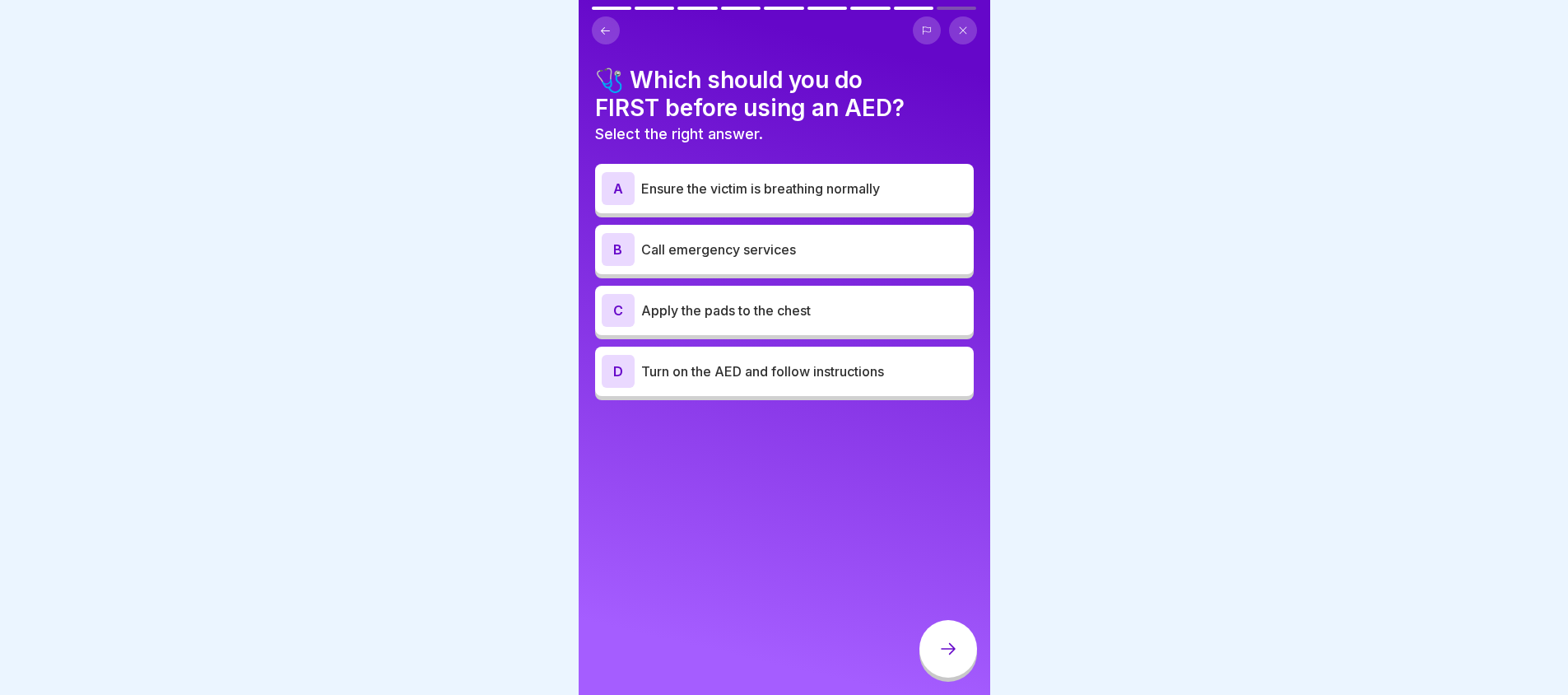
click at [904, 246] on p "Call emergency services" at bounding box center [804, 250] width 326 height 20
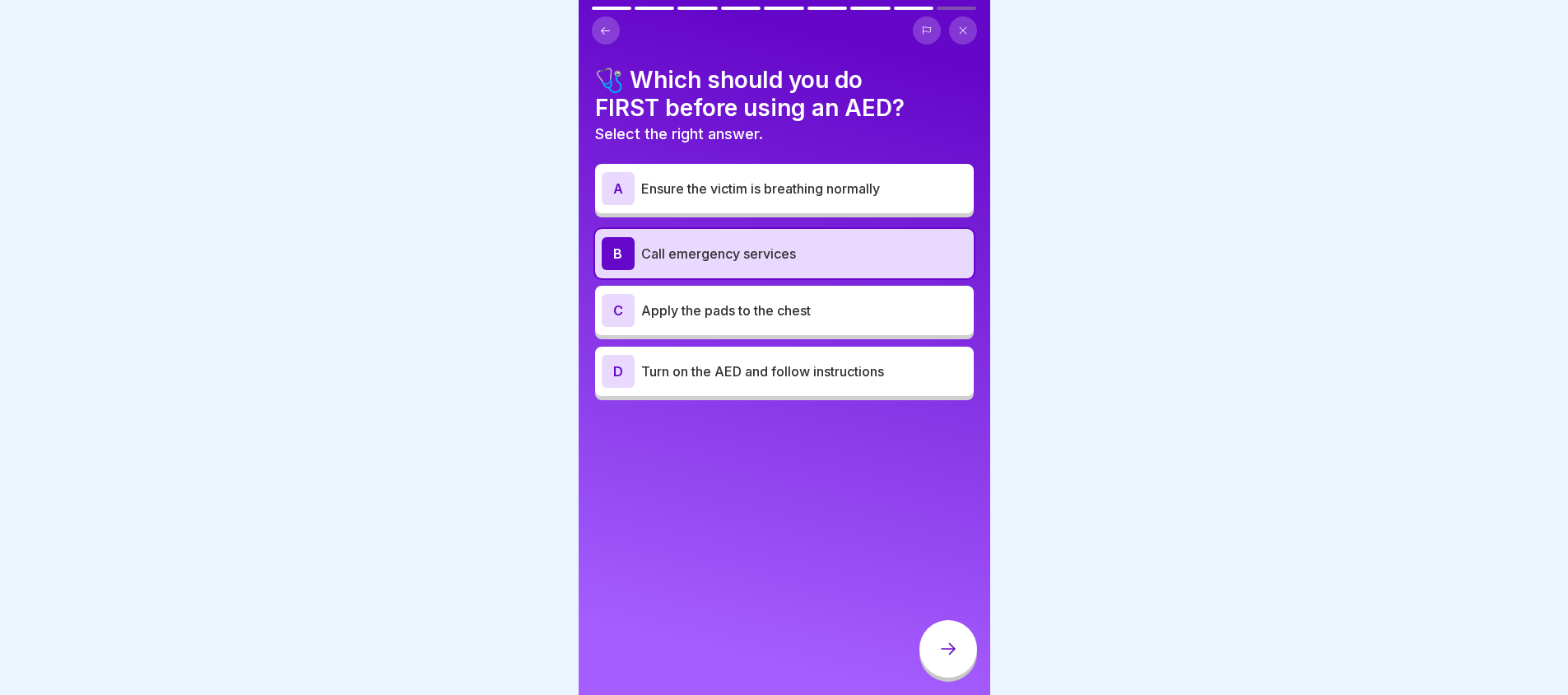
click at [939, 631] on div "🩺 Which should you do FIRST before using an AED? Select the right answer. A Ens…" at bounding box center [785, 348] width 412 height 695
click at [943, 645] on div at bounding box center [948, 648] width 58 height 58
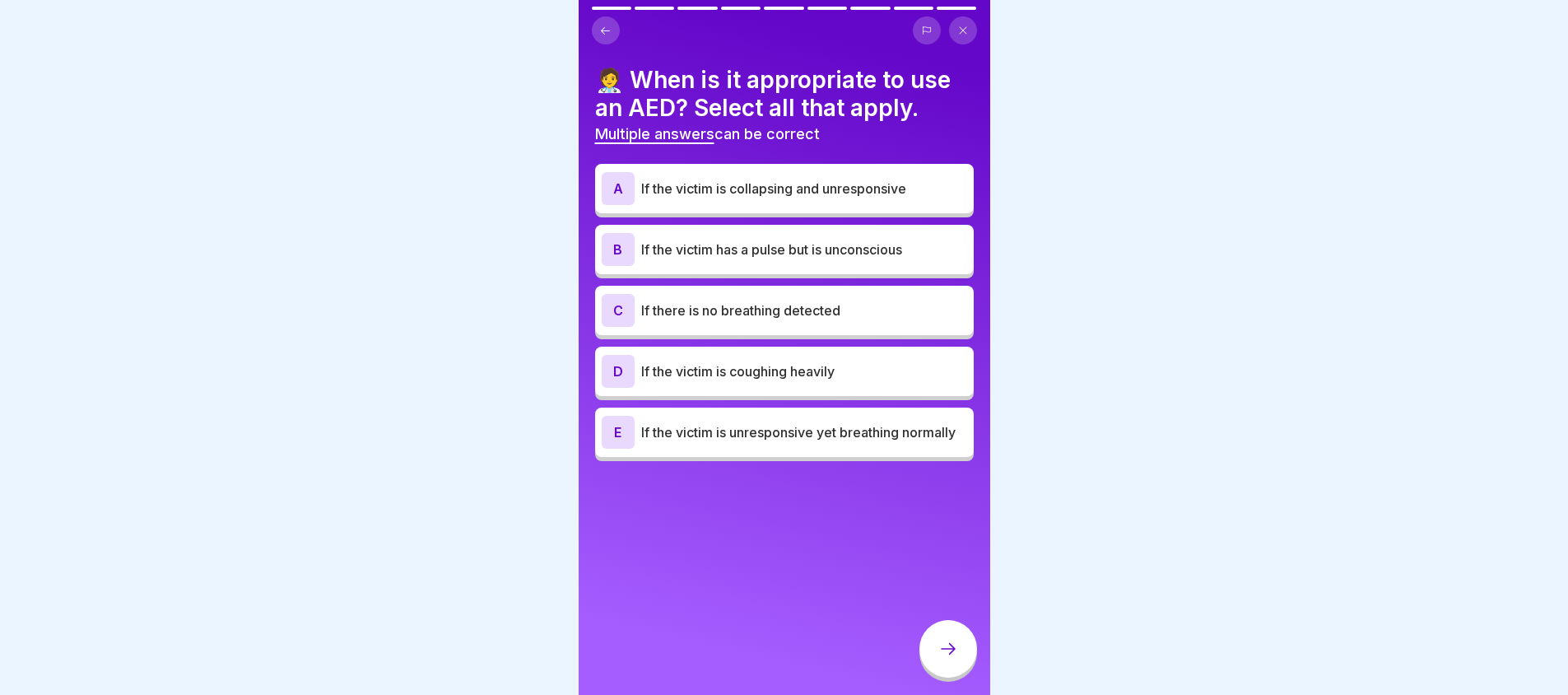
click at [865, 196] on p "If the victim is collapsing and unresponsive" at bounding box center [804, 188] width 326 height 20
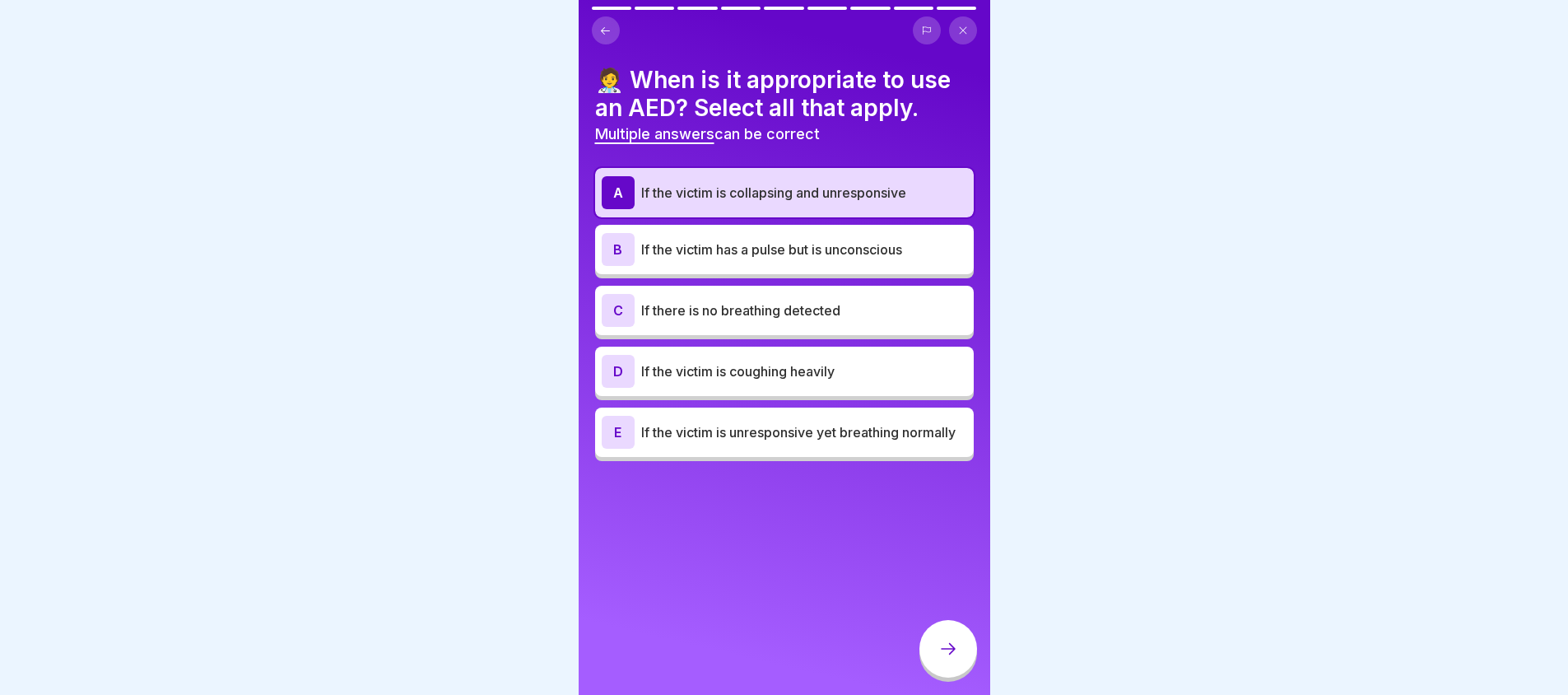
click at [954, 671] on div at bounding box center [948, 648] width 58 height 58
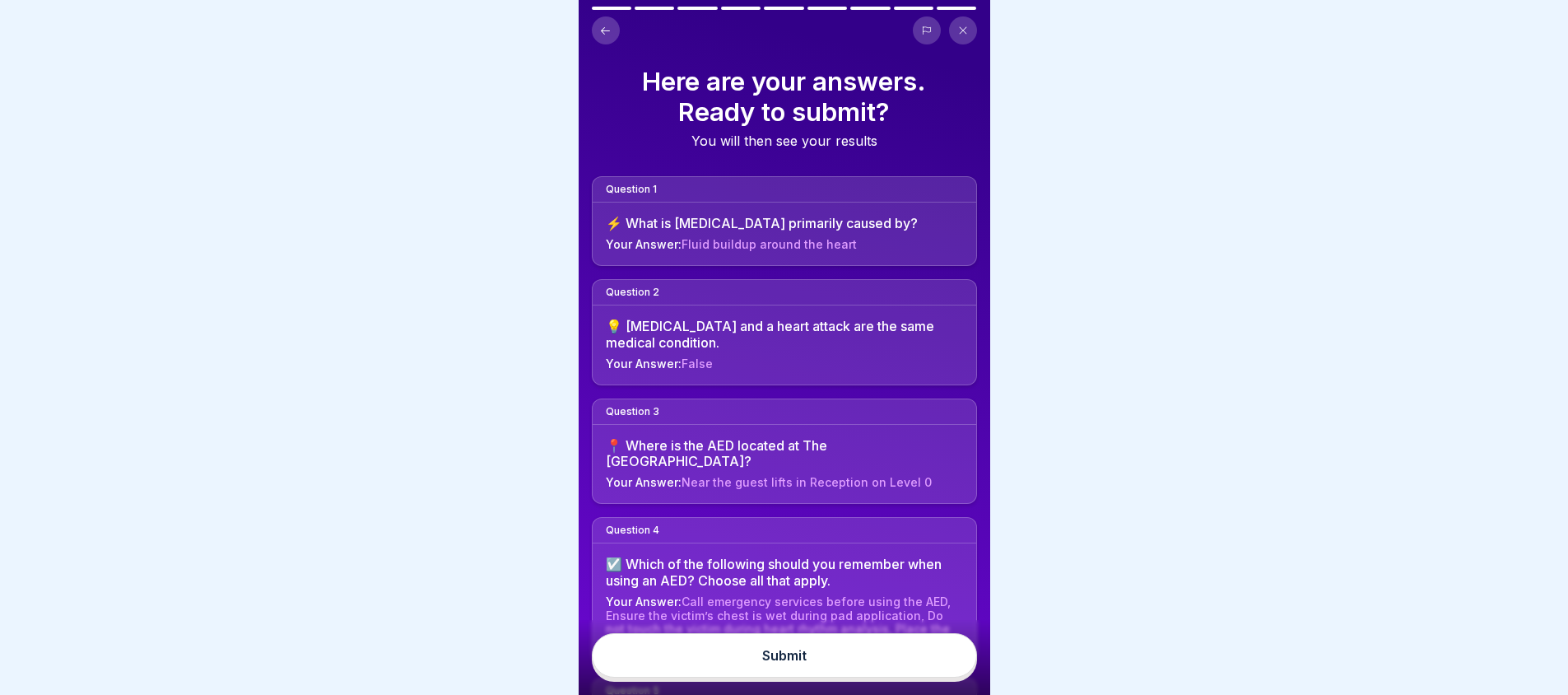
click at [774, 662] on div "Submit" at bounding box center [784, 655] width 45 height 15
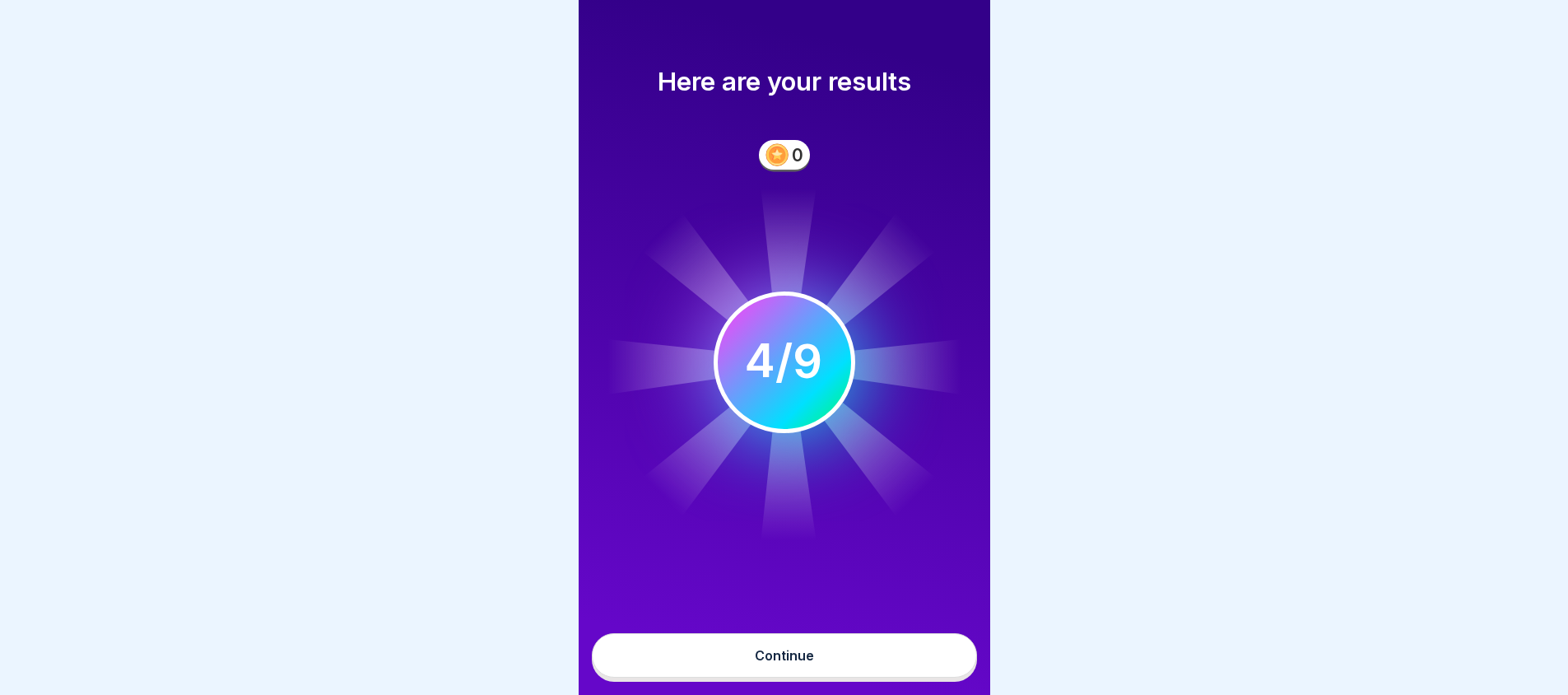
click at [721, 678] on button "Continue" at bounding box center [784, 655] width 385 height 45
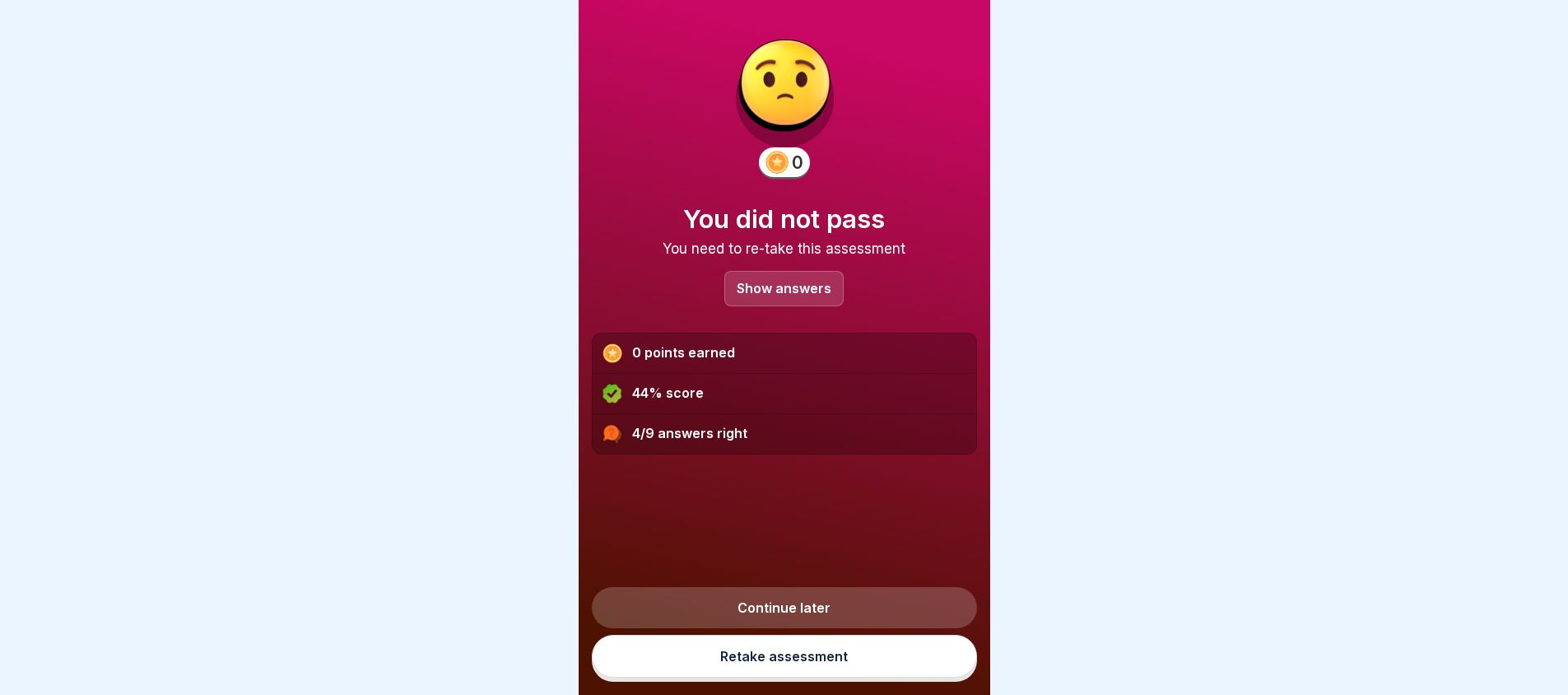
click at [746, 628] on link "Continue later" at bounding box center [784, 607] width 385 height 41
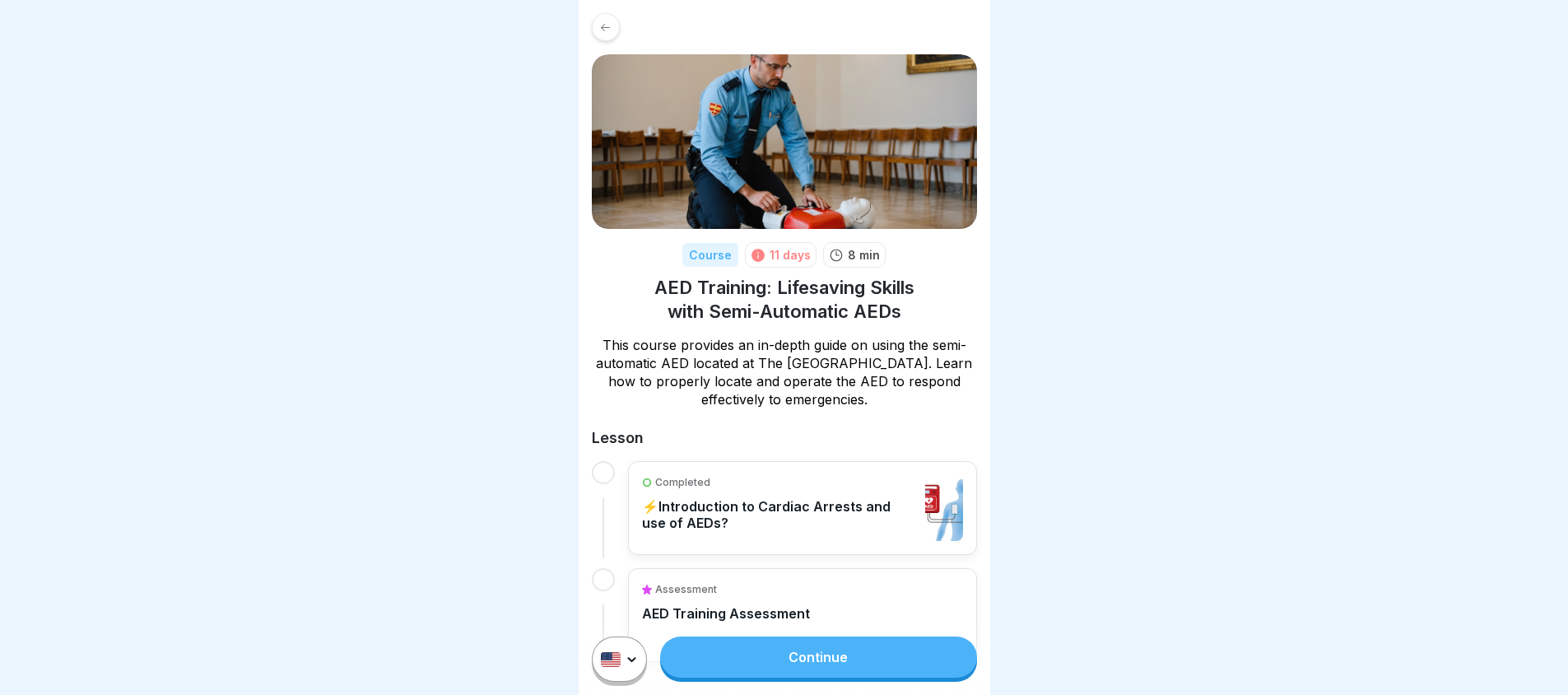
drag, startPoint x: 609, startPoint y: 4, endPoint x: 609, endPoint y: 19, distance: 15.0
click at [609, 4] on div "Course 11 days 8 min AED Training: Lifesaving Skills with Semi-Automatic AEDs T…" at bounding box center [785, 337] width 412 height 675
click at [609, 28] on icon at bounding box center [605, 27] width 12 height 12
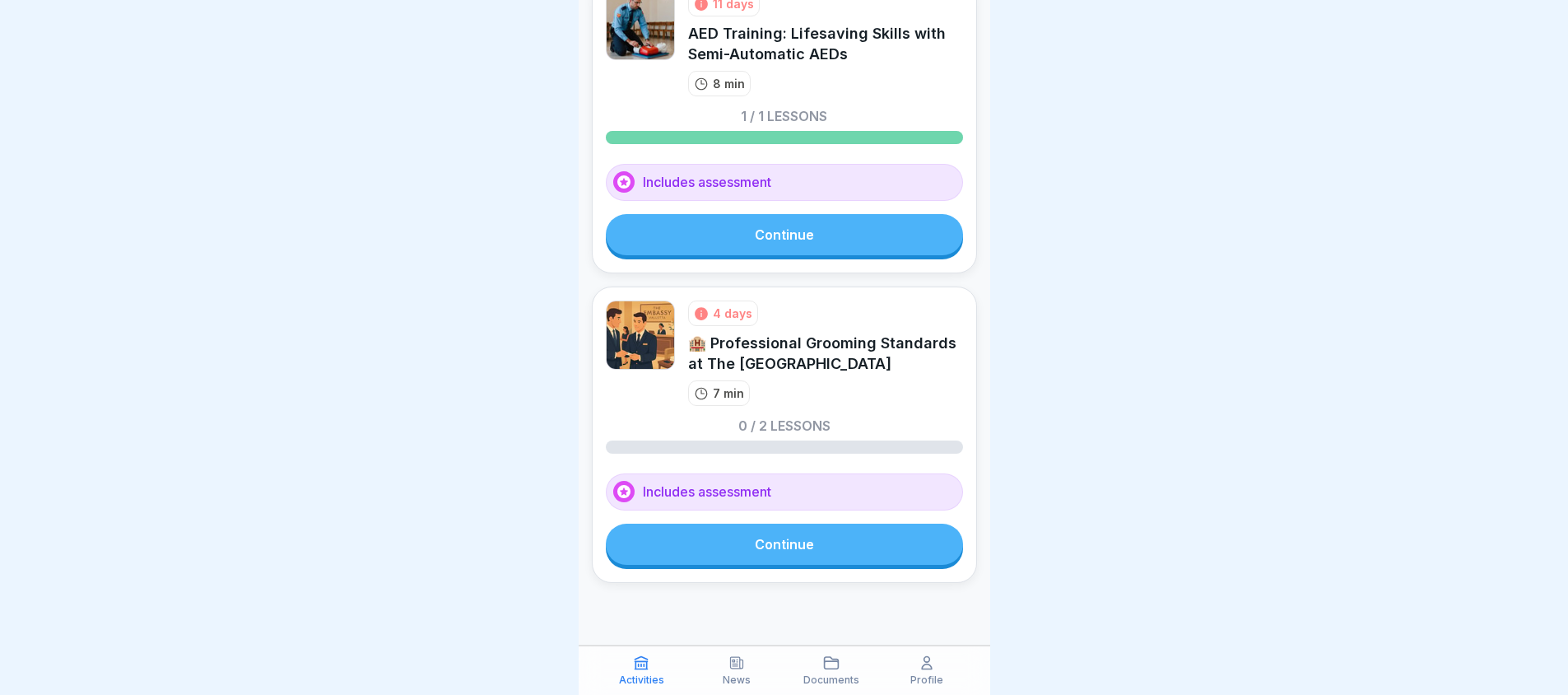
scroll to position [97, 0]
click at [798, 557] on link "Continue" at bounding box center [784, 543] width 358 height 41
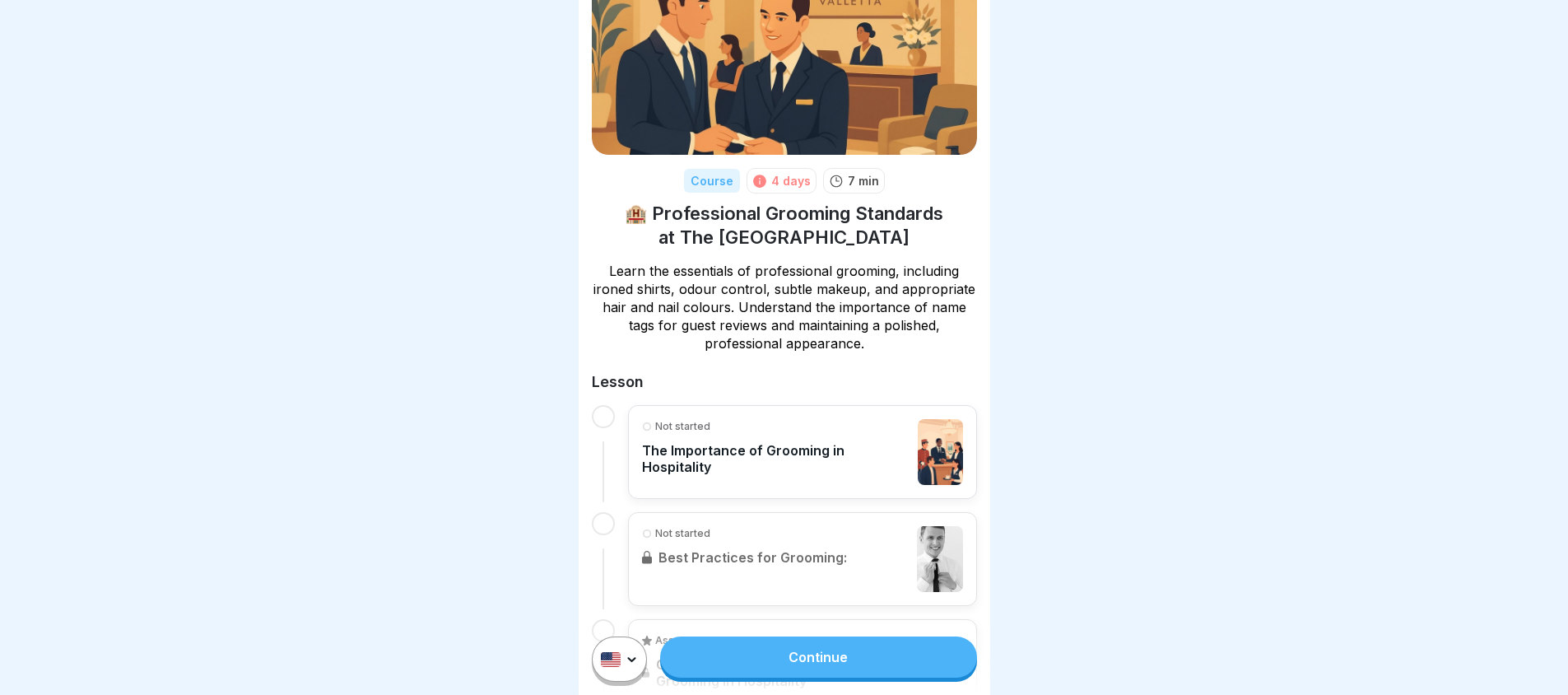
scroll to position [177, 0]
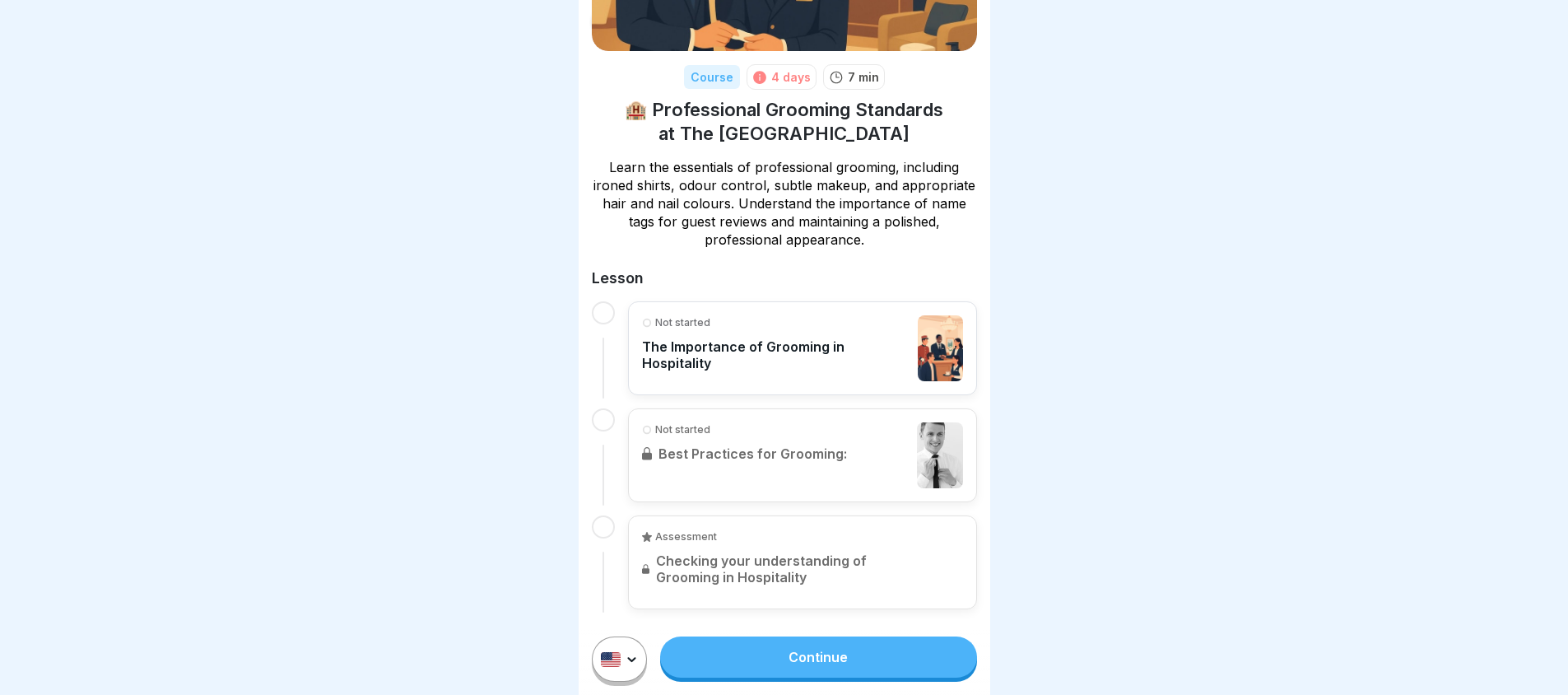
click at [727, 677] on link "Continue" at bounding box center [819, 657] width 317 height 41
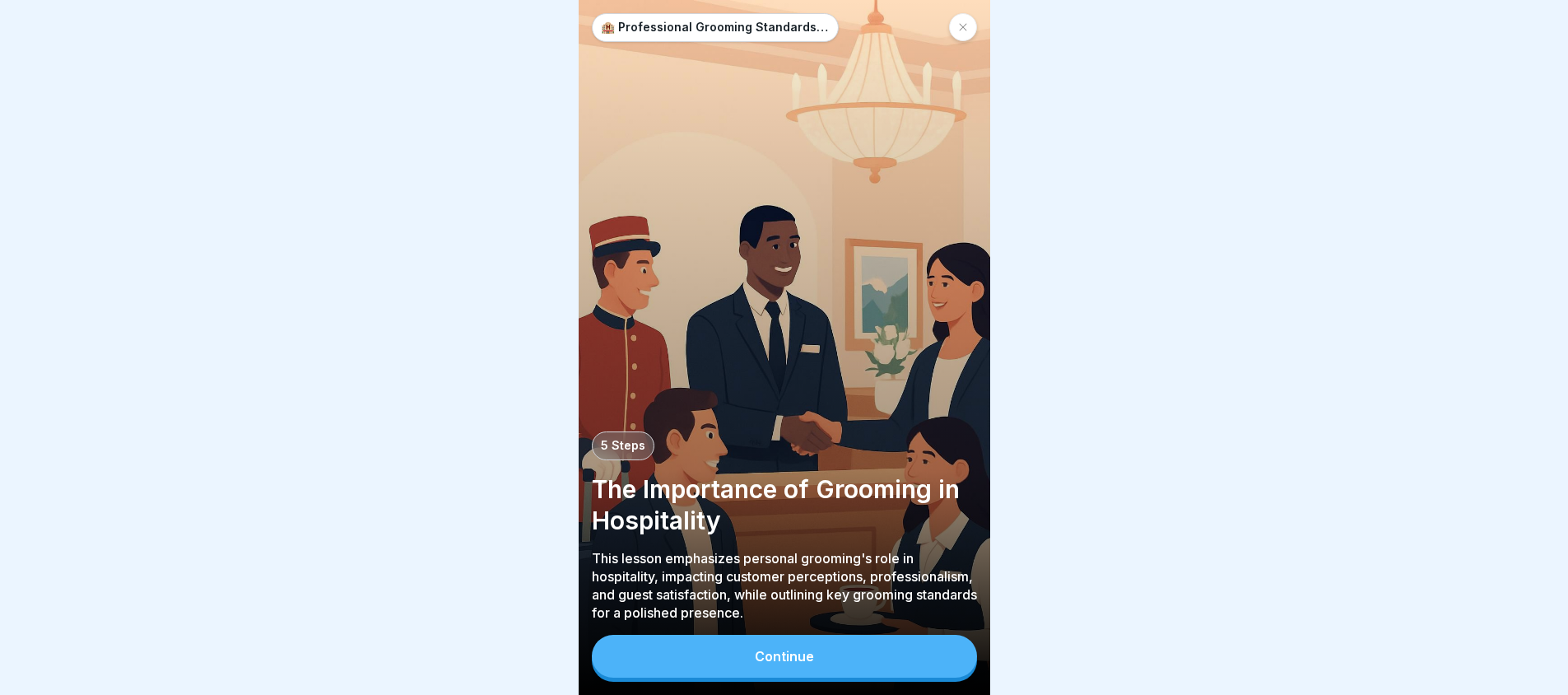
click at [836, 666] on button "Continue" at bounding box center [784, 656] width 385 height 43
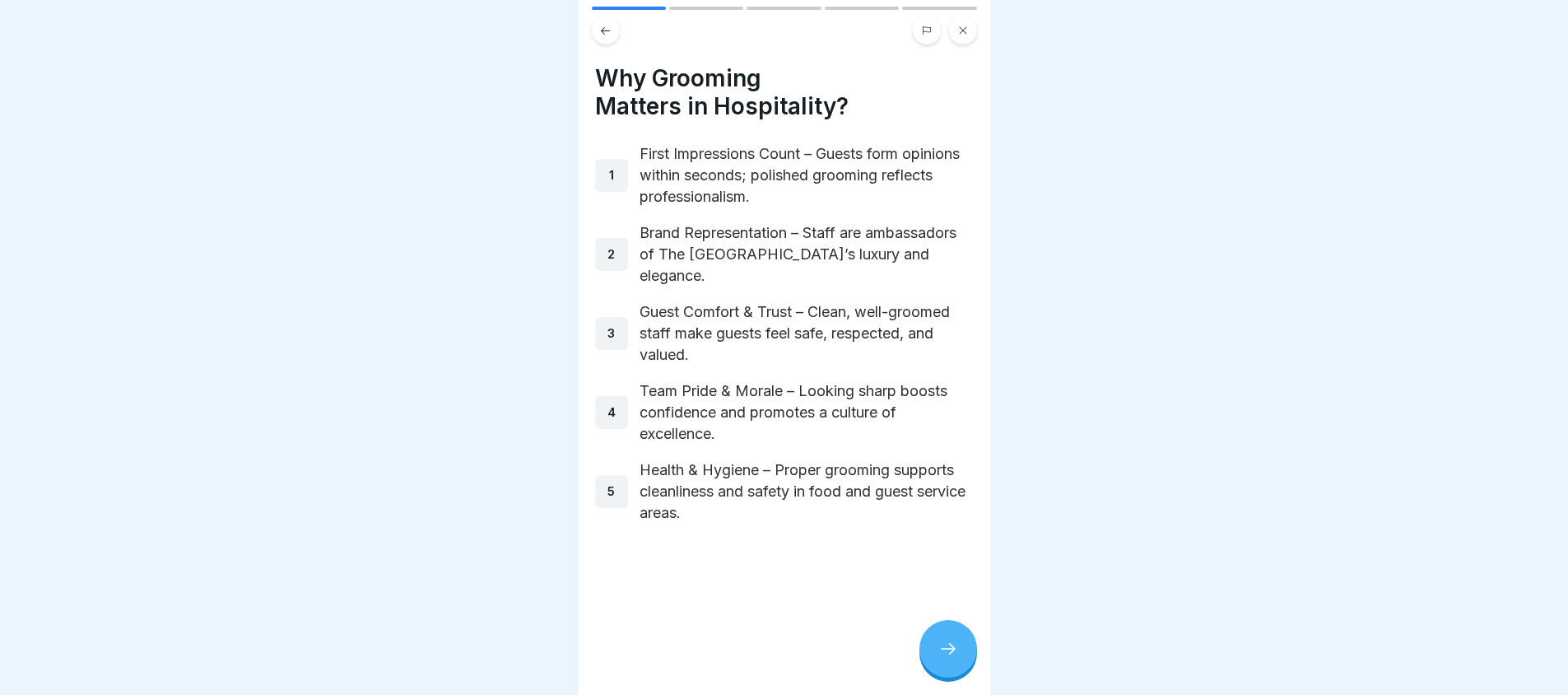
scroll to position [12, 0]
click at [937, 646] on div at bounding box center [948, 648] width 58 height 58
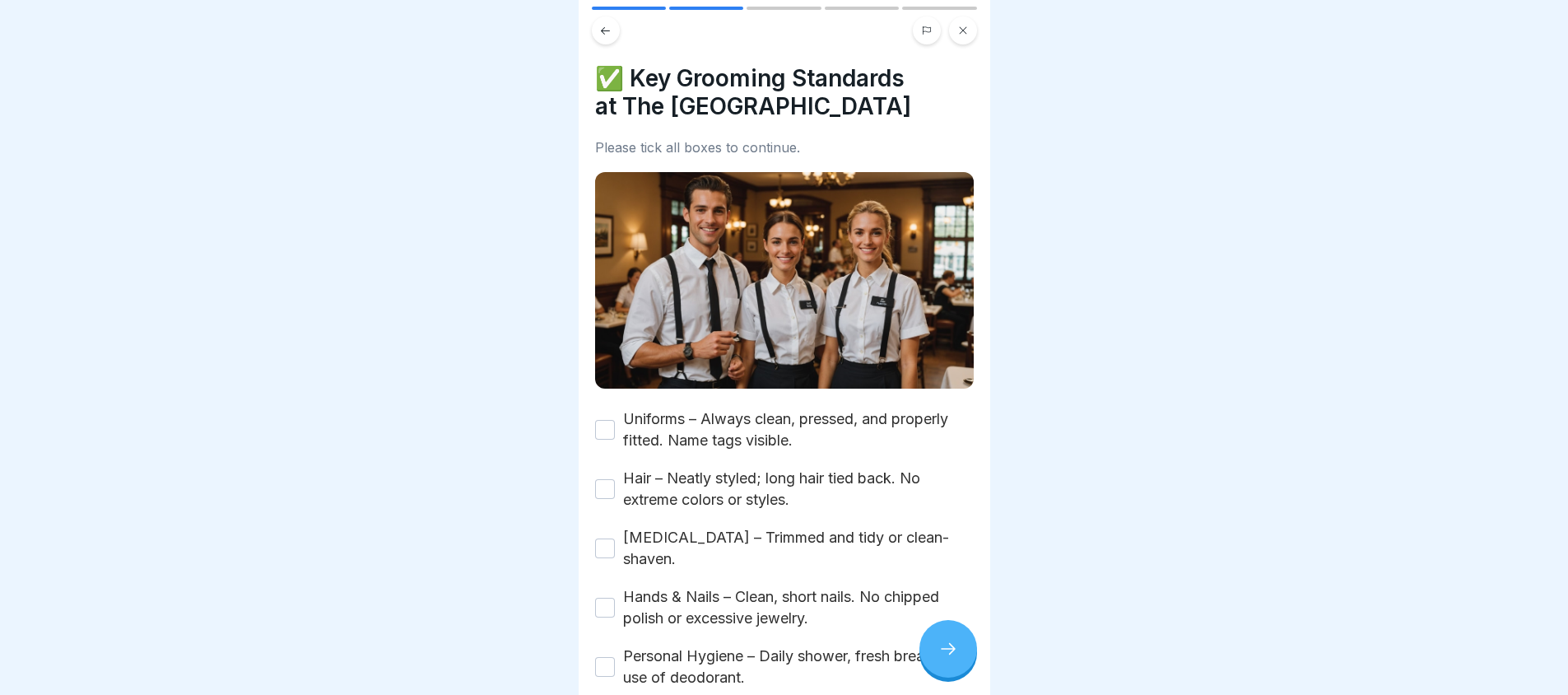
click at [601, 420] on button "Uniforms – Always clean, pressed, and properly fitted. Name tags visible." at bounding box center [606, 430] width 20 height 20
click at [599, 479] on button "Hair – Neatly styled; long hair tied back. No extreme colors or styles." at bounding box center [606, 489] width 20 height 20
click at [608, 539] on button "[MEDICAL_DATA] – Trimmed and tidy or clean-shaven." at bounding box center [606, 549] width 20 height 20
click at [609, 597] on button "Hands & Nails – Clean, short nails. No chipped polish or excessive jewelry." at bounding box center [606, 607] width 20 height 20
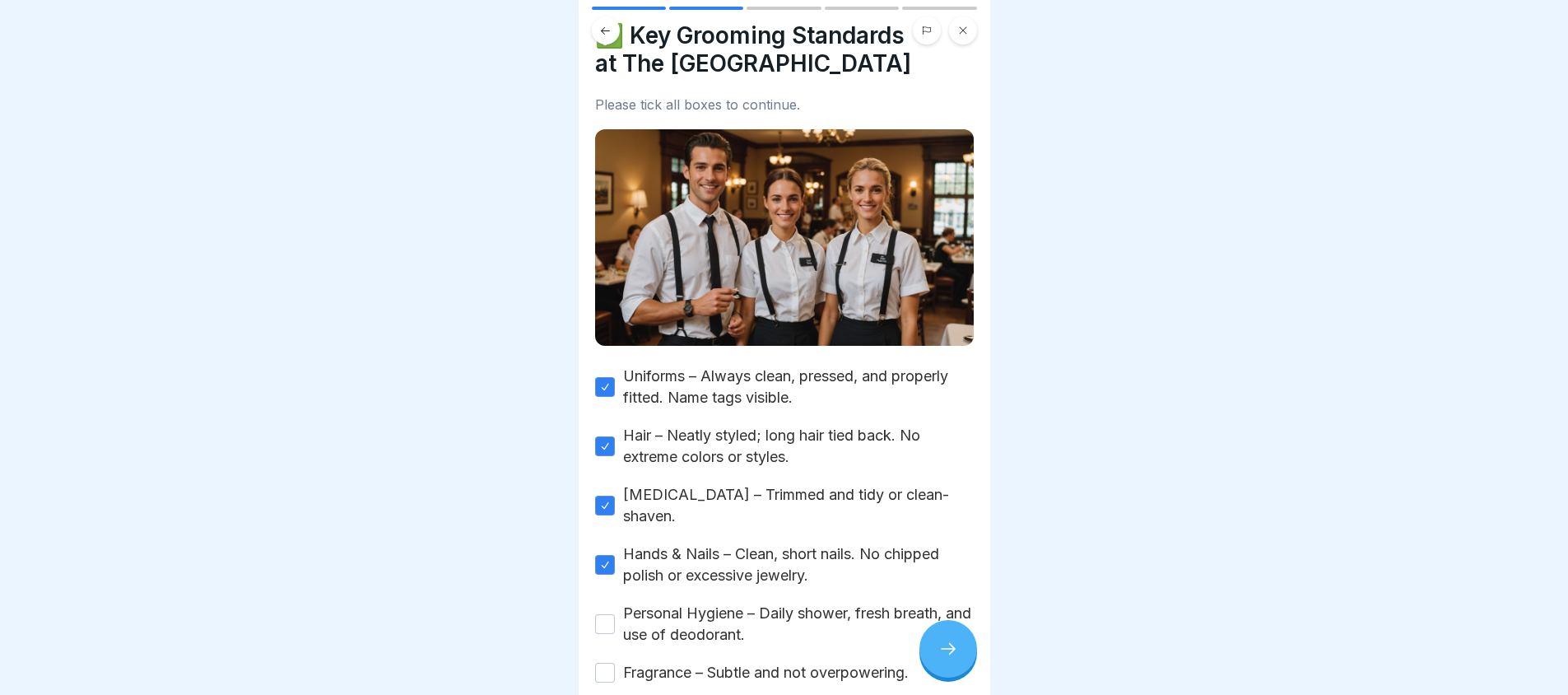
scroll to position [82, 0]
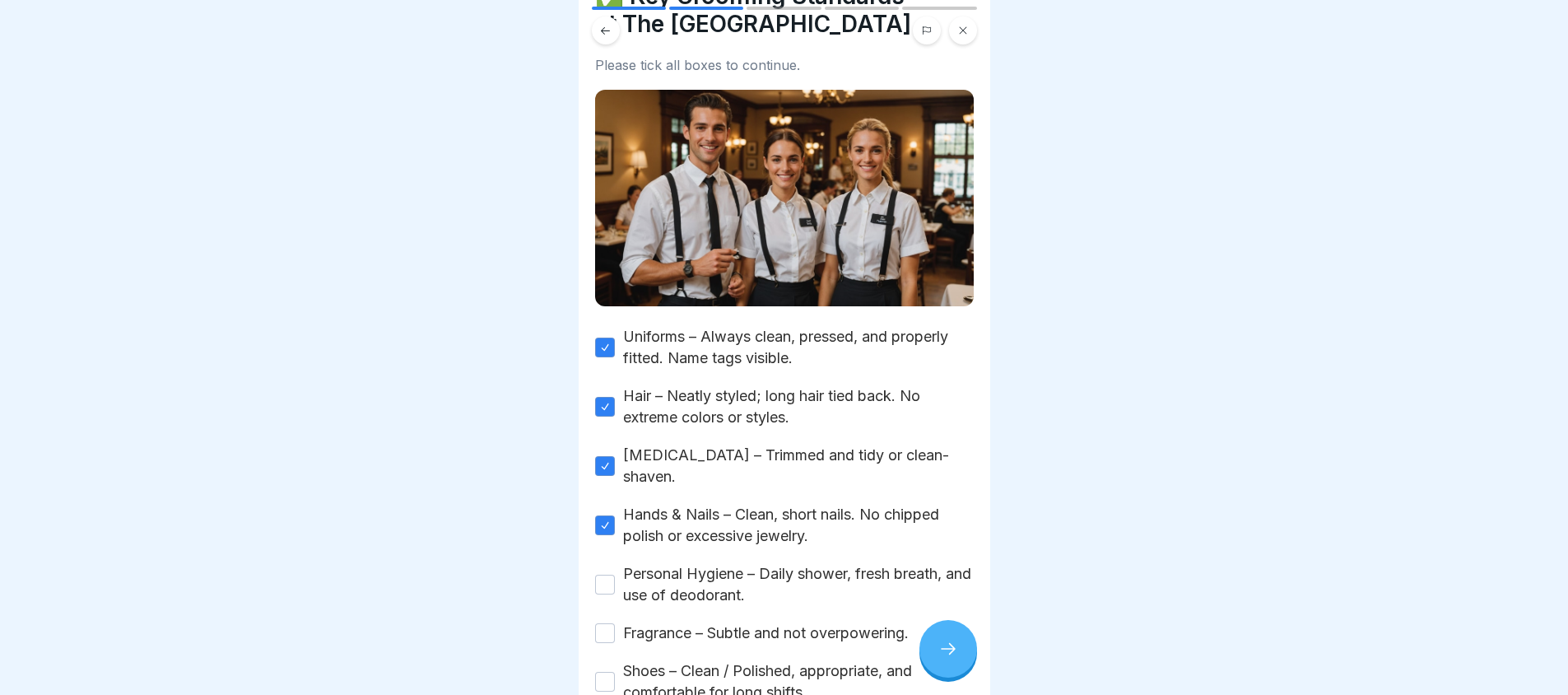
click at [605, 574] on button "Personal Hygiene – Daily shower, fresh breath, and use of deodorant." at bounding box center [606, 584] width 20 height 20
click at [609, 623] on button "Fragrance – Subtle and not overpowering." at bounding box center [606, 633] width 20 height 20
click at [616, 660] on div "Shoes – Clean / Polished, appropriate, and comfortable for long shifts." at bounding box center [785, 681] width 379 height 43
click at [602, 671] on button "Shoes – Clean / Polished, appropriate, and comfortable for long shifts." at bounding box center [606, 681] width 20 height 20
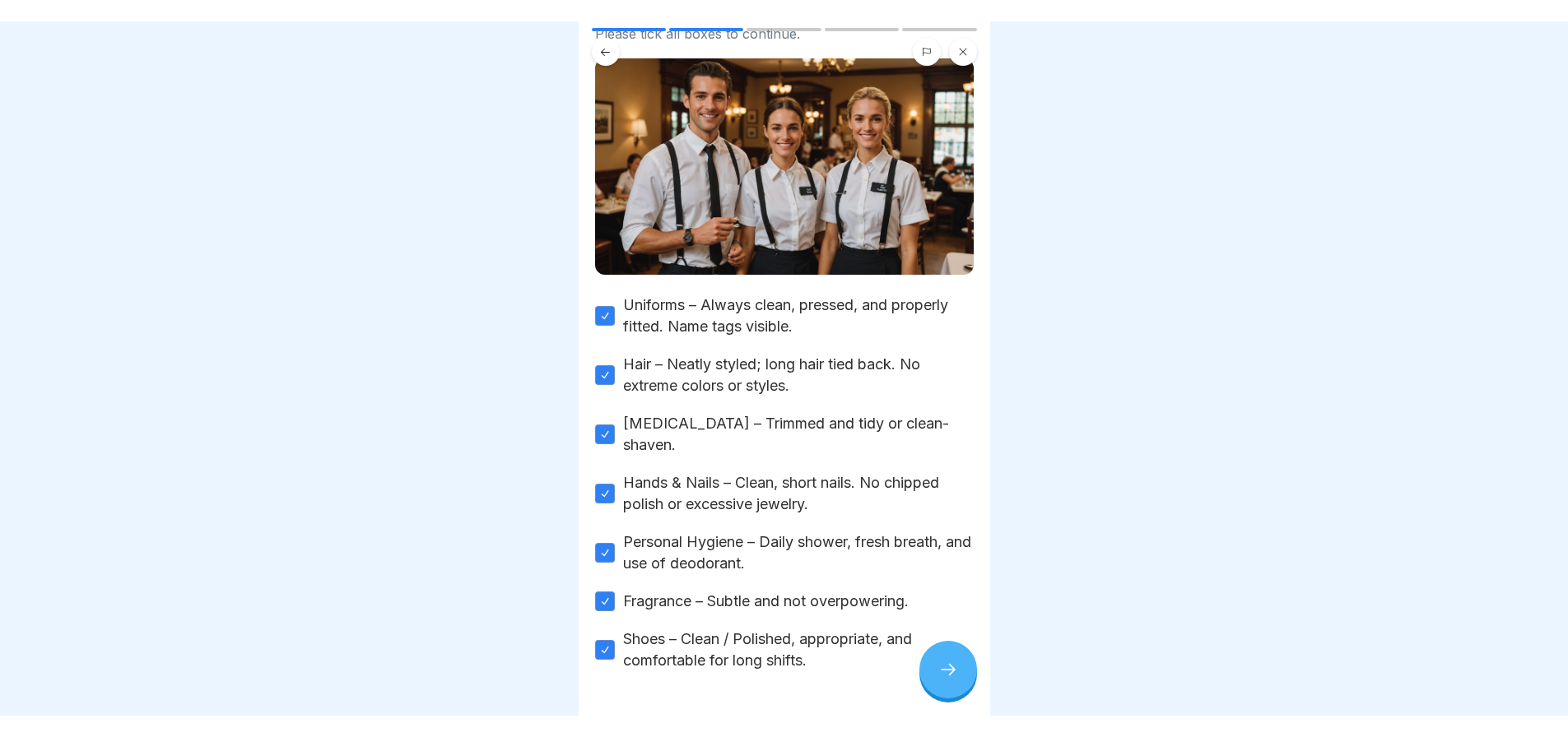
scroll to position [160, 0]
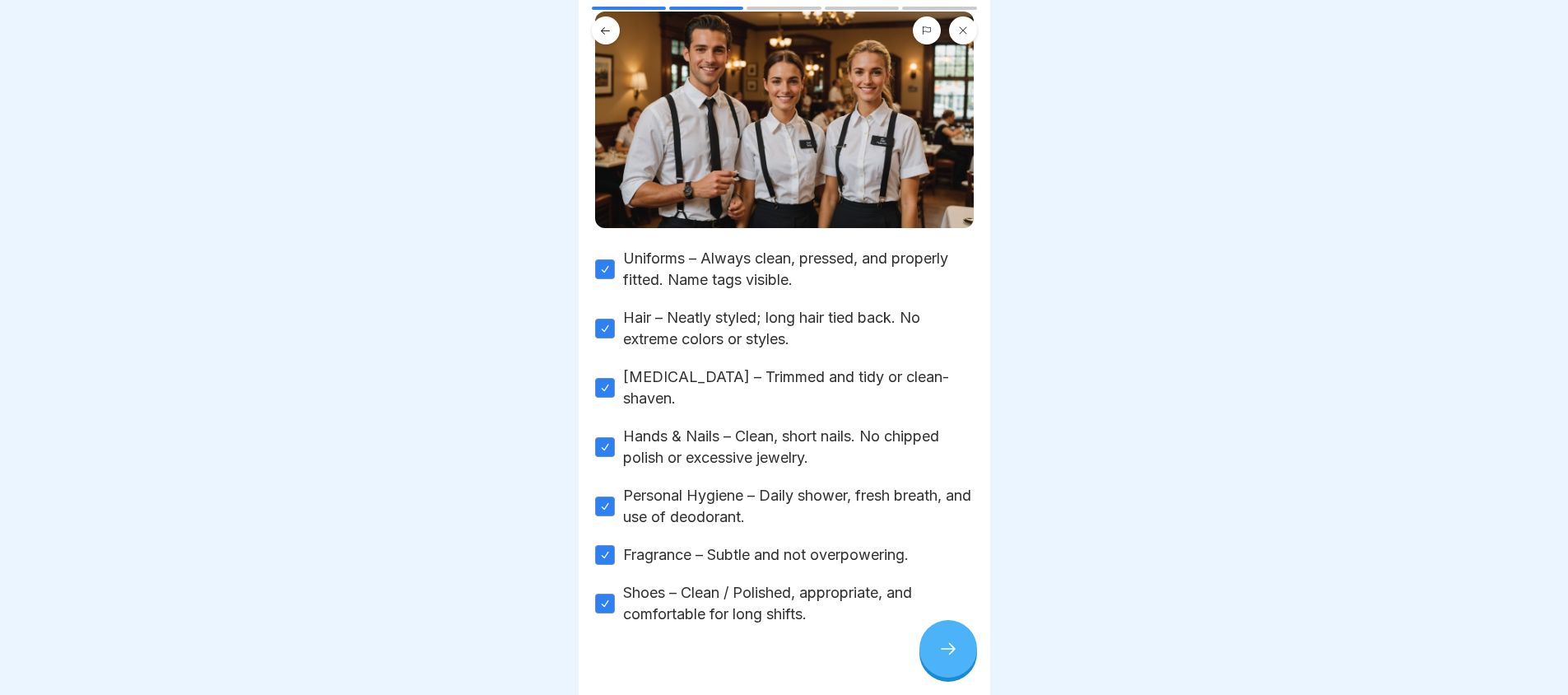
click at [941, 650] on icon at bounding box center [949, 648] width 20 height 20
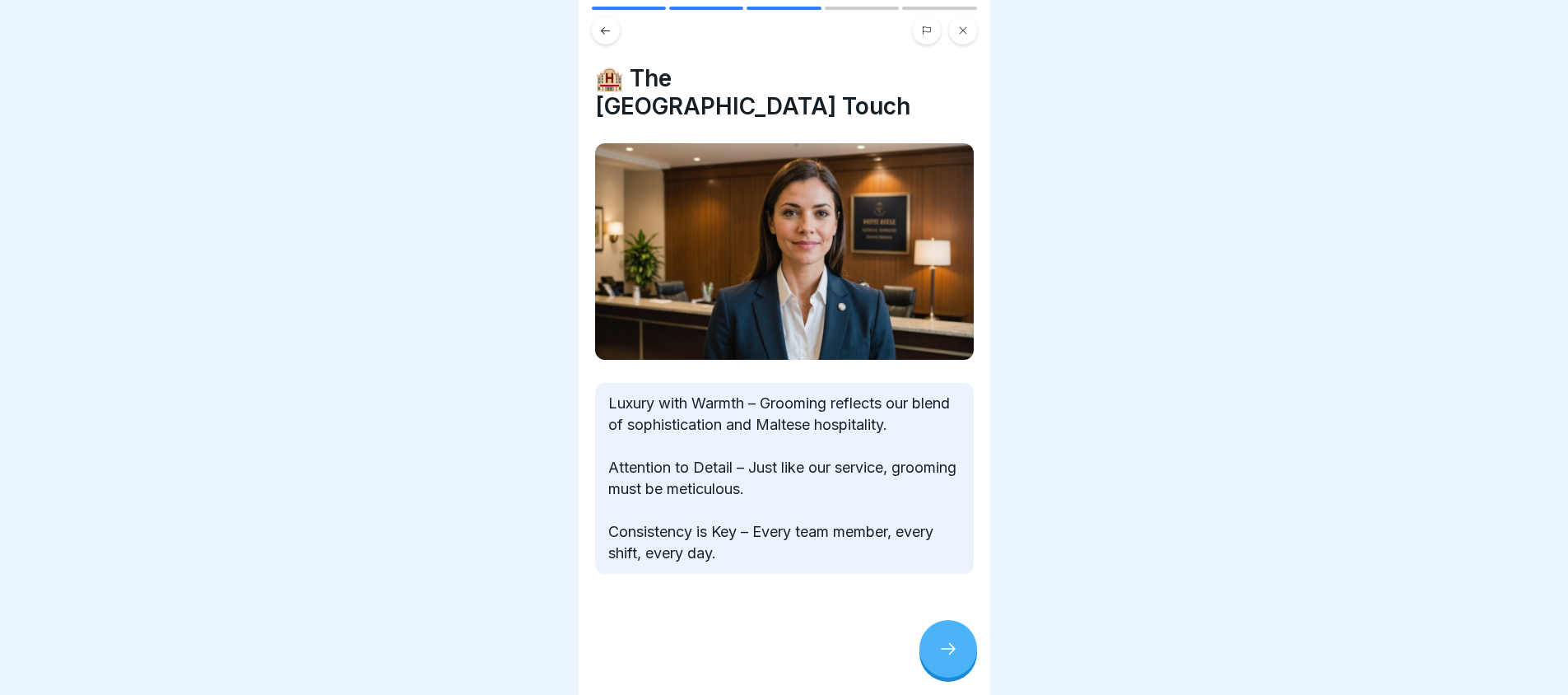
click at [941, 650] on icon at bounding box center [949, 648] width 20 height 20
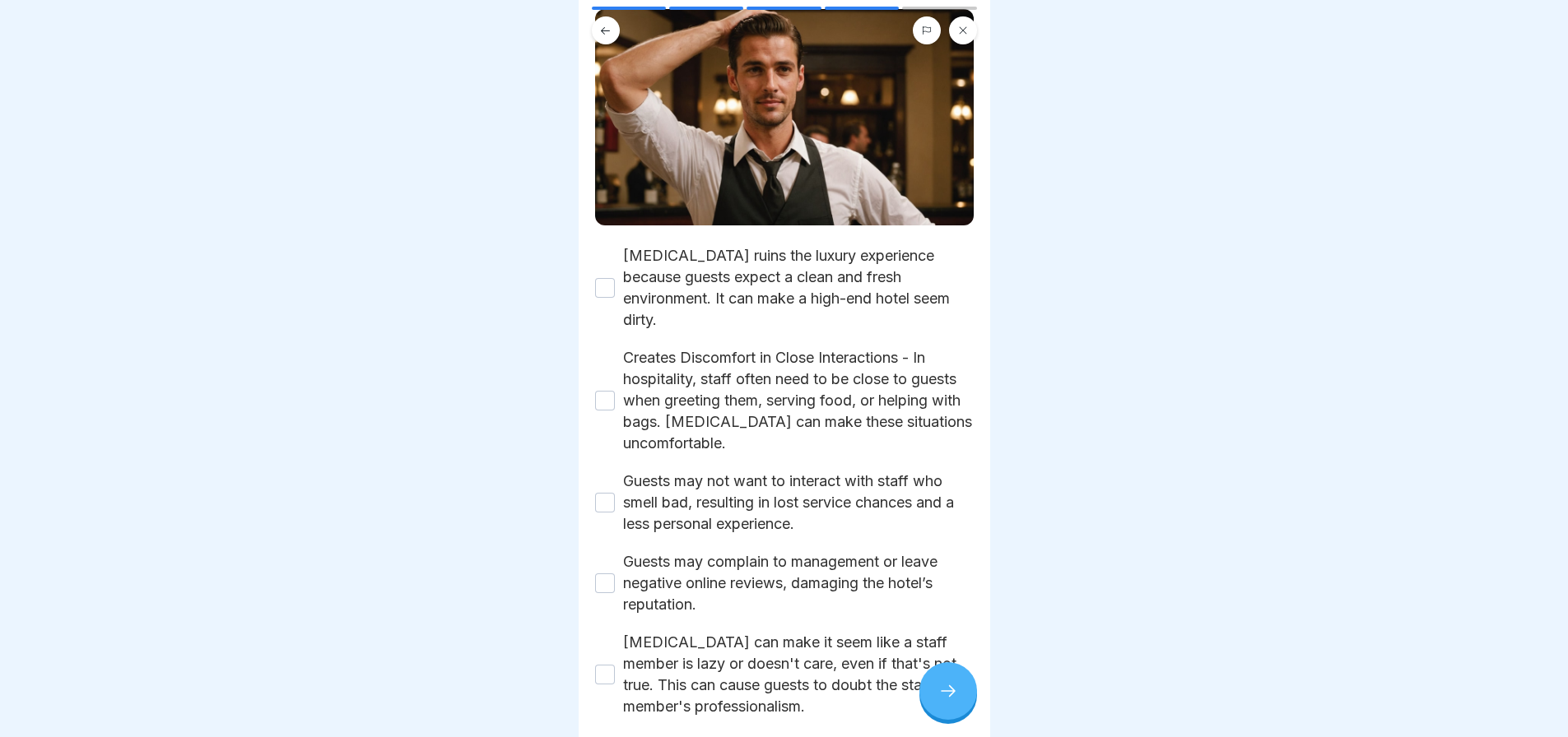
scroll to position [165, 0]
click at [596, 276] on button "[MEDICAL_DATA] ruins the luxury experience because guests expect a clean and fr…" at bounding box center [606, 286] width 20 height 20
click at [602, 390] on button "Creates Discomfort in Close Interactions - In hospitality, staff often need to …" at bounding box center [606, 400] width 20 height 20
click at [607, 491] on button "Guests may not want to interact with staff who smell bad, resulting in lost ser…" at bounding box center [606, 501] width 20 height 20
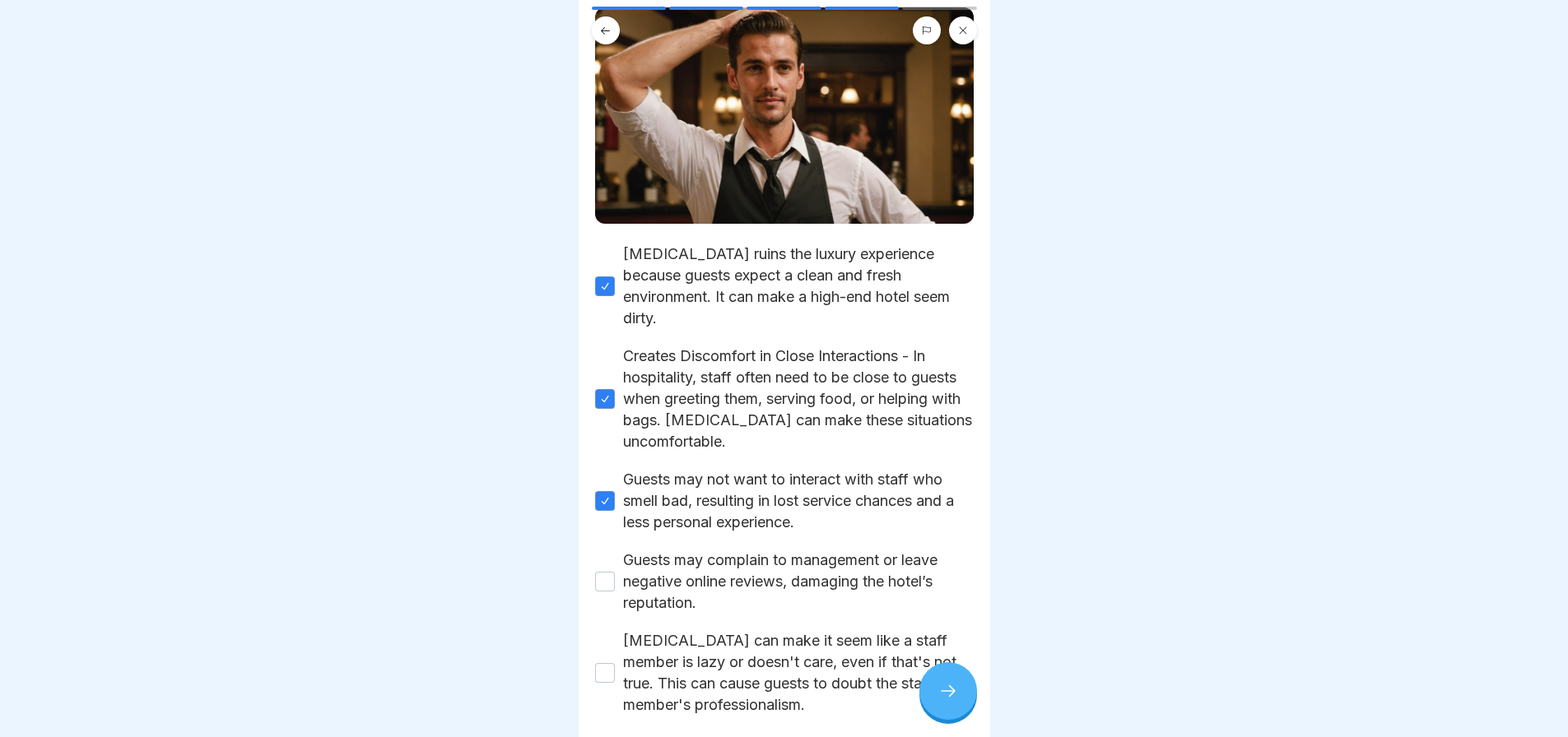
click at [611, 571] on button "Guests may complain to management or leave negative online reviews, damaging th…" at bounding box center [606, 582] width 20 height 20
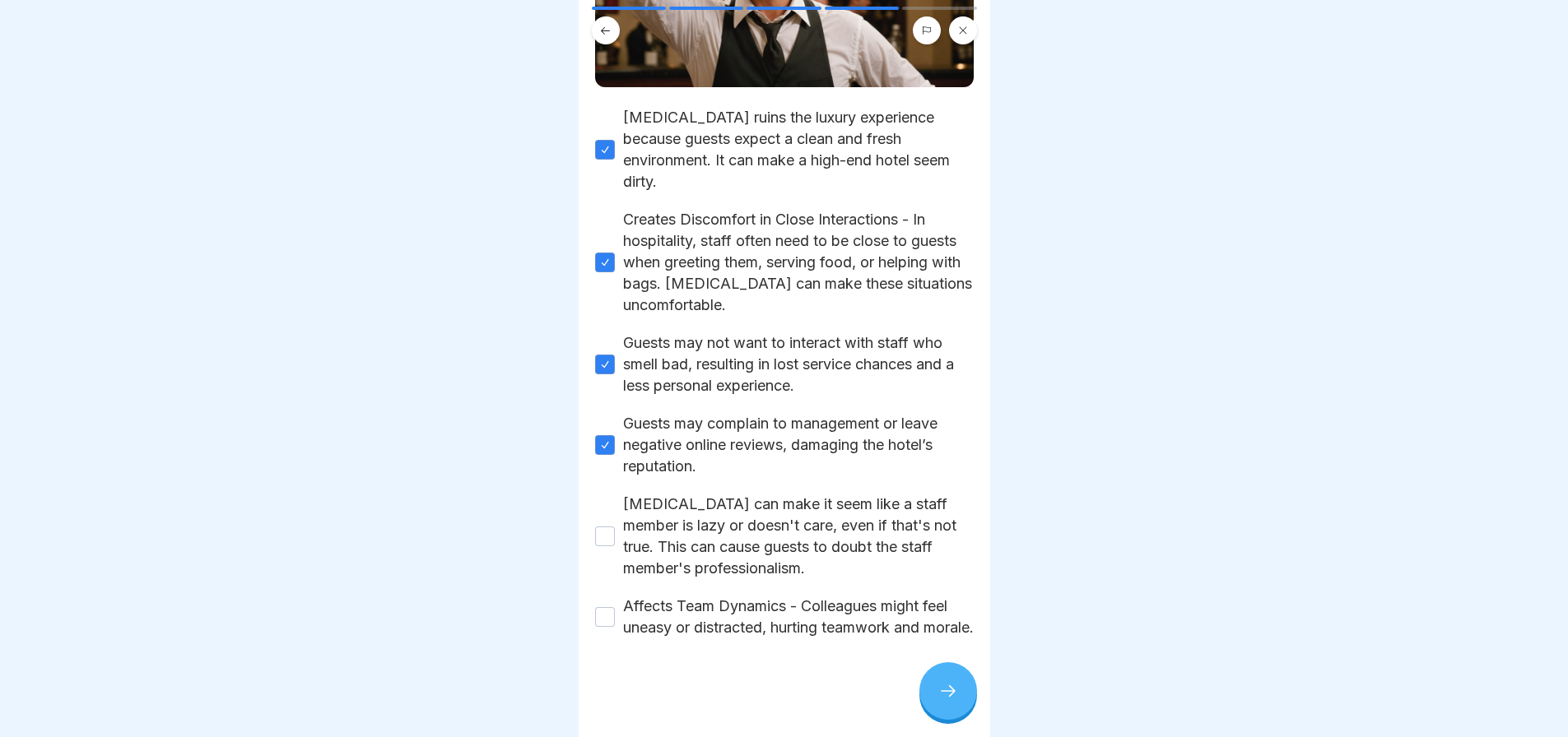
click at [606, 527] on button "[MEDICAL_DATA] can make it seem like a staff member is lazy or doesn't care, ev…" at bounding box center [606, 537] width 20 height 20
click at [597, 607] on button "Affects Team Dynamics - Colleagues might feel uneasy or distracted, hurting tea…" at bounding box center [606, 617] width 20 height 20
click at [942, 694] on div at bounding box center [948, 690] width 58 height 58
click at [606, 140] on button "[MEDICAL_DATA] ruins the luxury experience because guests expect a clean and fr…" at bounding box center [606, 150] width 20 height 20
click at [606, 252] on button "Creates Discomfort in Close Interactions - In hospitality, staff often need to …" at bounding box center [606, 262] width 20 height 20
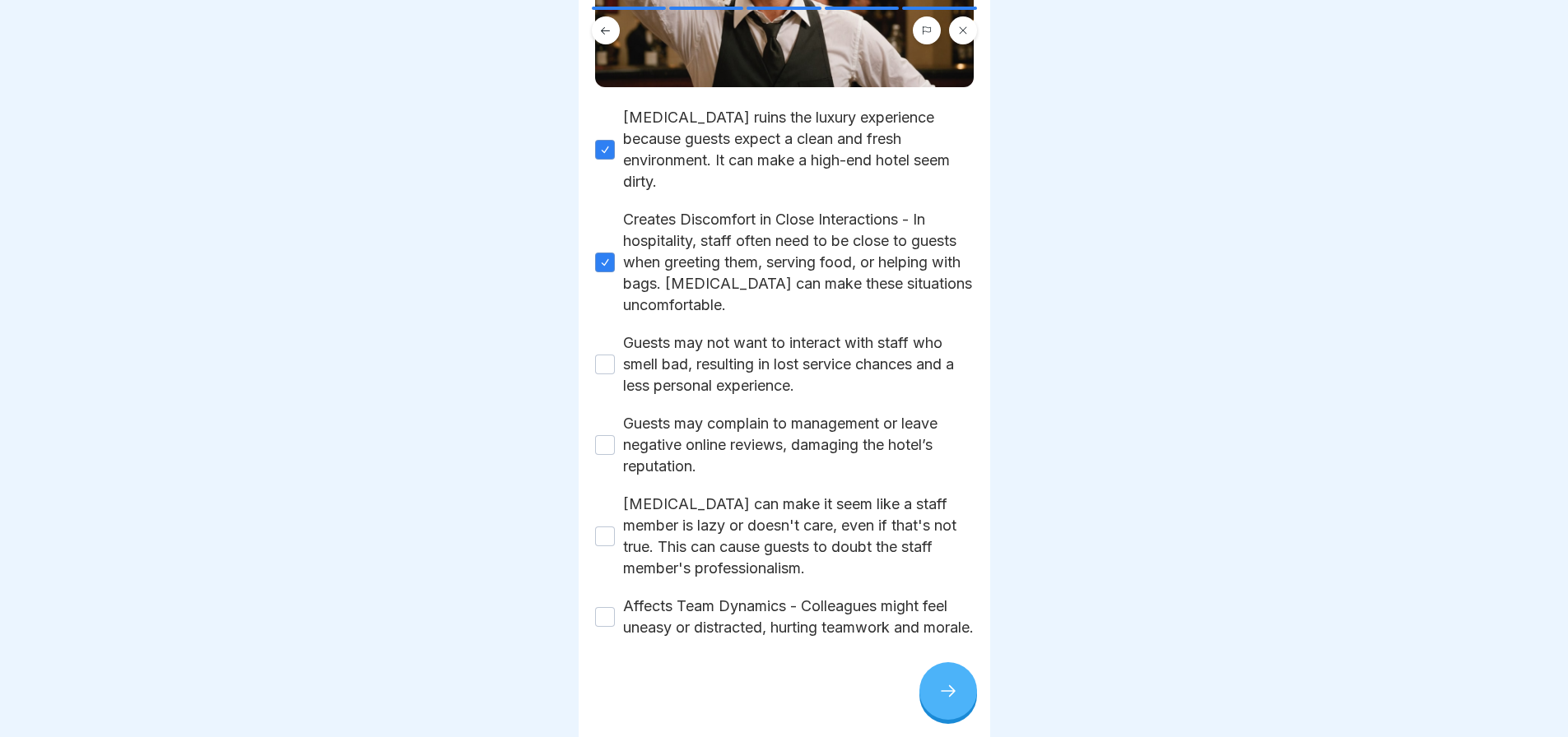
click at [597, 355] on button "Guests may not want to interact with staff who smell bad, resulting in lost ser…" at bounding box center [606, 365] width 20 height 20
click at [600, 435] on button "Guests may complain to management or leave negative online reviews, damaging th…" at bounding box center [606, 445] width 20 height 20
click at [602, 514] on div "[MEDICAL_DATA] can make it seem like a staff member is lazy or doesn't care, ev…" at bounding box center [785, 537] width 379 height 86
click at [603, 527] on button "[MEDICAL_DATA] can make it seem like a staff member is lazy or doesn't care, ev…" at bounding box center [606, 537] width 20 height 20
click at [607, 607] on button "Affects Team Dynamics - Colleagues might feel uneasy or distracted, hurting tea…" at bounding box center [606, 617] width 20 height 20
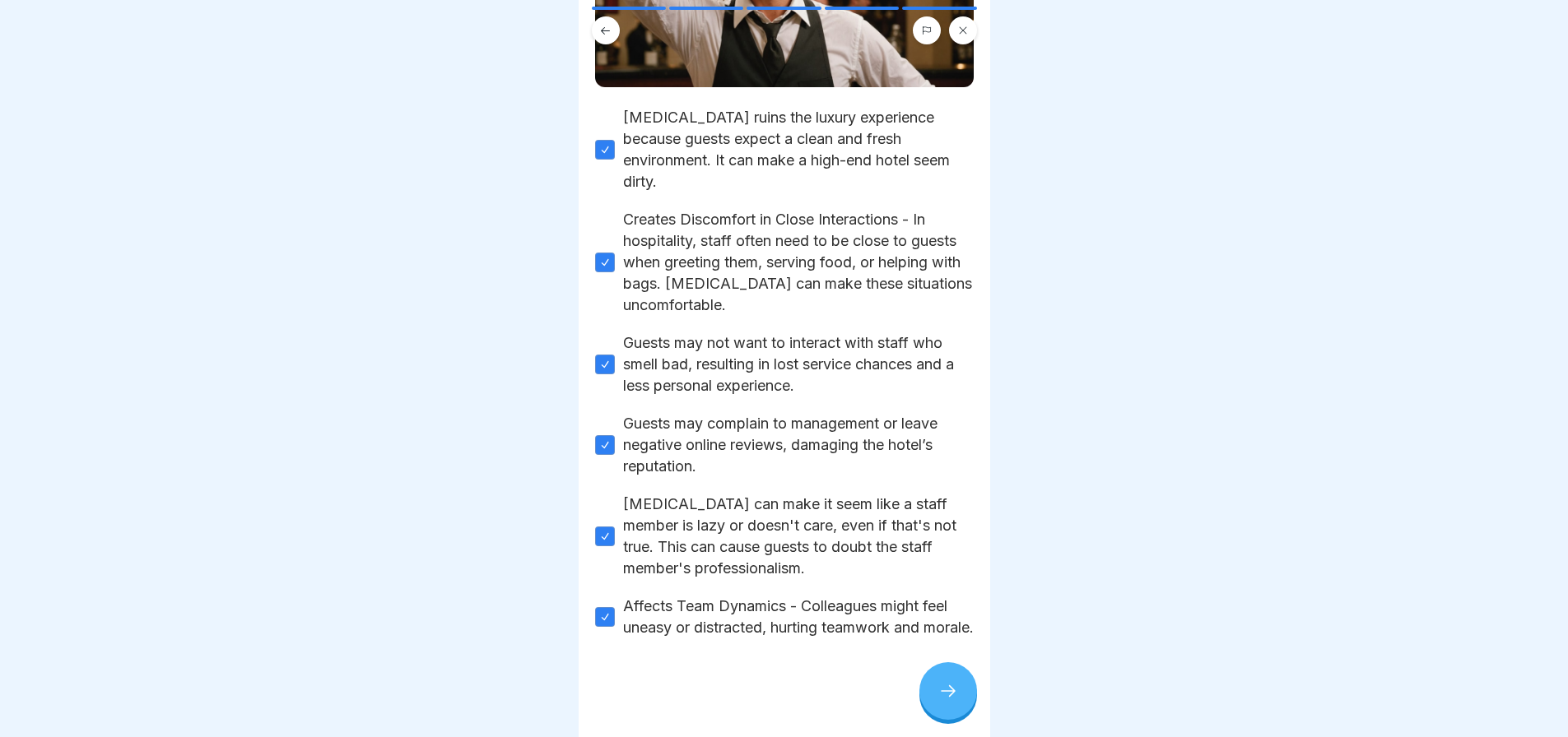
click at [963, 678] on div at bounding box center [948, 690] width 58 height 58
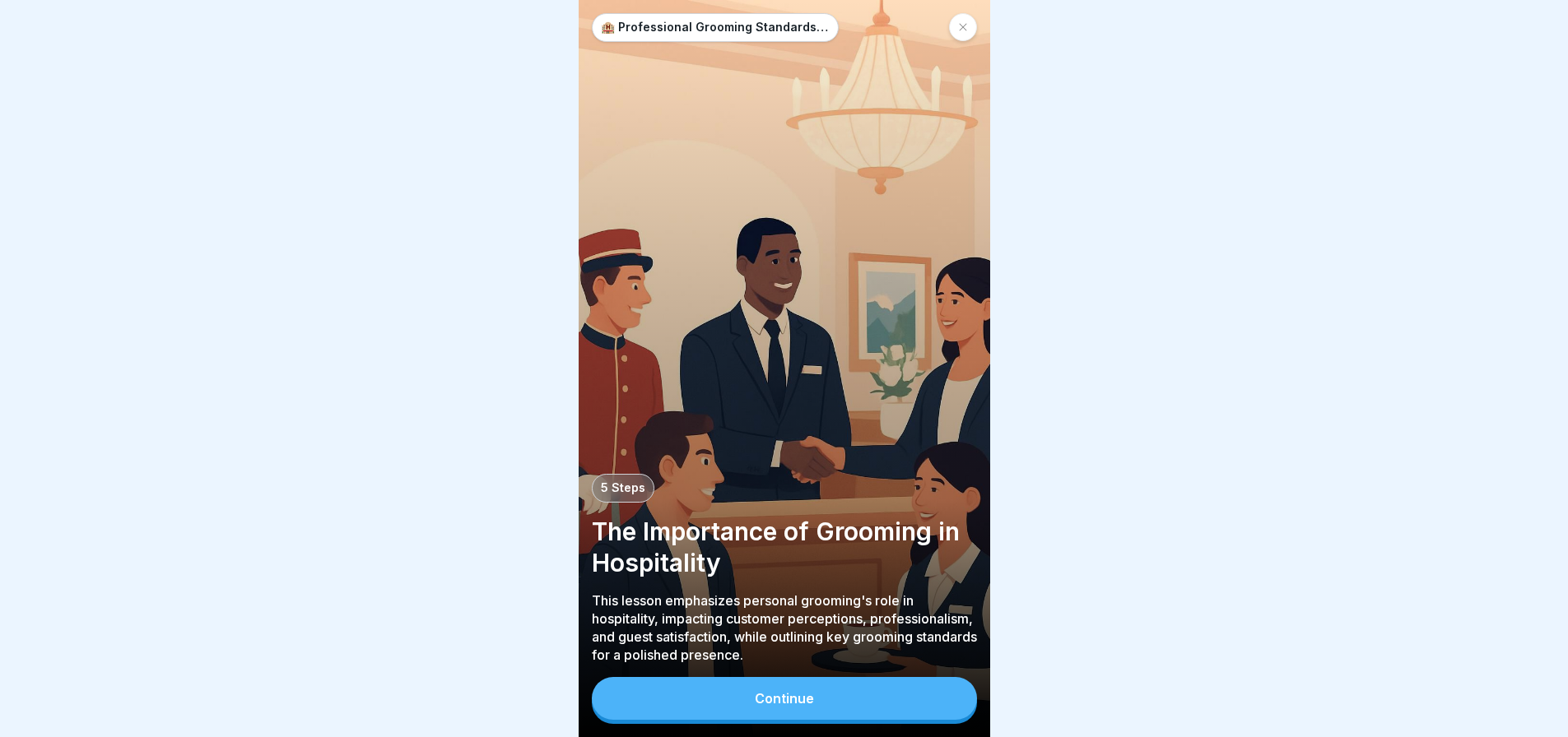
scroll to position [12, 0]
click at [973, 24] on div at bounding box center [963, 27] width 28 height 28
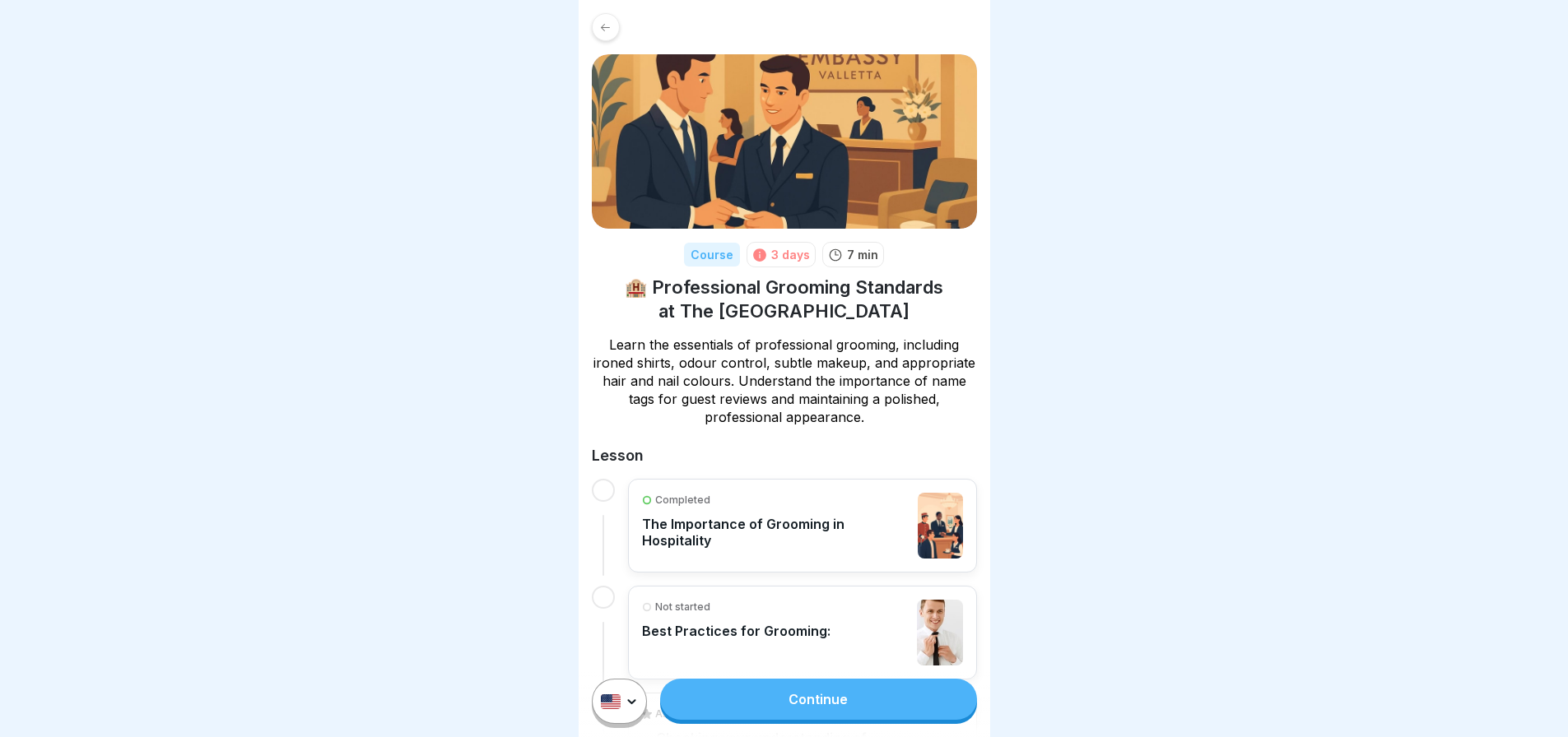
click at [605, 29] on icon at bounding box center [606, 27] width 9 height 7
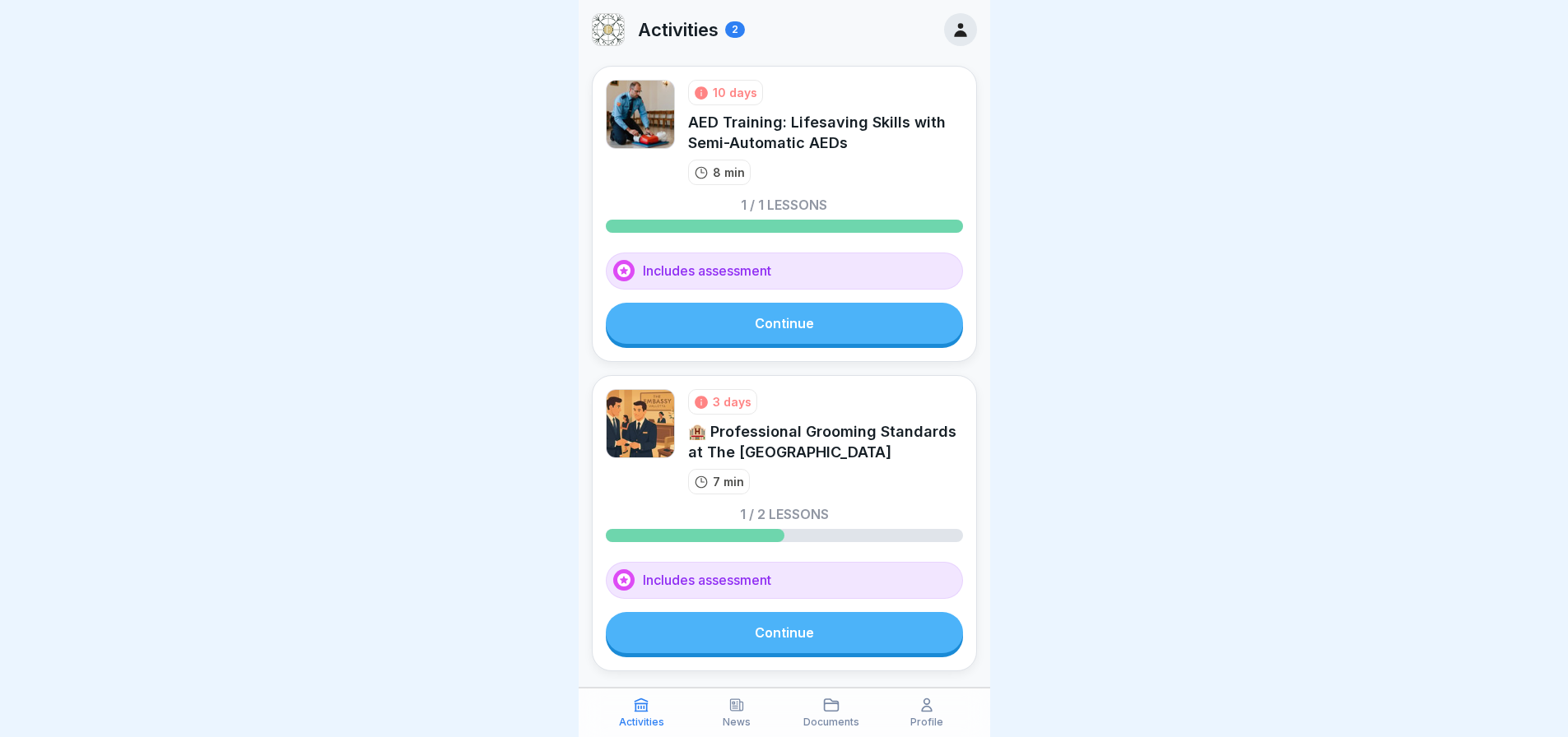
click at [957, 36] on icon at bounding box center [961, 29] width 18 height 18
